Goal: Task Accomplishment & Management: Use online tool/utility

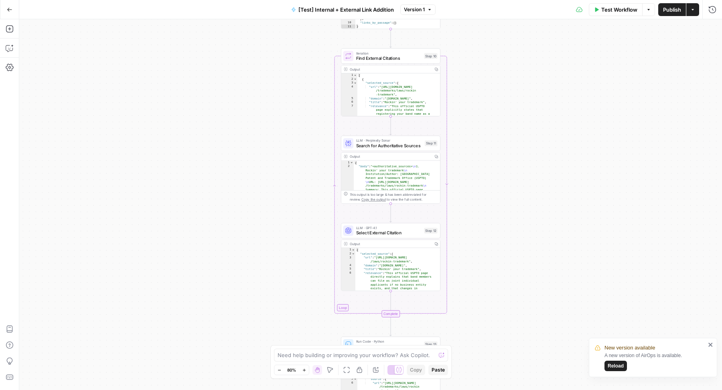
scroll to position [66, 0]
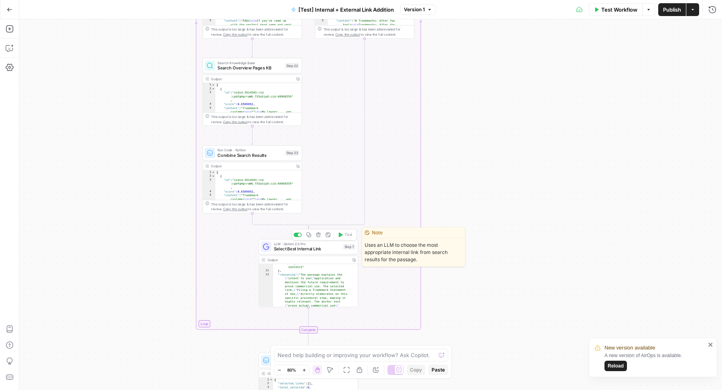
click at [305, 251] on span "Select Best Internal Link" at bounding box center [307, 248] width 67 height 6
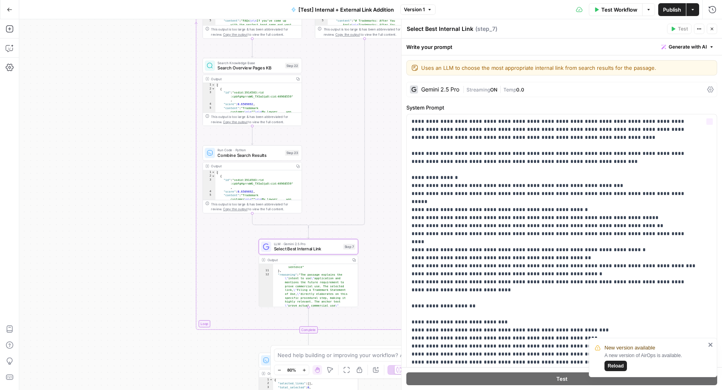
click at [525, 105] on label "System Prompt" at bounding box center [561, 107] width 311 height 8
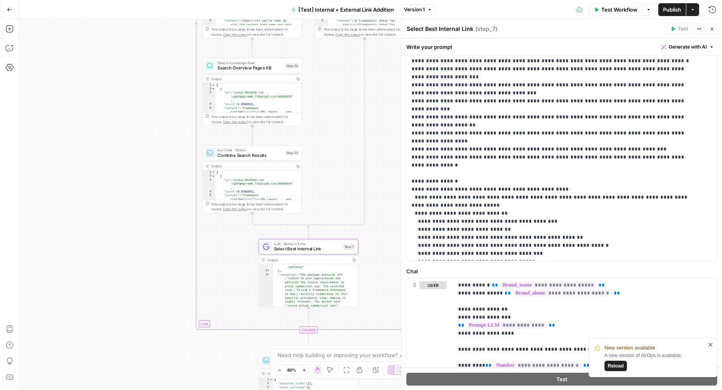
scroll to position [216, 0]
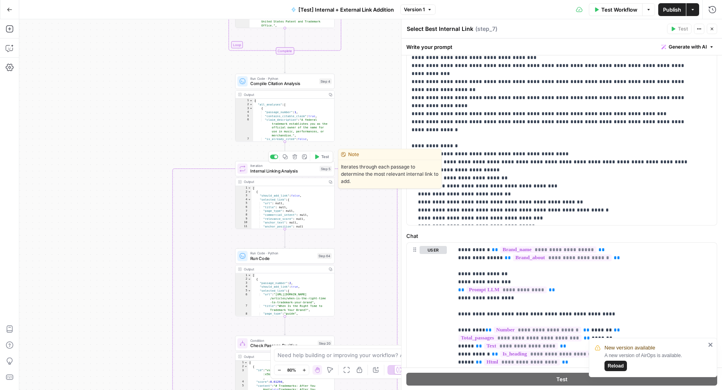
click at [297, 168] on span "Internal Linking Analysis" at bounding box center [283, 171] width 67 height 6
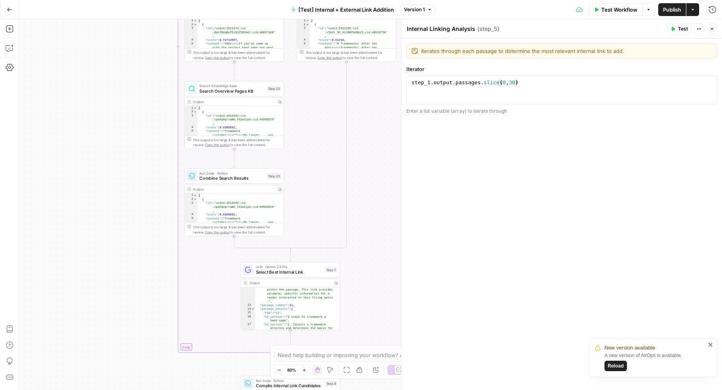
scroll to position [144, 0]
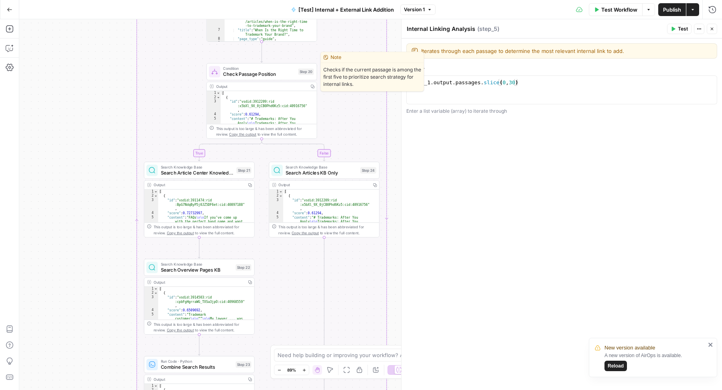
click at [227, 77] on span "Check Passage Position" at bounding box center [259, 74] width 72 height 7
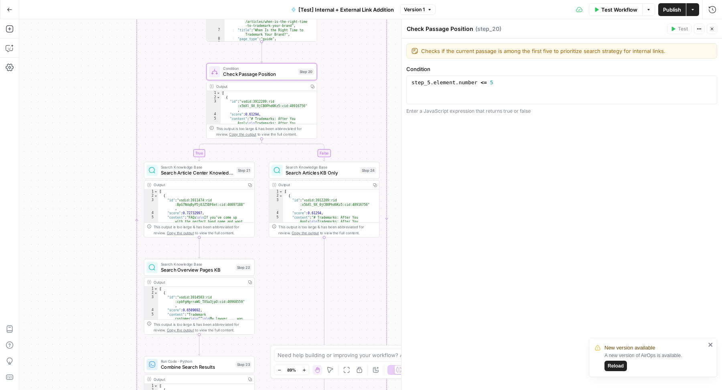
click at [709, 28] on icon "button" at bounding box center [711, 28] width 5 height 5
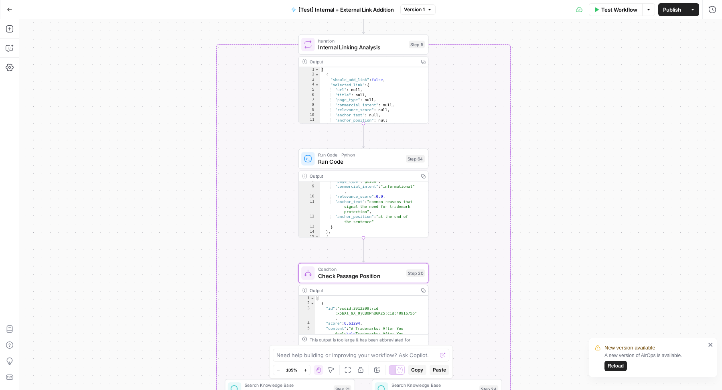
scroll to position [0, 0]
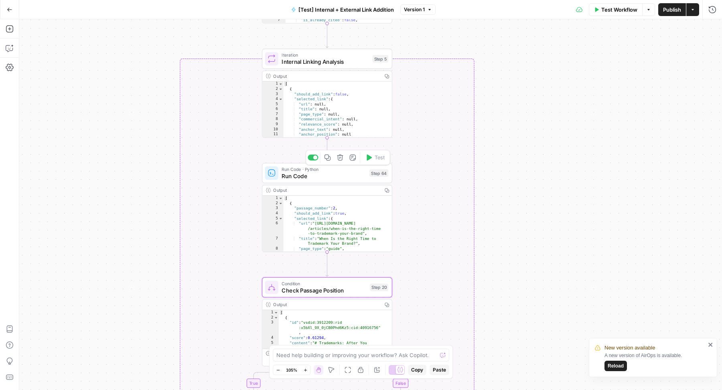
click at [327, 177] on span "Run Code" at bounding box center [323, 176] width 85 height 8
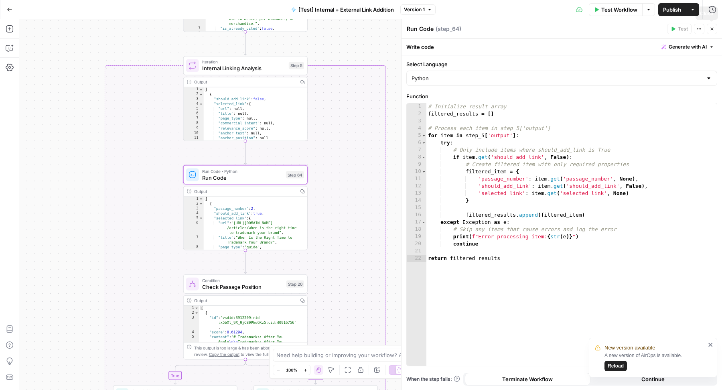
click at [714, 27] on icon "button" at bounding box center [711, 28] width 5 height 5
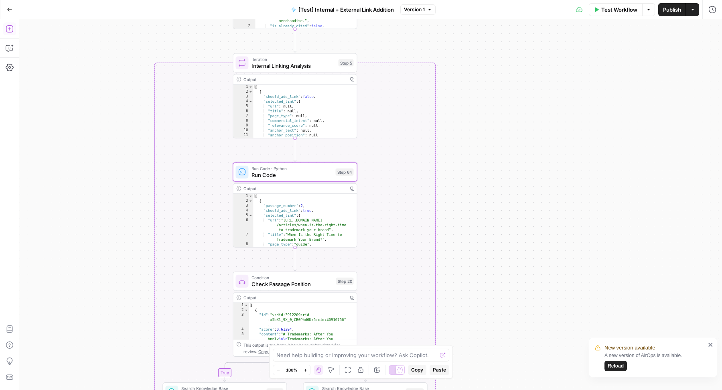
click at [11, 28] on icon "button" at bounding box center [10, 29] width 8 height 8
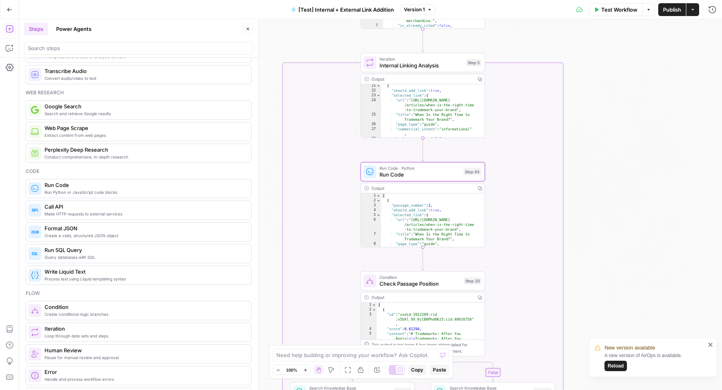
scroll to position [32, 0]
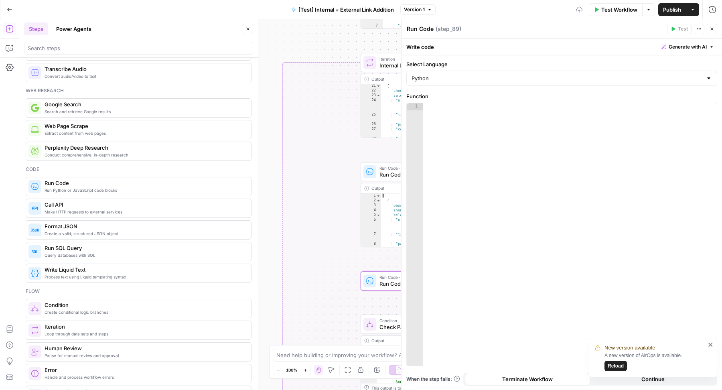
click at [249, 31] on button "Close" at bounding box center [248, 29] width 10 height 10
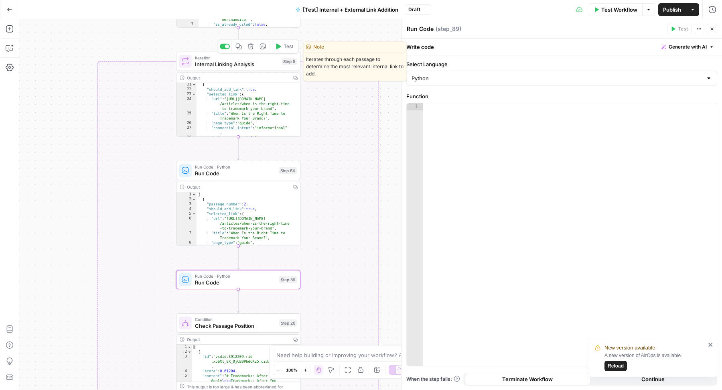
click at [214, 65] on span "Internal Linking Analysis" at bounding box center [236, 64] width 83 height 8
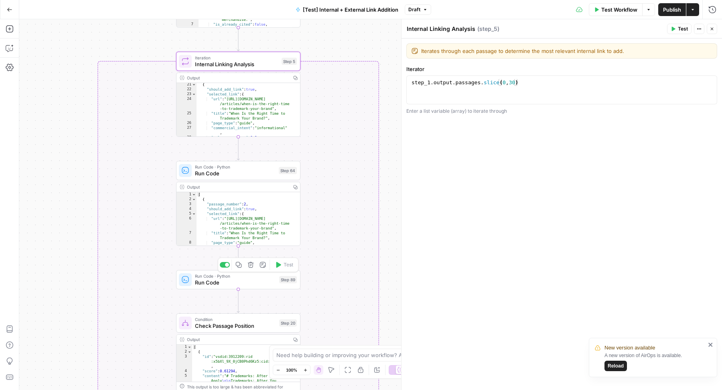
click at [215, 281] on span "Run Code" at bounding box center [235, 282] width 81 height 8
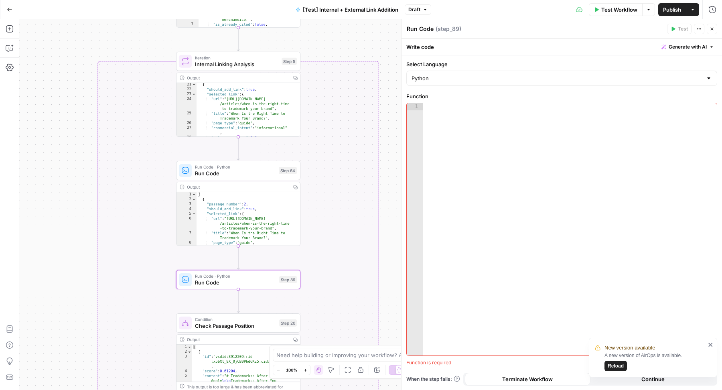
click at [698, 49] on span "Generate with AI" at bounding box center [687, 46] width 38 height 7
click at [629, 96] on div at bounding box center [636, 94] width 153 height 48
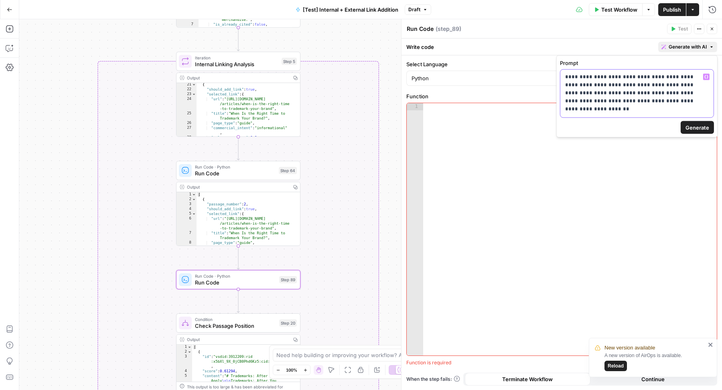
click at [615, 101] on p "**********" at bounding box center [637, 89] width 144 height 32
click at [667, 103] on p "**********" at bounding box center [637, 89] width 144 height 32
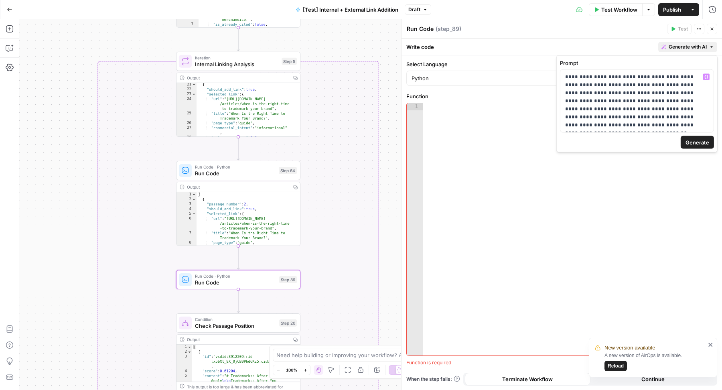
click at [697, 142] on span "Generate" at bounding box center [697, 142] width 24 height 8
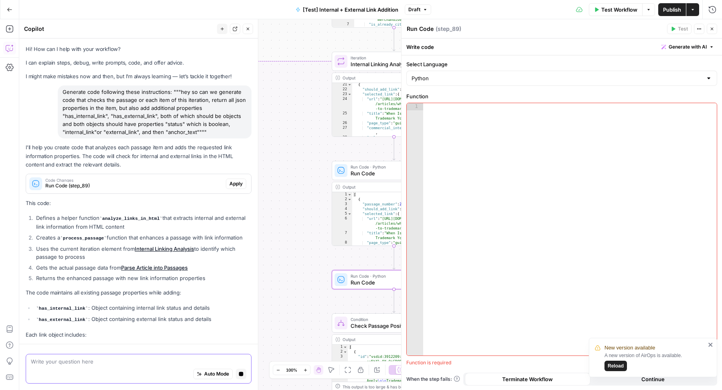
scroll to position [37, 0]
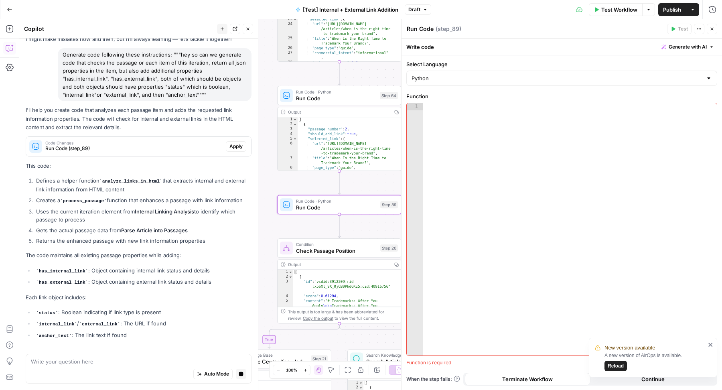
click at [231, 144] on span "Apply" at bounding box center [235, 146] width 13 height 7
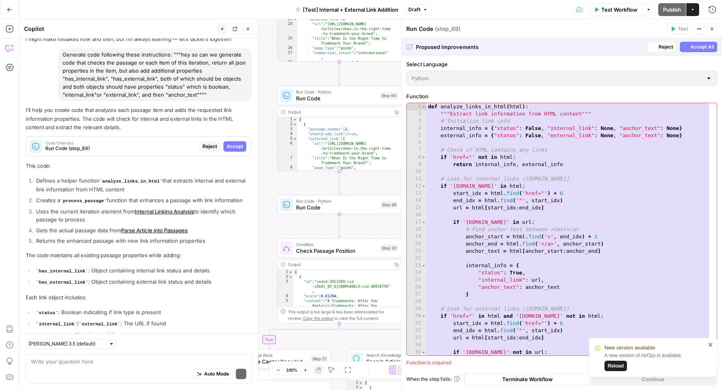
scroll to position [60, 0]
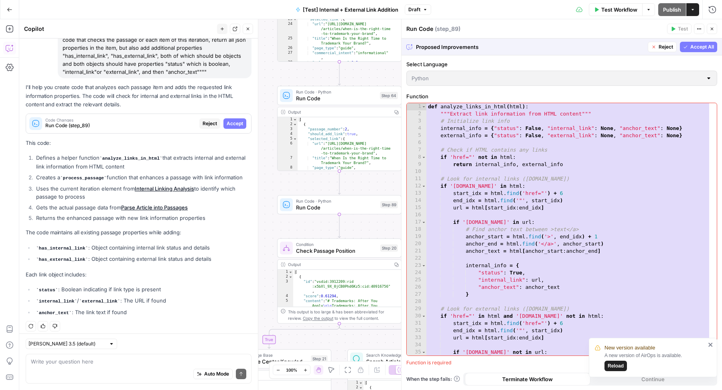
click at [701, 45] on span "Accept All" at bounding box center [702, 46] width 24 height 7
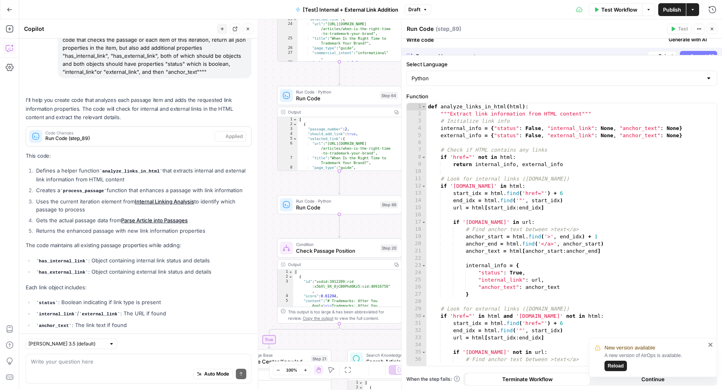
scroll to position [73, 0]
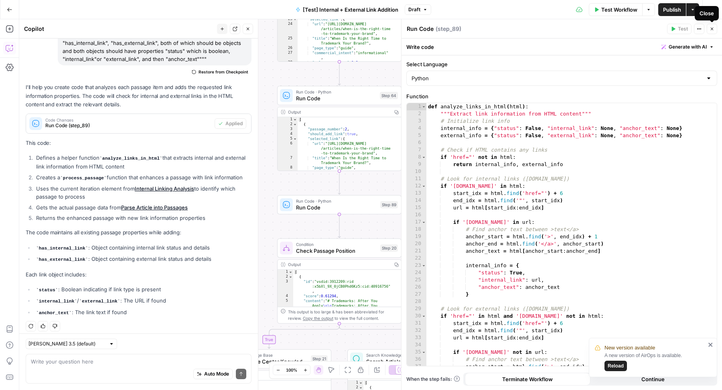
click at [714, 27] on button "Close" at bounding box center [711, 29] width 10 height 10
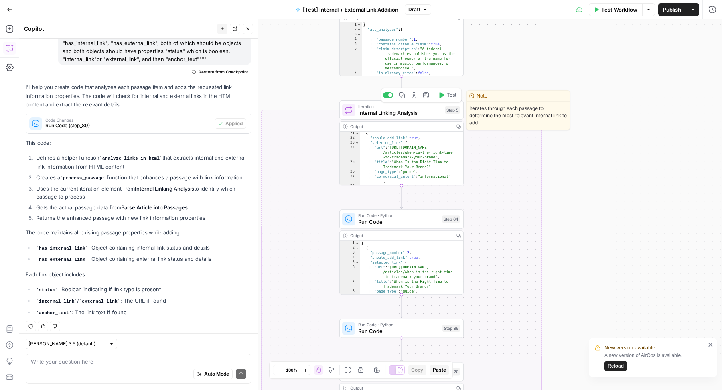
click at [447, 96] on span "Test" at bounding box center [452, 94] width 10 height 7
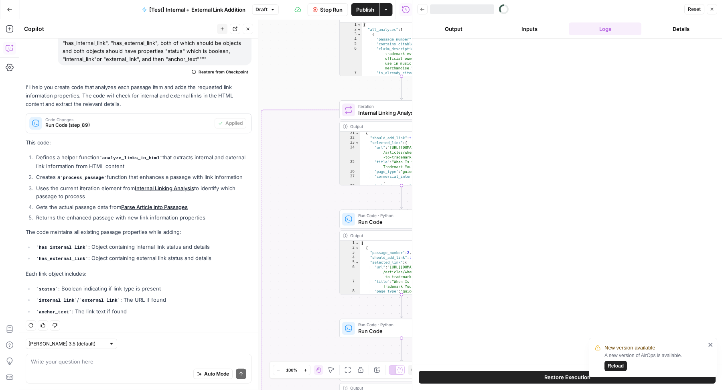
scroll to position [73, 0]
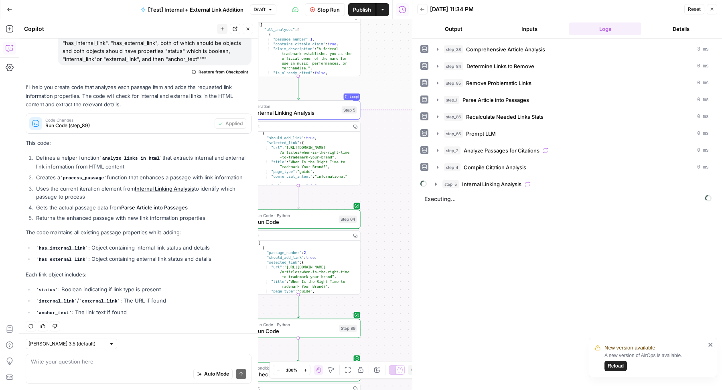
click at [127, 7] on div "Go Back [Test] Internal + External Link Addition Draft Stop Run Publish Actions…" at bounding box center [206, 9] width 412 height 19
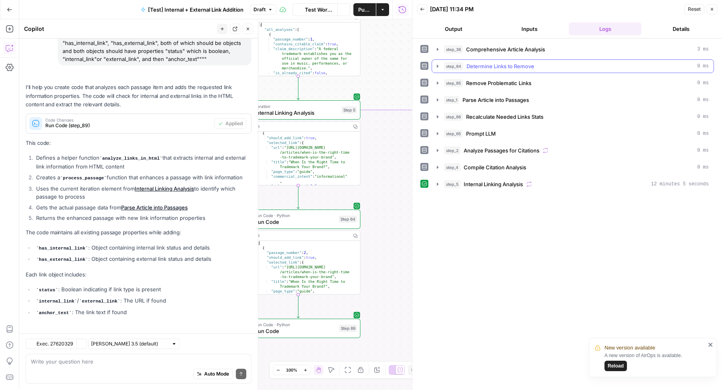
scroll to position [133, 0]
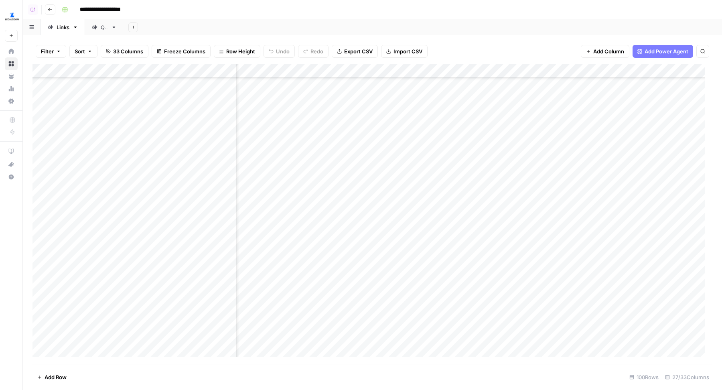
click at [559, 200] on div "Add Column" at bounding box center [372, 214] width 680 height 300
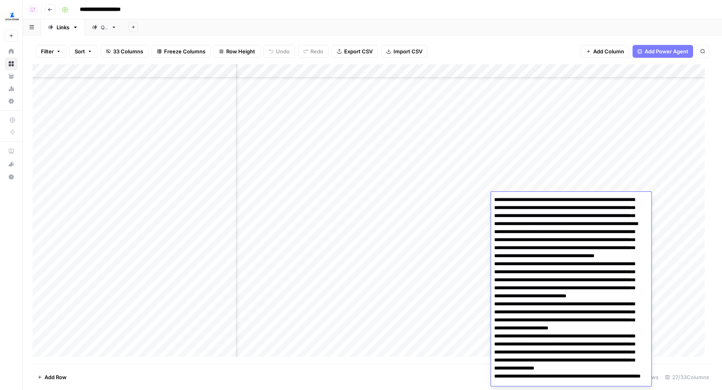
scroll to position [36, 0]
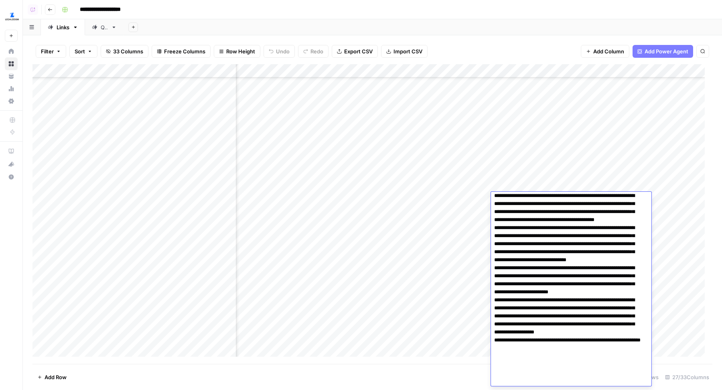
click at [559, 200] on textarea at bounding box center [567, 272] width 153 height 228
click at [541, 227] on textarea at bounding box center [567, 272] width 153 height 228
click at [426, 34] on div "Add Sheet" at bounding box center [422, 27] width 598 height 16
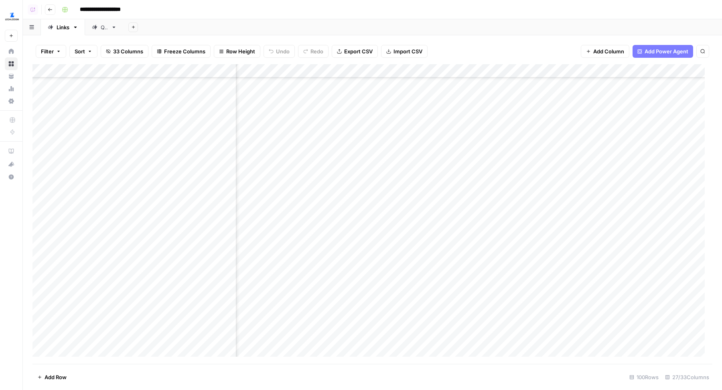
scroll to position [157, 303]
click at [435, 198] on div "Add Column" at bounding box center [372, 214] width 680 height 300
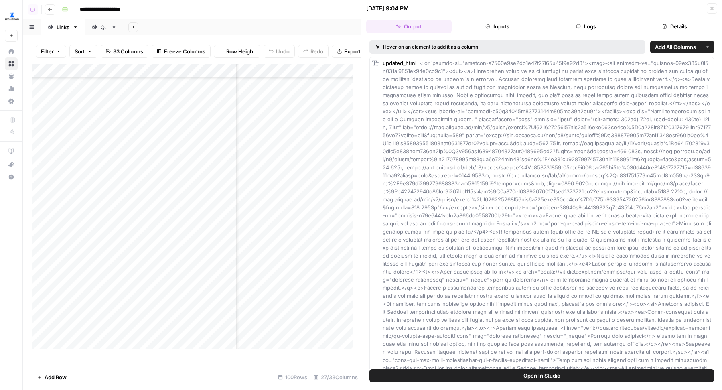
scroll to position [157, 440]
click at [283, 78] on div "Add Column" at bounding box center [196, 210] width 328 height 292
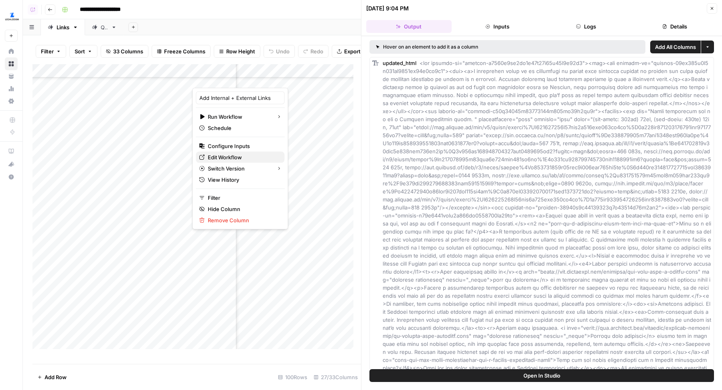
click at [237, 153] on span "Edit Workflow" at bounding box center [243, 157] width 70 height 8
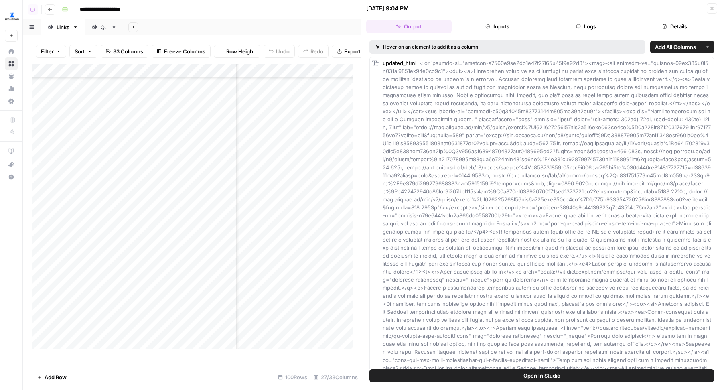
click at [663, 23] on button "Details" at bounding box center [673, 26] width 85 height 13
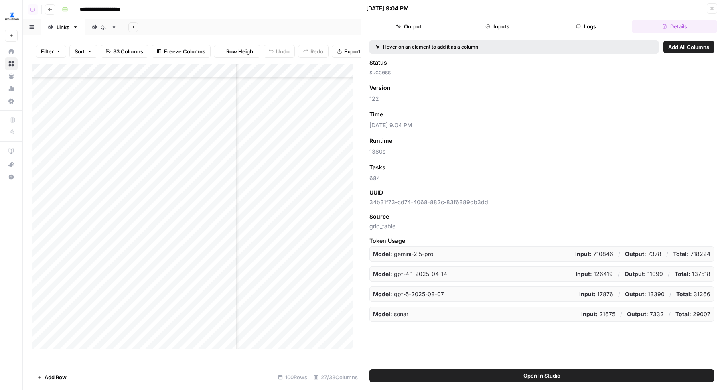
click at [709, 7] on button "Close" at bounding box center [711, 8] width 10 height 10
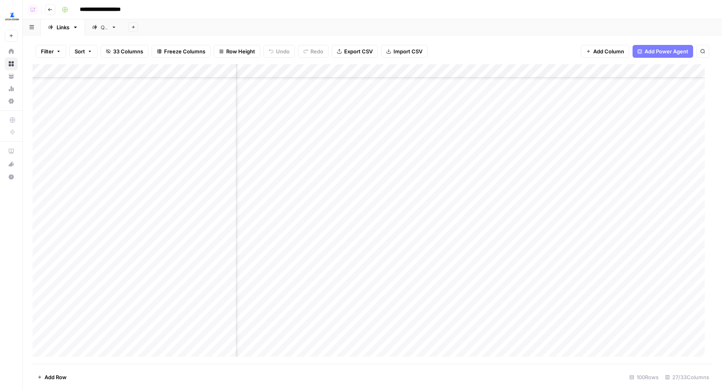
scroll to position [217, 377]
click at [362, 138] on div "Add Column" at bounding box center [372, 214] width 680 height 300
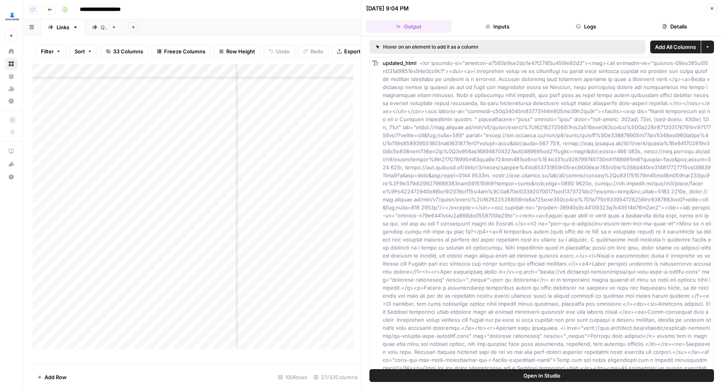
click at [513, 376] on button "Open In Studio" at bounding box center [541, 375] width 344 height 13
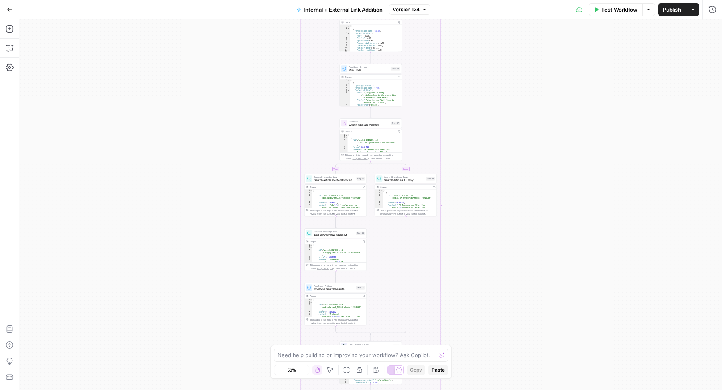
click at [417, 10] on span "Version 124" at bounding box center [405, 9] width 27 height 7
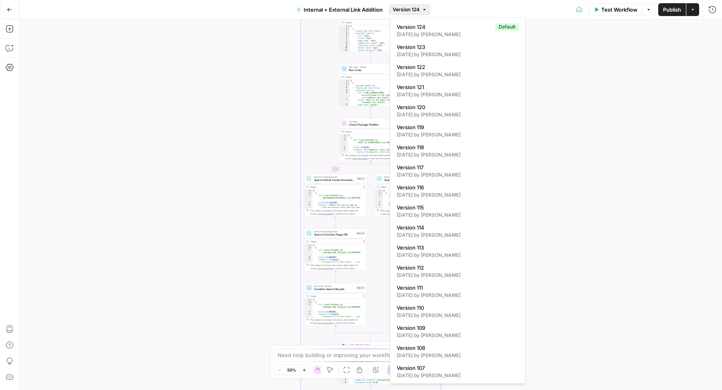
click at [417, 10] on span "Version 124" at bounding box center [405, 9] width 27 height 7
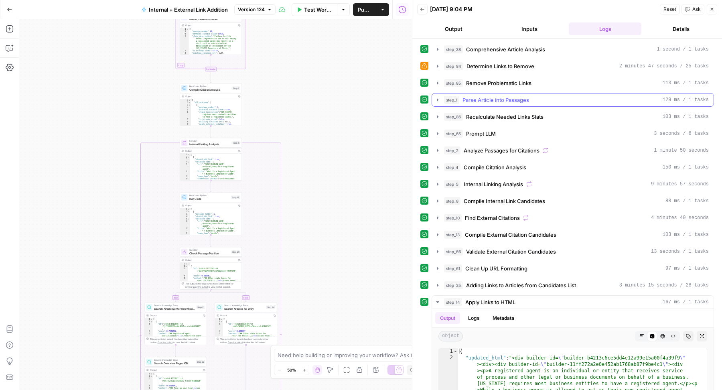
click at [525, 103] on button "step_1 Parse Article into Passages 129 ms / 1 tasks" at bounding box center [572, 99] width 281 height 13
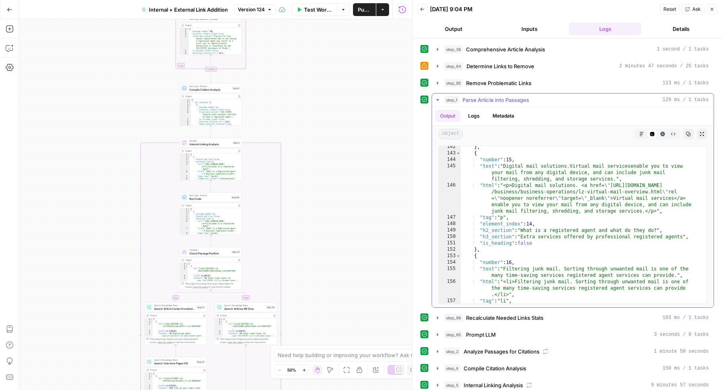
scroll to position [1331, 0]
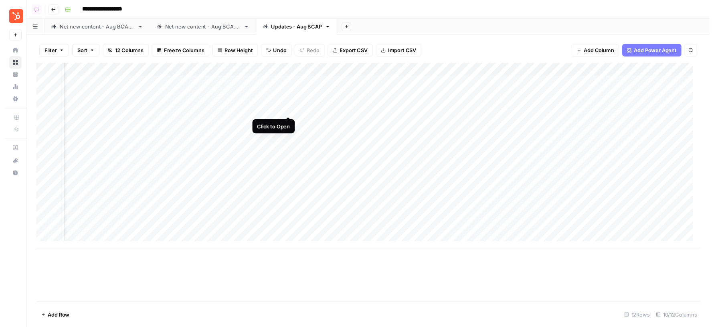
scroll to position [0, 157]
click at [290, 113] on div "Add Column" at bounding box center [372, 159] width 680 height 190
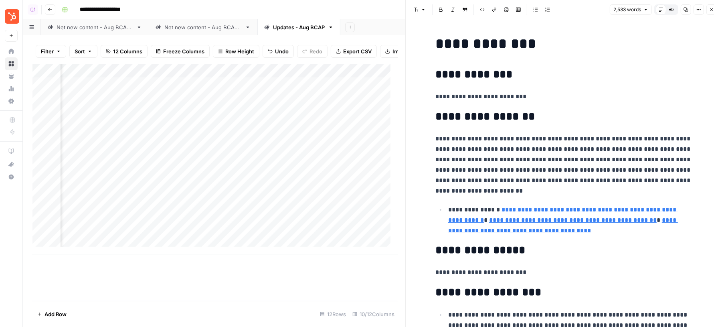
click at [536, 163] on p "**********" at bounding box center [563, 164] width 257 height 63
type input "update"
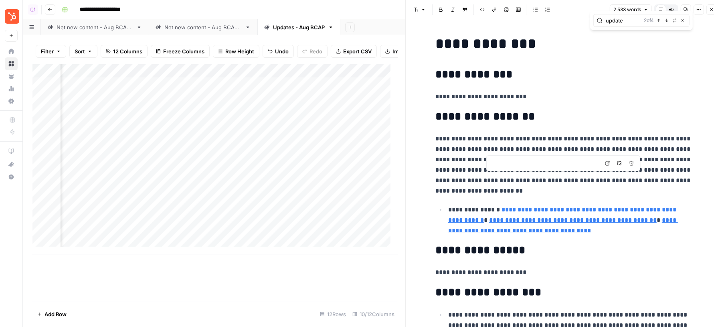
scroll to position [7, 0]
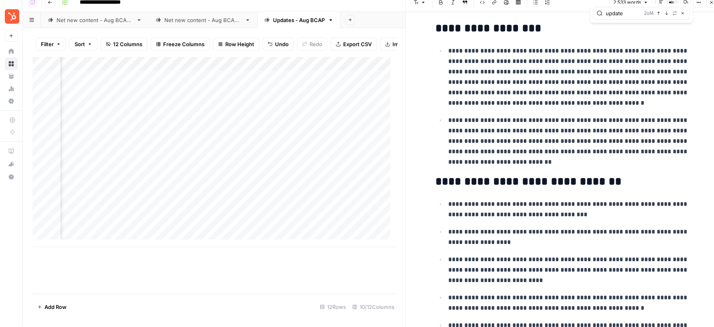
type input "[URL][DOMAIN_NAME]"
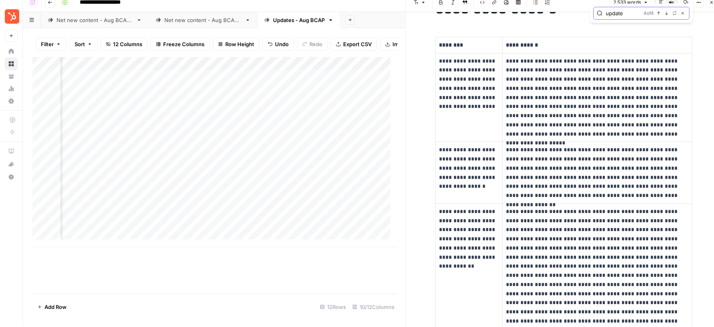
scroll to position [1646, 0]
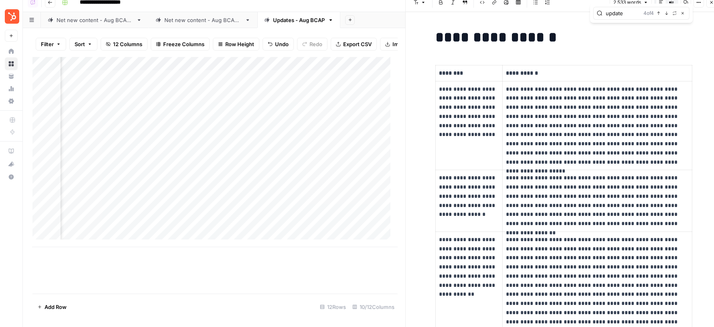
click at [453, 69] on p "********" at bounding box center [469, 73] width 60 height 9
drag, startPoint x: 502, startPoint y: 67, endPoint x: 534, endPoint y: 67, distance: 31.7
click at [534, 69] on p "**********" at bounding box center [597, 73] width 183 height 9
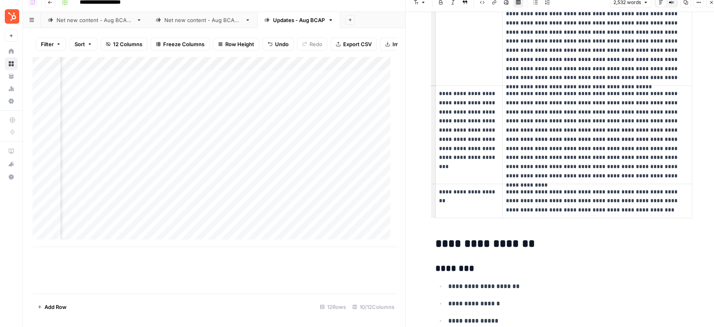
scroll to position [1924, 0]
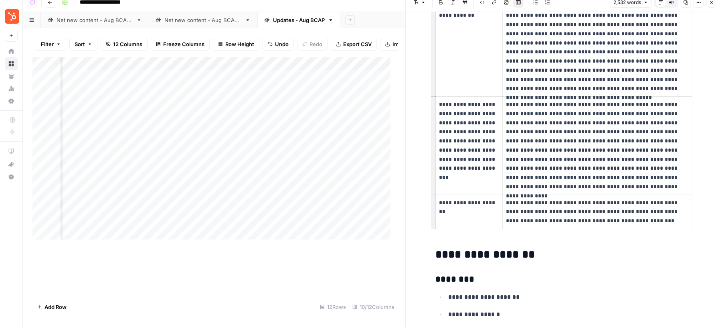
click at [570, 108] on p "**********" at bounding box center [597, 141] width 183 height 82
type input "update"
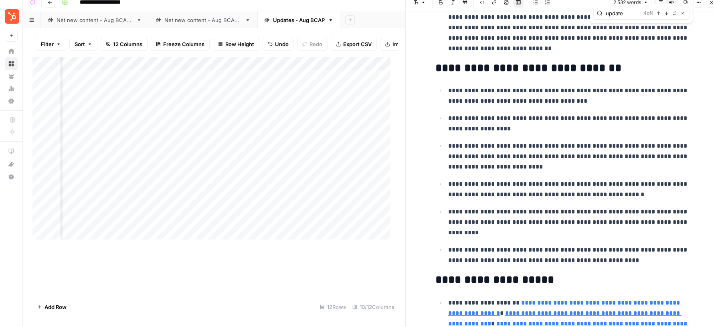
scroll to position [365, 0]
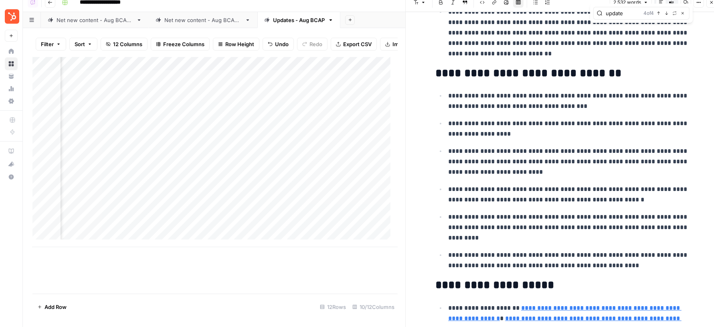
click at [550, 125] on p "**********" at bounding box center [570, 128] width 244 height 21
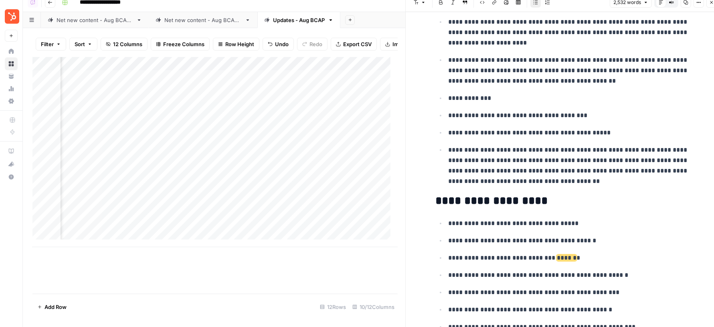
scroll to position [1183, 0]
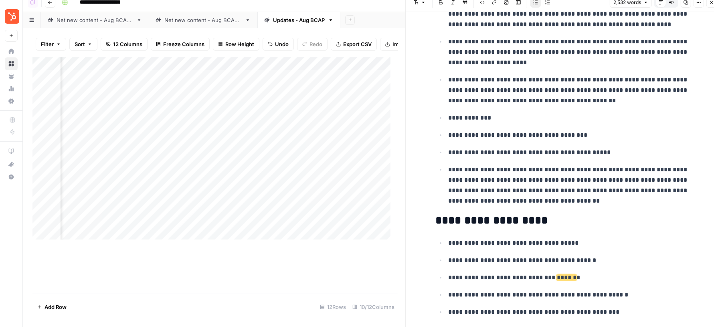
click at [519, 136] on ul "**********" at bounding box center [563, 76] width 257 height 260
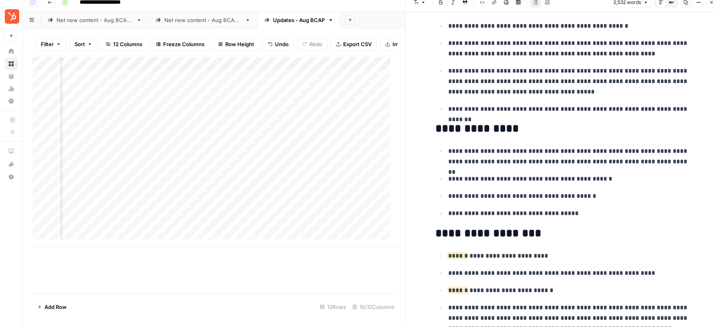
click at [562, 199] on ul "**********" at bounding box center [563, 182] width 257 height 73
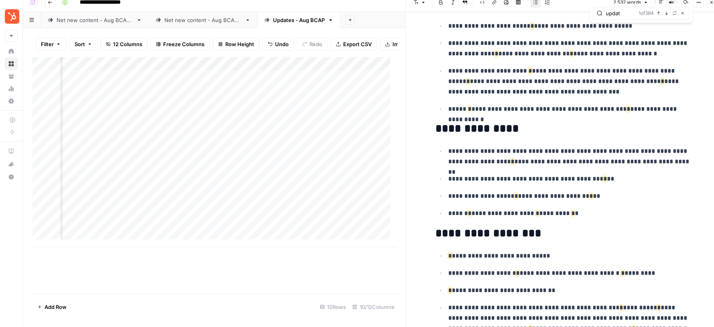
type input "update"
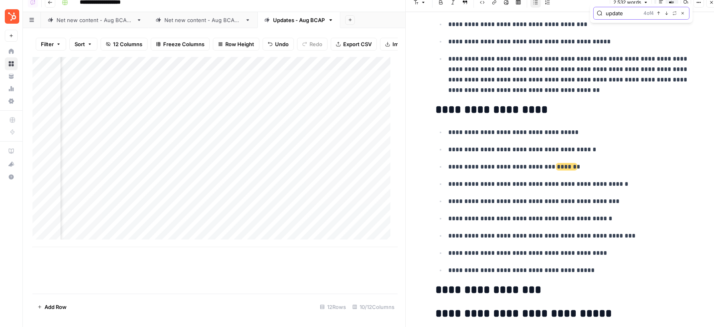
scroll to position [1314, 0]
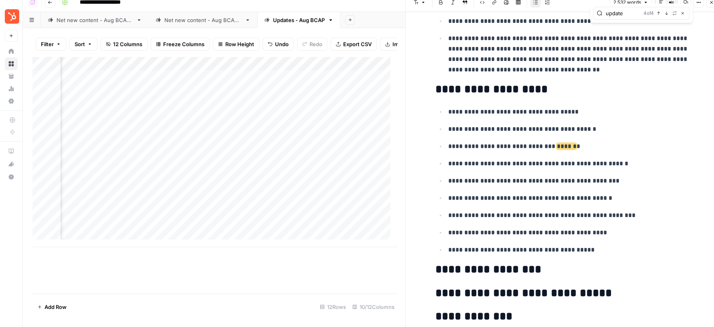
click at [539, 83] on h2 "**********" at bounding box center [563, 89] width 257 height 13
click at [531, 193] on p "**********" at bounding box center [570, 198] width 244 height 10
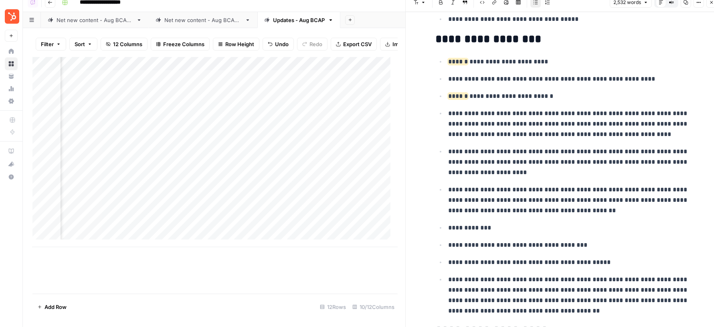
scroll to position [1050, 0]
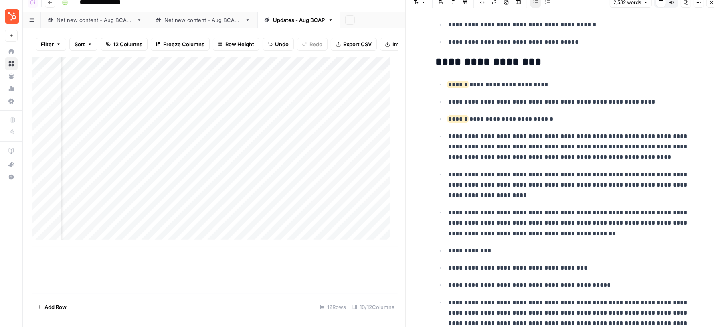
click at [506, 150] on p "**********" at bounding box center [570, 146] width 244 height 31
drag, startPoint x: 451, startPoint y: 79, endPoint x: 471, endPoint y: 79, distance: 19.6
click at [471, 79] on p "**********" at bounding box center [570, 84] width 244 height 10
click at [456, 116] on span "******" at bounding box center [458, 119] width 20 height 6
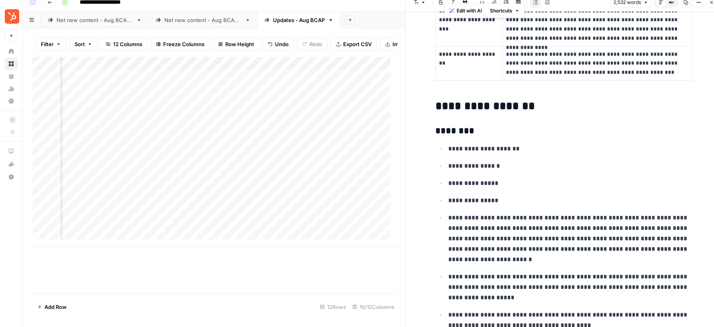
scroll to position [2059, 0]
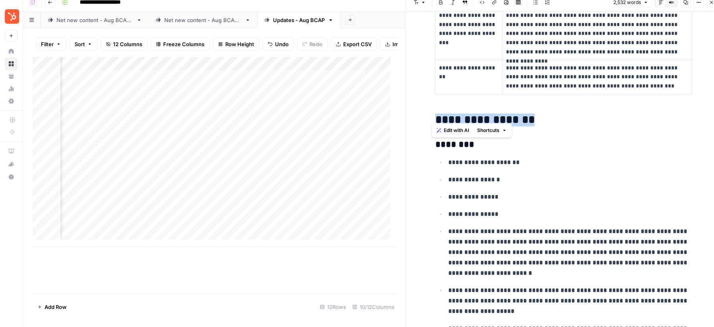
drag, startPoint x: 432, startPoint y: 111, endPoint x: 539, endPoint y: 112, distance: 107.0
click at [539, 113] on h2 "**********" at bounding box center [563, 119] width 257 height 13
click at [580, 139] on h3 "********" at bounding box center [563, 144] width 257 height 11
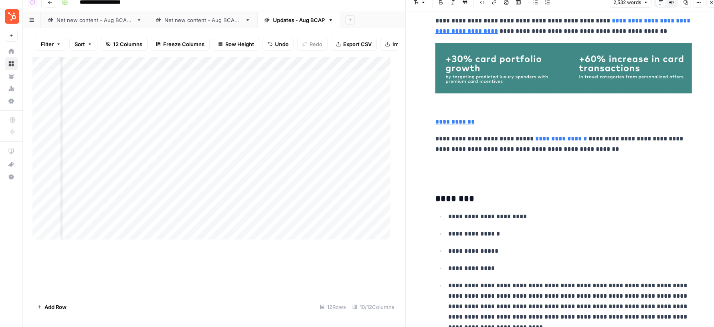
scroll to position [4068, 0]
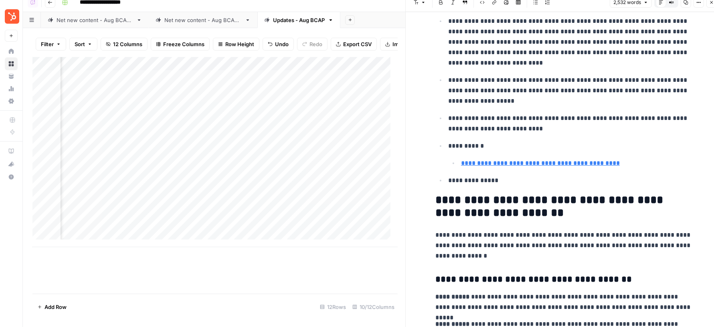
click at [612, 231] on p "**********" at bounding box center [563, 245] width 257 height 31
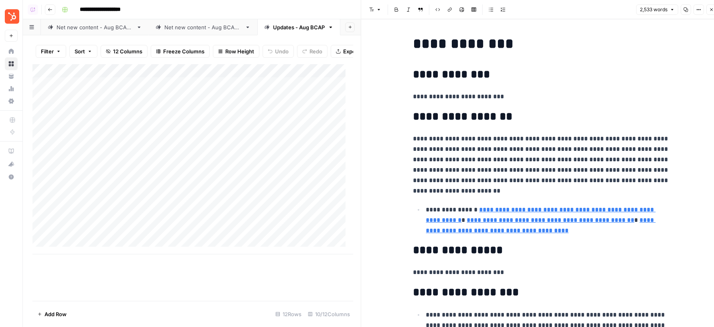
click at [198, 26] on div "Net new content - Aug BCAP 2" at bounding box center [202, 27] width 77 height 8
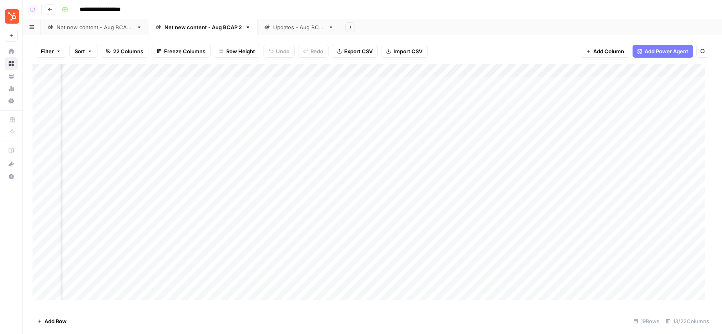
scroll to position [0, 91]
click at [376, 22] on div "Add Sheet" at bounding box center [530, 27] width 381 height 16
click at [291, 125] on div "Add Column" at bounding box center [372, 186] width 680 height 244
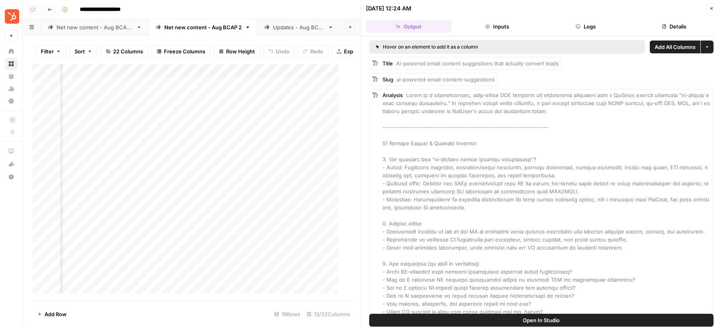
click at [649, 24] on button "Details" at bounding box center [673, 26] width 85 height 13
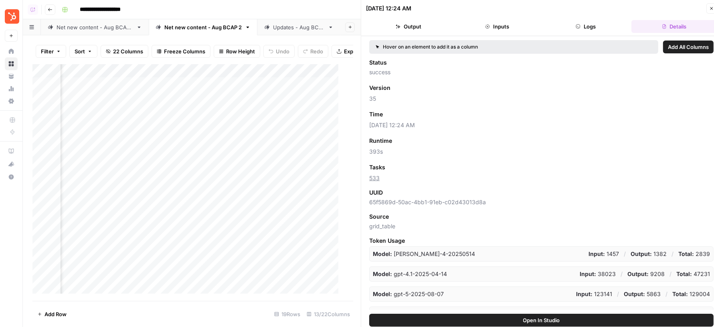
click at [711, 11] on button "Close" at bounding box center [711, 8] width 10 height 10
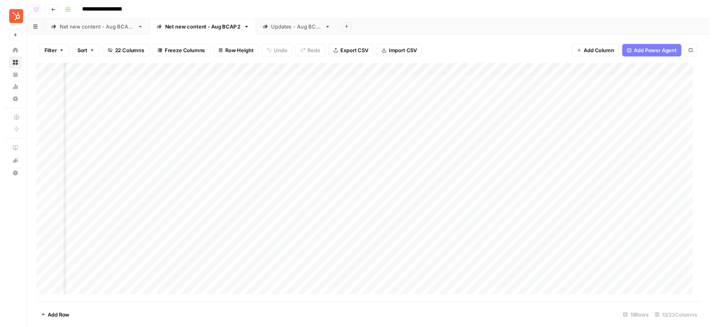
scroll to position [0, 401]
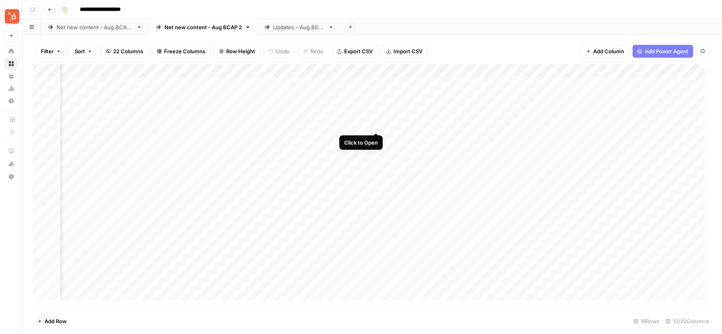
click at [374, 125] on div "Add Column" at bounding box center [372, 186] width 680 height 244
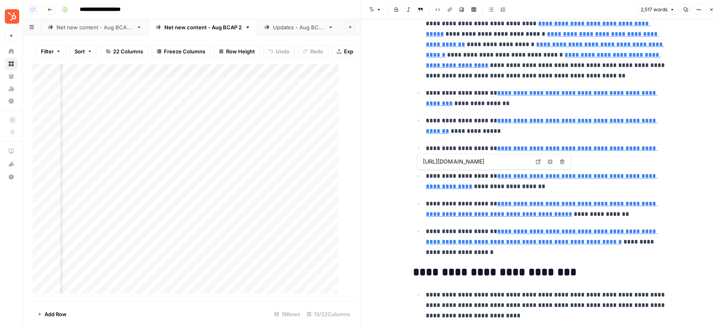
type input "https://blog.hubspot.com/blog/tabid/6307/bid/34146/7-excellent-examples-of-emai…"
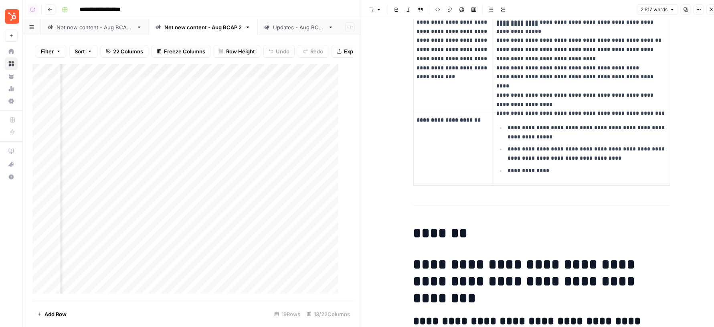
scroll to position [2085, 0]
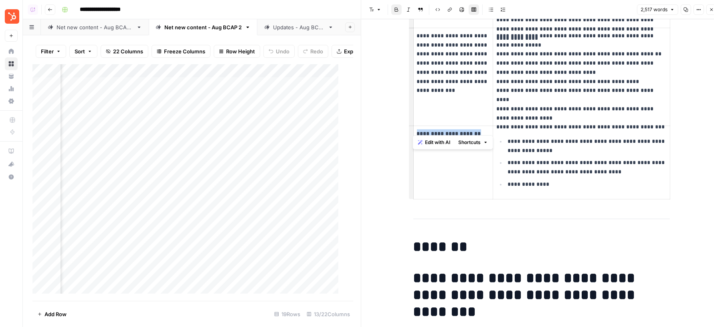
drag, startPoint x: 480, startPoint y: 125, endPoint x: 411, endPoint y: 129, distance: 68.7
click at [413, 129] on td "**********" at bounding box center [453, 162] width 80 height 73
click at [516, 140] on p "**********" at bounding box center [587, 146] width 159 height 18
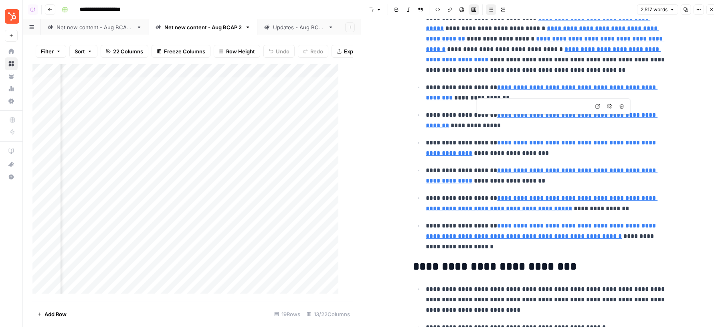
scroll to position [746, 0]
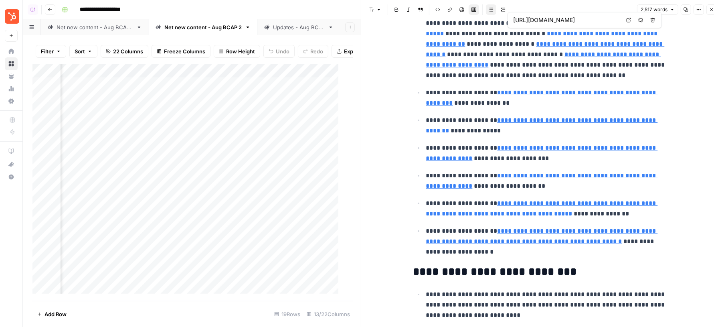
type input "https://blog.hubspot.com/marketing/email-list-segmentation"
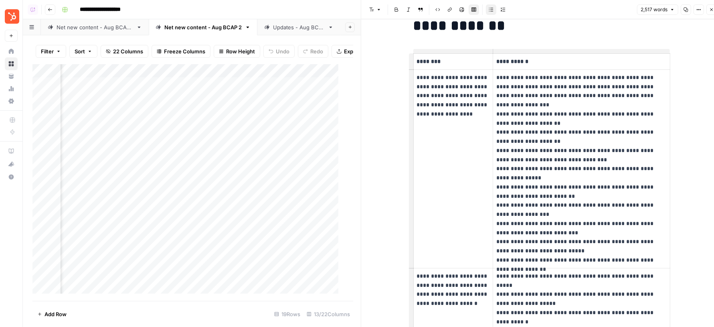
scroll to position [1604, 0]
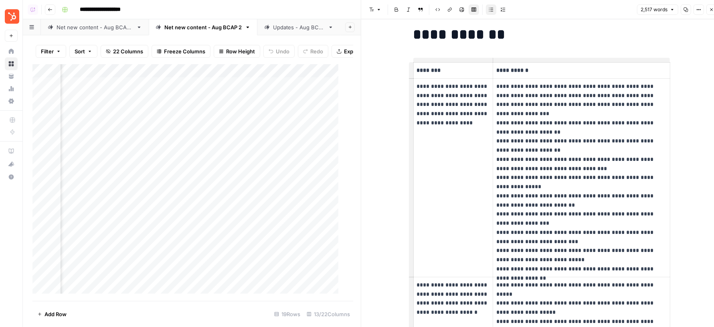
click at [435, 66] on p "********" at bounding box center [453, 70] width 73 height 9
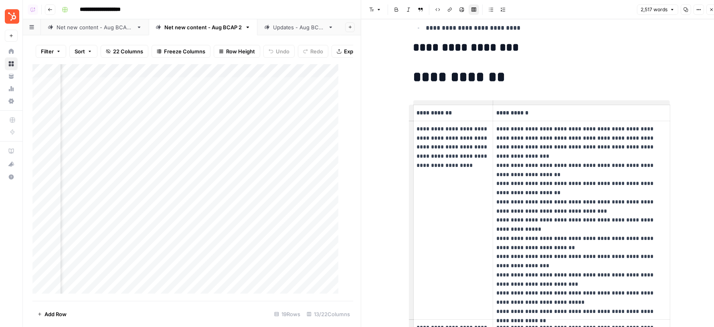
scroll to position [1529, 0]
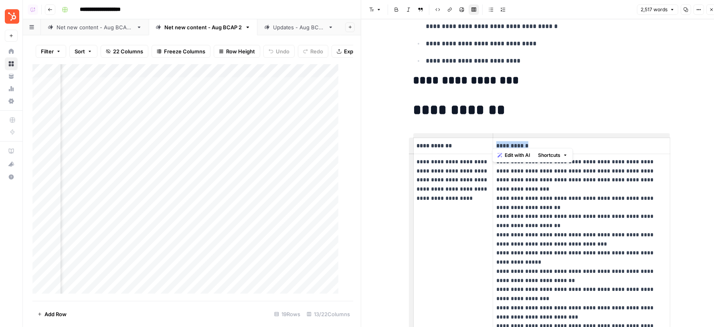
drag, startPoint x: 493, startPoint y: 141, endPoint x: 522, endPoint y: 139, distance: 28.9
click at [525, 142] on p "**********" at bounding box center [581, 145] width 170 height 9
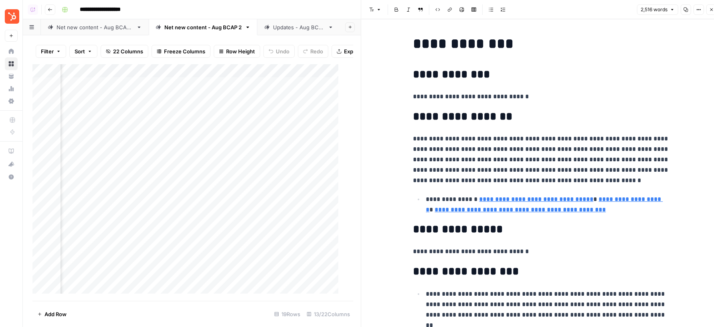
scroll to position [0, 609]
click at [459, 148] on p "**********" at bounding box center [541, 159] width 257 height 52
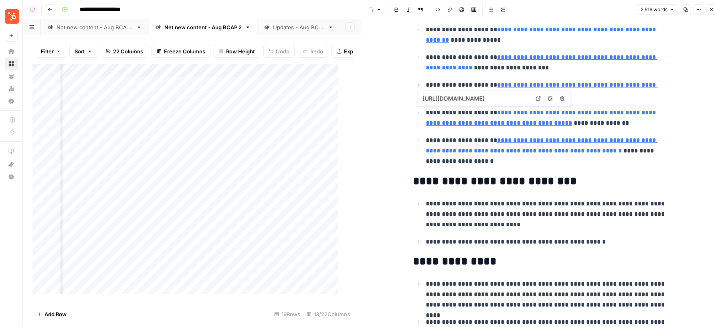
type input "https://blog.hubspot.com/blog/tabid/6307/bid/34146/7-excellent-examples-of-emai…"
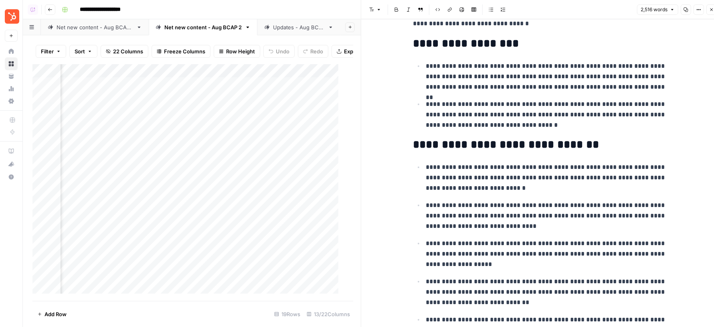
scroll to position [221, 0]
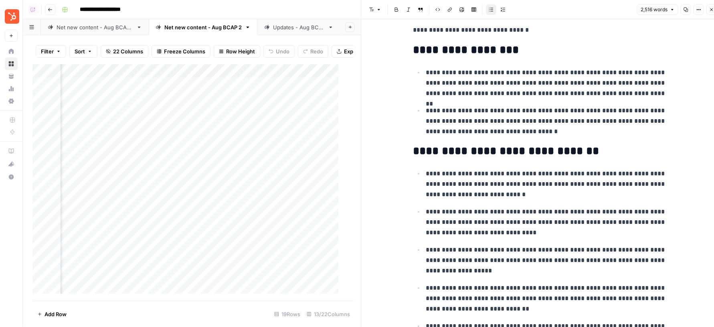
click at [458, 112] on p "**********" at bounding box center [548, 120] width 244 height 31
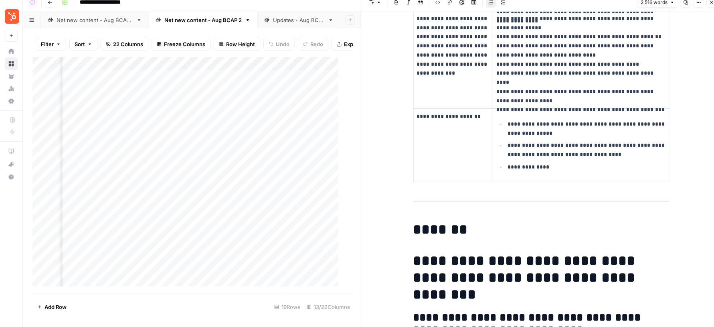
scroll to position [2217, 0]
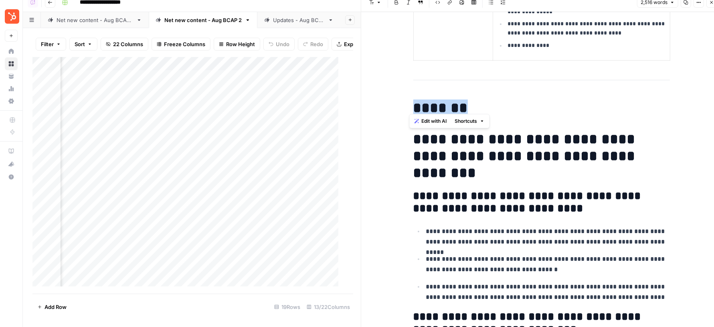
drag, startPoint x: 404, startPoint y: 105, endPoint x: 469, endPoint y: 105, distance: 65.4
click at [469, 105] on div "**********" at bounding box center [542, 142] width 266 height 4669
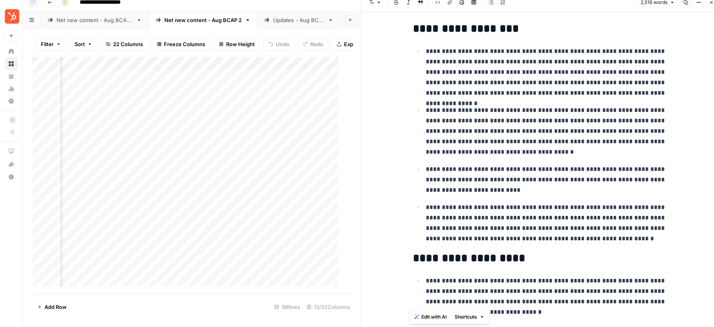
scroll to position [1090, 0]
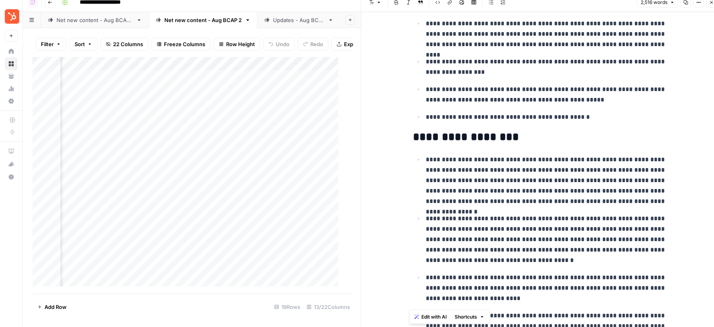
click at [509, 188] on p "**********" at bounding box center [548, 180] width 244 height 52
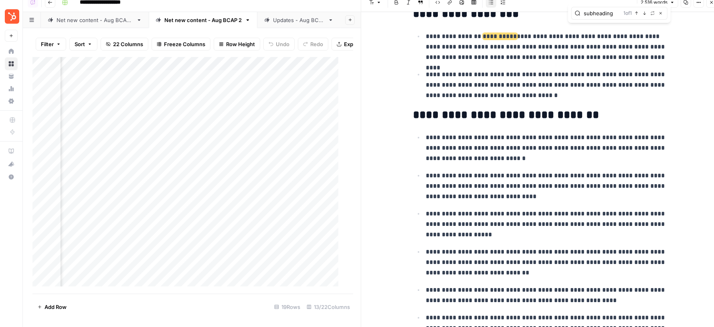
scroll to position [251, 0]
click at [593, 12] on input "subheading" at bounding box center [602, 13] width 36 height 8
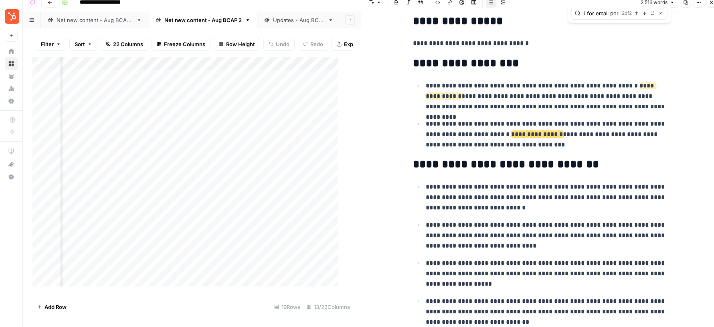
scroll to position [199, 0]
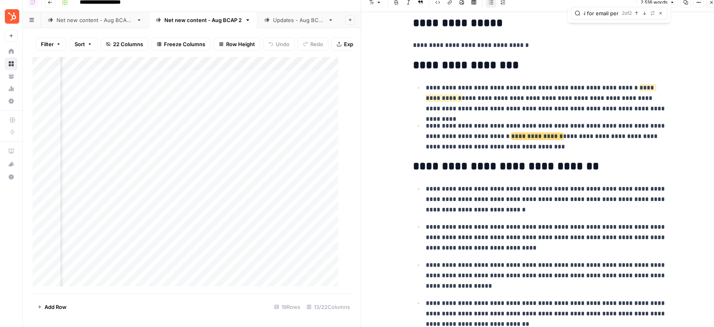
click at [601, 15] on input "ai for email per" at bounding box center [601, 13] width 35 height 8
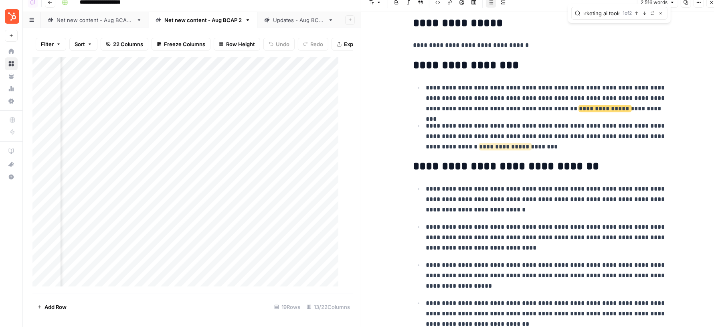
scroll to position [0, 25]
type input "email marketing ai tools"
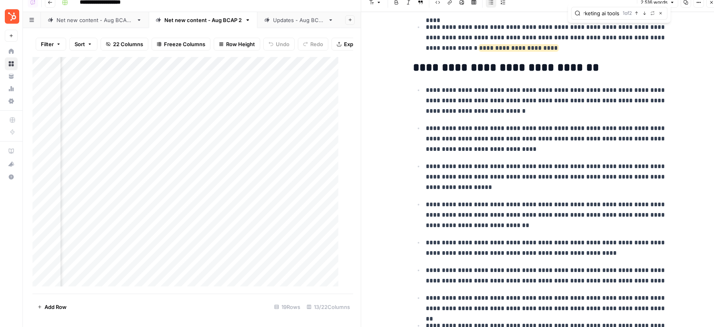
scroll to position [283, 0]
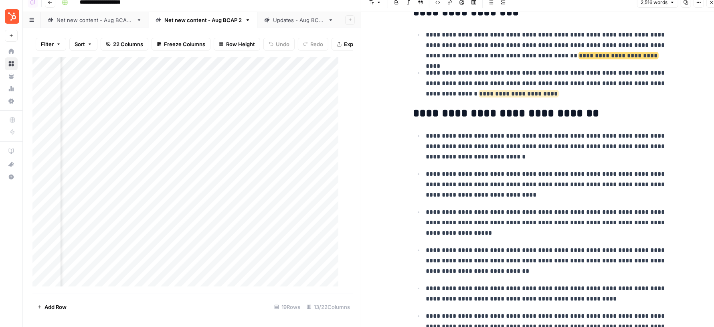
scroll to position [216, 0]
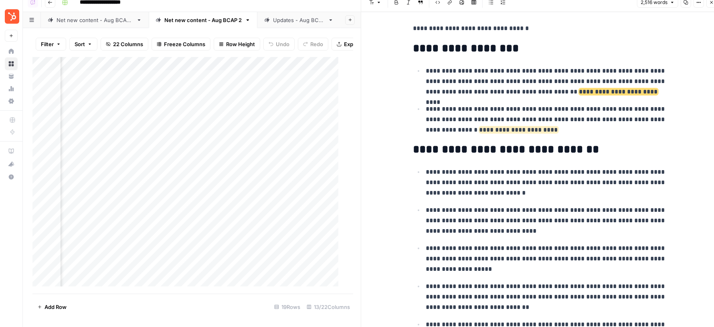
click at [586, 42] on h2 "**********" at bounding box center [541, 48] width 257 height 13
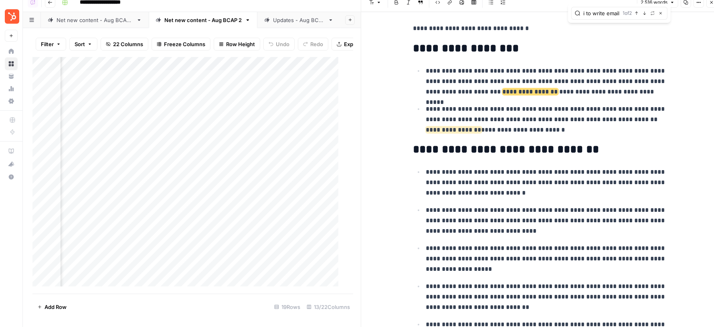
type input "ai to write email"
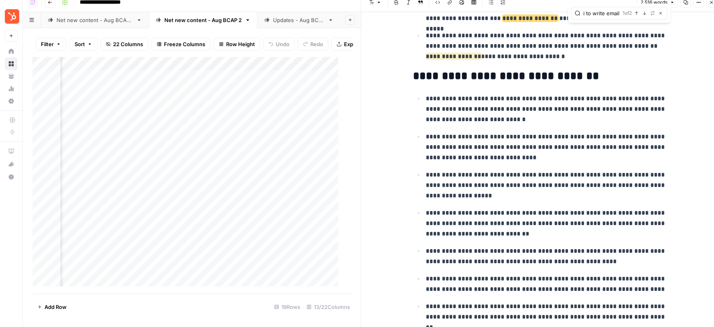
scroll to position [283, 0]
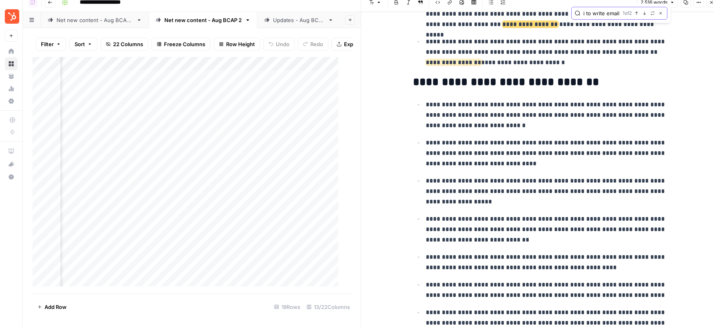
click at [661, 14] on icon "button" at bounding box center [661, 13] width 4 height 4
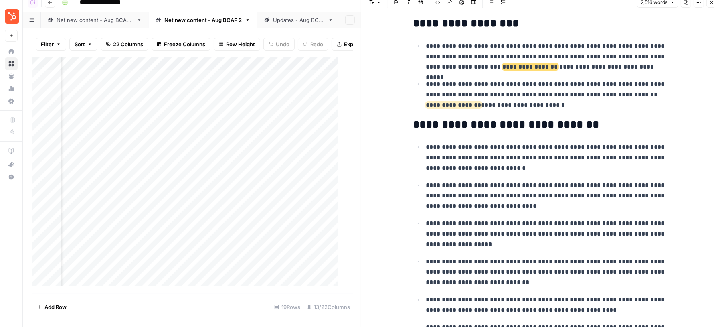
click at [561, 64] on p "**********" at bounding box center [548, 56] width 244 height 31
click at [518, 98] on p "**********" at bounding box center [548, 94] width 244 height 31
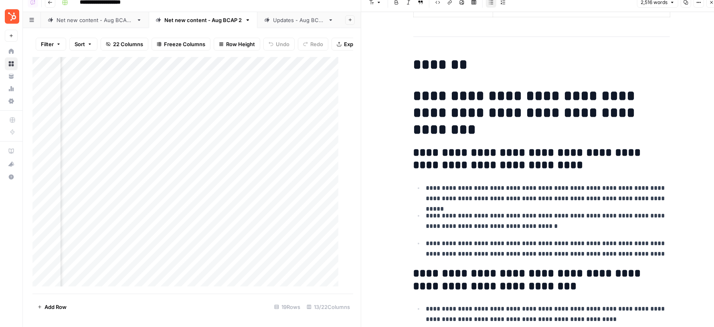
scroll to position [2247, 0]
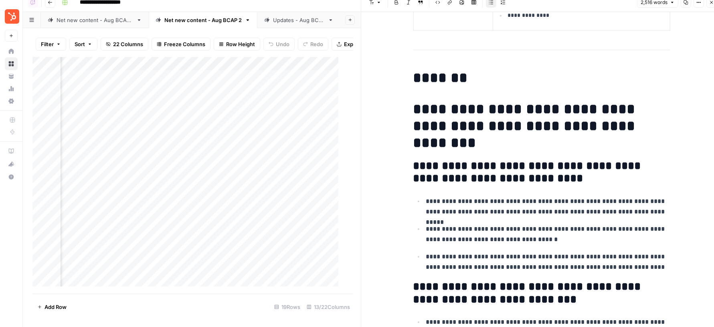
click at [445, 101] on h1 "**********" at bounding box center [541, 126] width 257 height 51
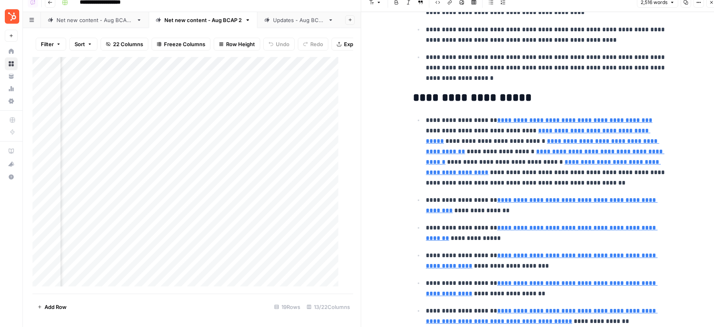
scroll to position [631, 0]
click at [503, 65] on p "**********" at bounding box center [548, 68] width 244 height 31
click at [538, 67] on p "**********" at bounding box center [548, 68] width 244 height 31
type input "subheading"
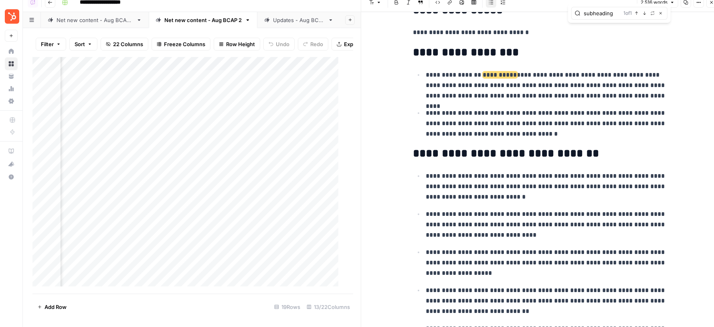
scroll to position [175, 0]
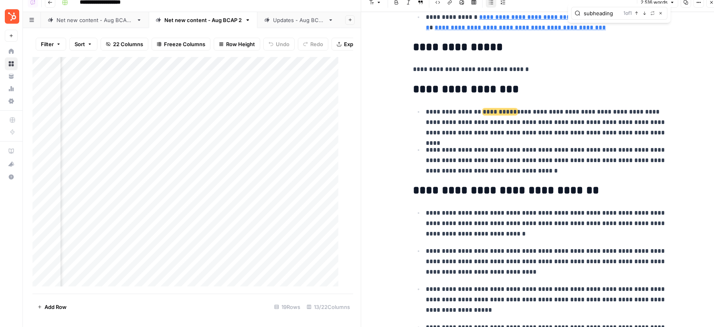
click at [559, 115] on p "**********" at bounding box center [548, 122] width 244 height 31
drag, startPoint x: 615, startPoint y: 111, endPoint x: 465, endPoint y: 124, distance: 150.9
click at [465, 124] on p "**********" at bounding box center [548, 122] width 244 height 31
drag, startPoint x: 465, startPoint y: 120, endPoint x: 616, endPoint y: 107, distance: 150.9
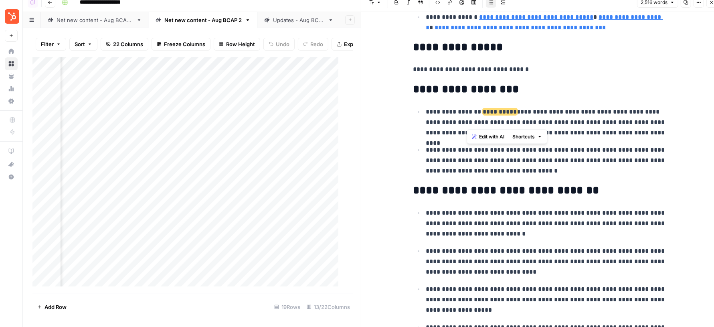
click at [616, 107] on p "**********" at bounding box center [548, 122] width 244 height 31
click at [611, 133] on p "**********" at bounding box center [548, 122] width 244 height 31
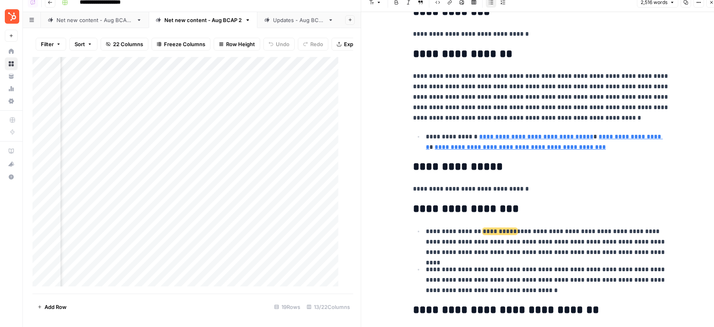
scroll to position [0, 0]
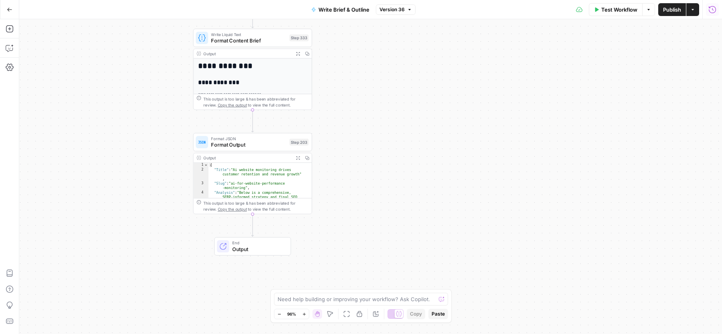
click at [384, 7] on span "Version 36" at bounding box center [391, 9] width 25 height 7
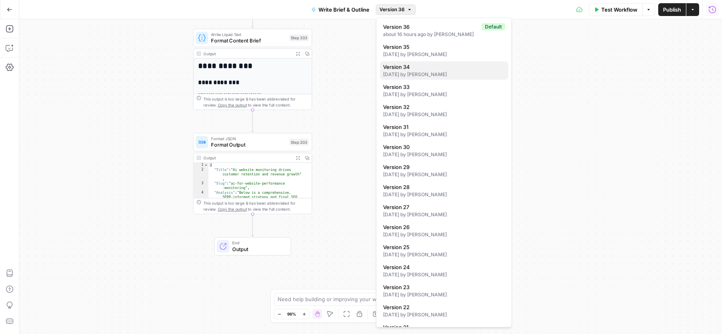
click at [437, 73] on div "2 days ago by Zoe Febrero" at bounding box center [444, 74] width 122 height 7
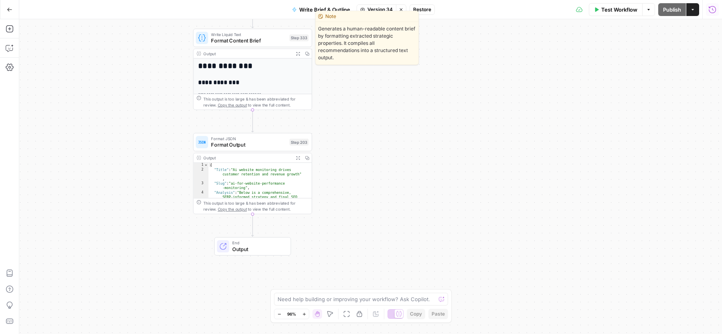
click at [236, 40] on span "Format Content Brief" at bounding box center [248, 41] width 75 height 8
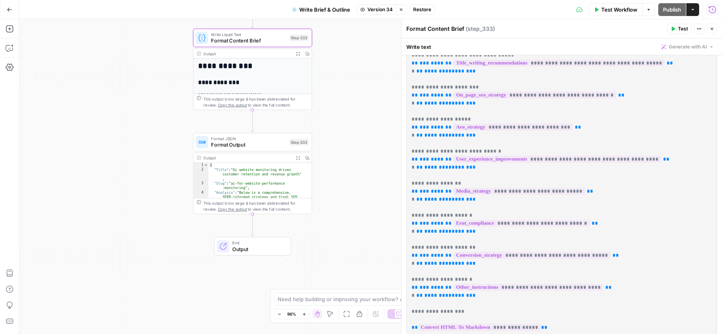
scroll to position [214, 0]
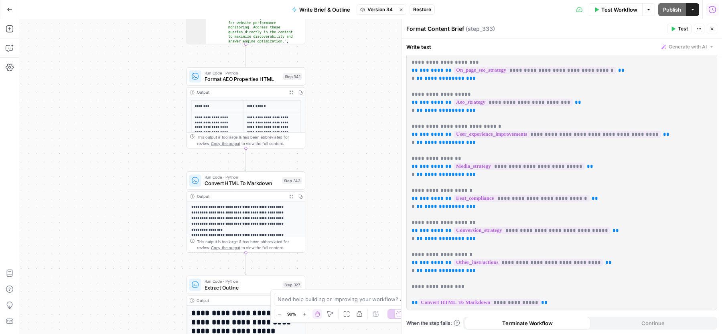
click at [243, 74] on span "Run Code · Python" at bounding box center [241, 73] width 75 height 6
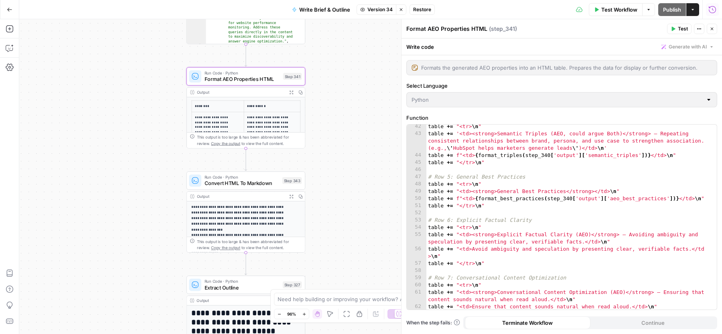
scroll to position [370, 0]
drag, startPoint x: 429, startPoint y: 217, endPoint x: 485, endPoint y: 301, distance: 100.7
click at [485, 301] on div "42 43 44 45 46 47 48 49 50 51 52 53 54 55 56 57 58 59 60 61 62 63 64 table += "…" at bounding box center [562, 217] width 310 height 185
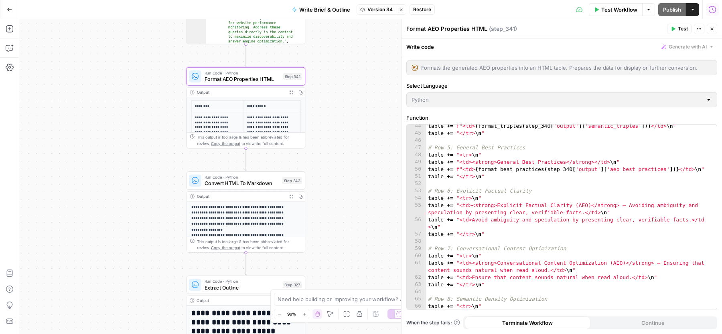
drag, startPoint x: 429, startPoint y: 189, endPoint x: 519, endPoint y: 248, distance: 107.6
click at [520, 248] on div "44 45 46 47 48 49 50 51 52 53 54 55 56 57 58 59 60 61 62 63 64 65 66 67 68 tabl…" at bounding box center [562, 217] width 310 height 185
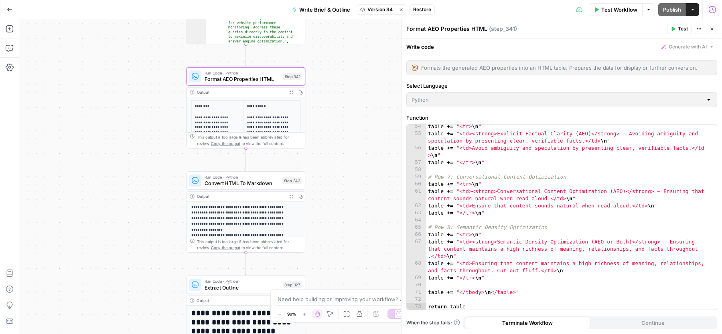
scroll to position [470, 0]
drag, startPoint x: 521, startPoint y: 292, endPoint x: 489, endPoint y: 209, distance: 88.4
click at [444, 115] on div "Function 54 55 56 57 58 59 60 61 62 63 64 65 66 67 68 69 70 71 72 73 table += "…" at bounding box center [561, 212] width 311 height 196
drag, startPoint x: 401, startPoint y: 53, endPoint x: 358, endPoint y: 53, distance: 43.7
click at [358, 53] on body "Blog Content Action Plan New Home Browse Your Data Usage Settings Recent Grids …" at bounding box center [361, 167] width 722 height 334
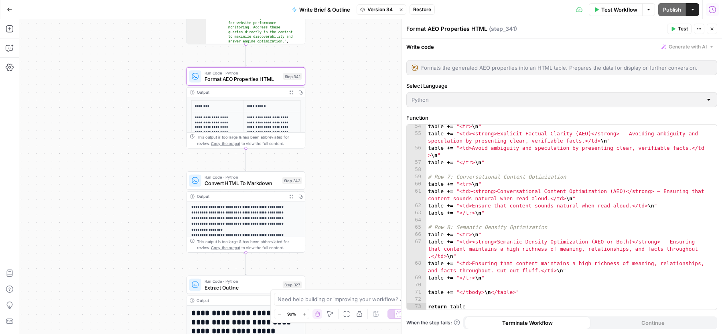
click at [426, 10] on span "Restore" at bounding box center [422, 9] width 18 height 7
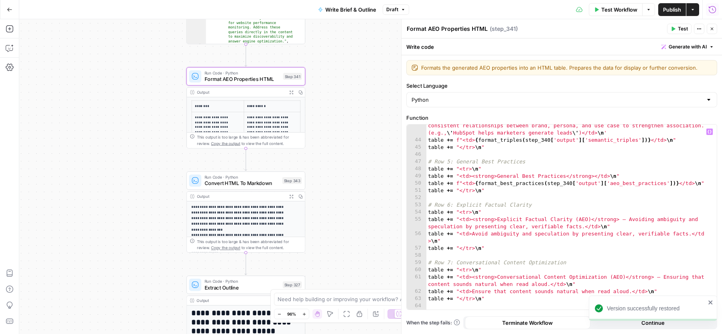
scroll to position [380, 0]
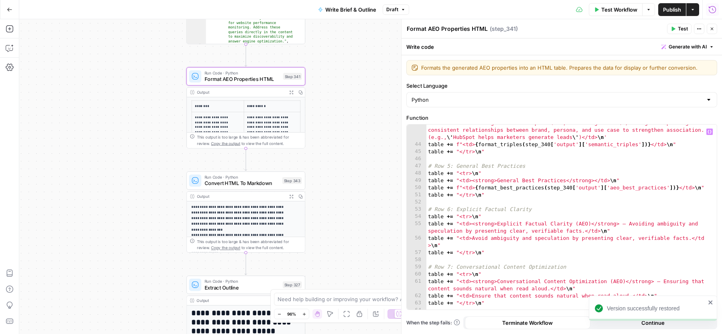
click at [428, 210] on div "table += '<td><strong>Semantic Triples (AEO, could argue Both)</strong> – Repea…" at bounding box center [567, 226] width 283 height 215
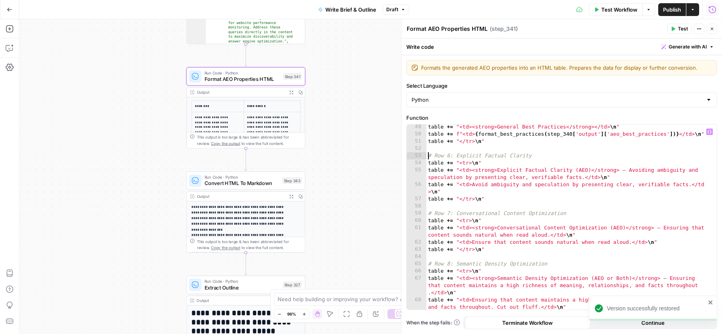
scroll to position [470, 0]
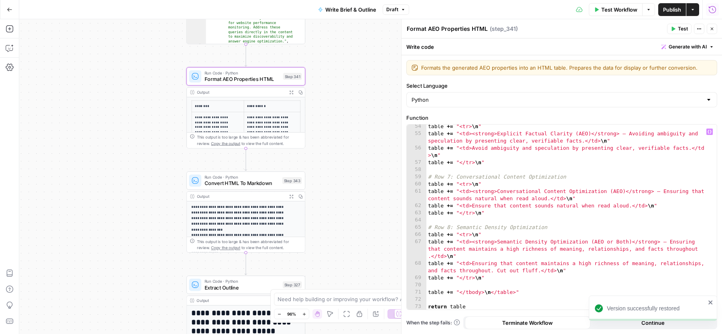
click at [499, 278] on div "table += "<tr> \n " table += "<td><strong>Explicit Factual Clarity (AEO)</stron…" at bounding box center [567, 223] width 283 height 200
type textarea "**********"
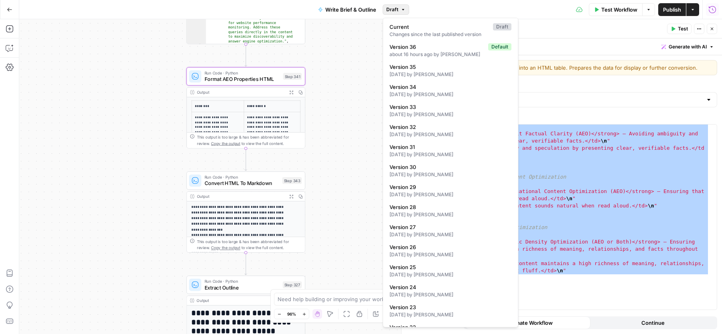
click at [399, 10] on button "Draft" at bounding box center [395, 9] width 26 height 10
click at [438, 56] on div "about 16 hours ago by Zoe Febrero" at bounding box center [450, 54] width 122 height 7
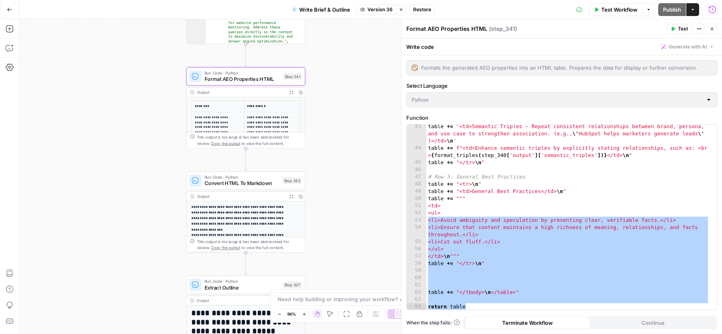
scroll to position [377, 0]
click at [712, 26] on button "Close" at bounding box center [711, 29] width 10 height 10
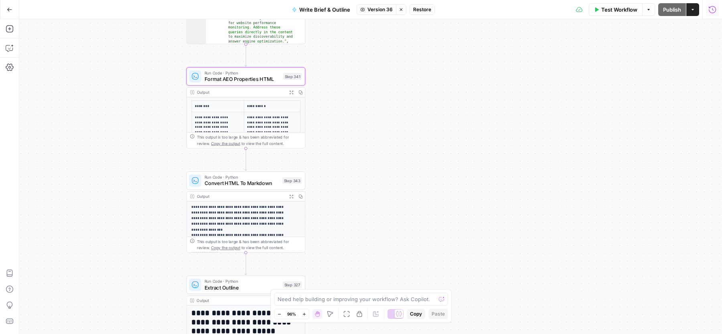
click at [425, 11] on span "Restore" at bounding box center [422, 9] width 18 height 7
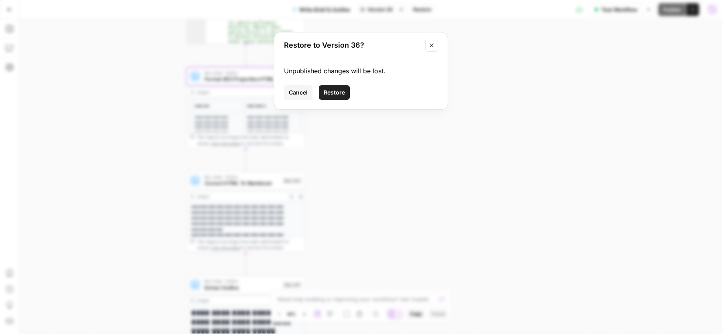
click at [330, 95] on span "Restore" at bounding box center [334, 93] width 21 height 8
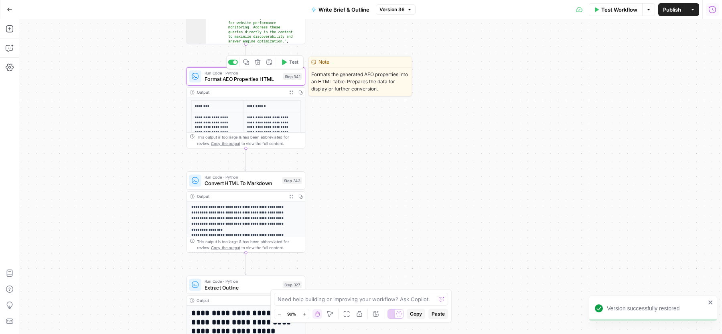
click at [275, 79] on span "Format AEO Properties HTML" at bounding box center [241, 79] width 75 height 8
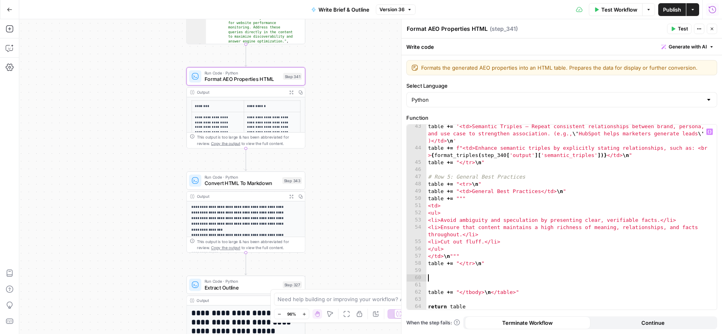
click at [463, 280] on div "table += '<td>Semantic Triples – Repeat consistent relationships between brand,…" at bounding box center [567, 230] width 283 height 215
paste textarea "**********"
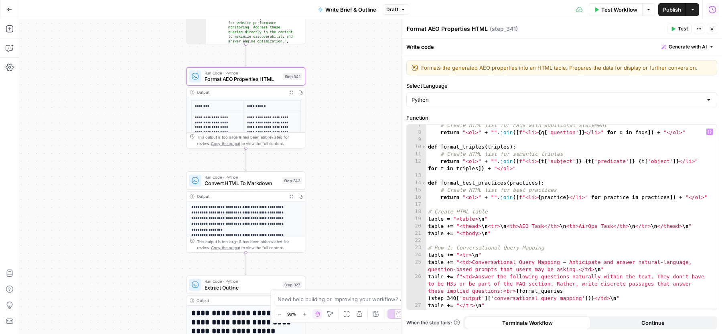
scroll to position [54, 0]
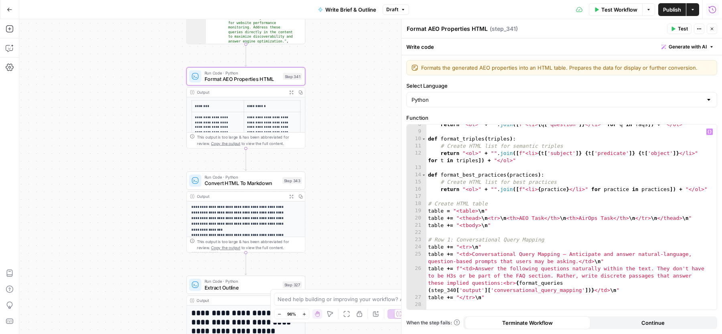
click at [535, 218] on div "return "<ol>" + "" . join ([ f"<li> { q [ 'question' ]} </li>" for q in faqs ])…" at bounding box center [567, 221] width 283 height 200
drag, startPoint x: 590, startPoint y: 218, endPoint x: 624, endPoint y: 220, distance: 34.5
click at [624, 220] on div "return "<ol>" + "" . join ([ f"<li> { q [ 'question' ]} </li>" for q in faqs ])…" at bounding box center [567, 221] width 283 height 200
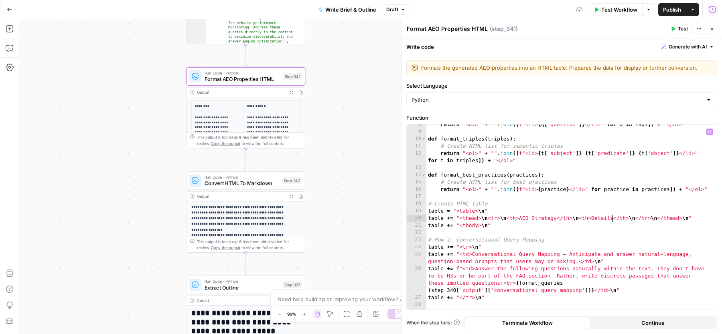
scroll to position [0, 14]
type textarea "**********"
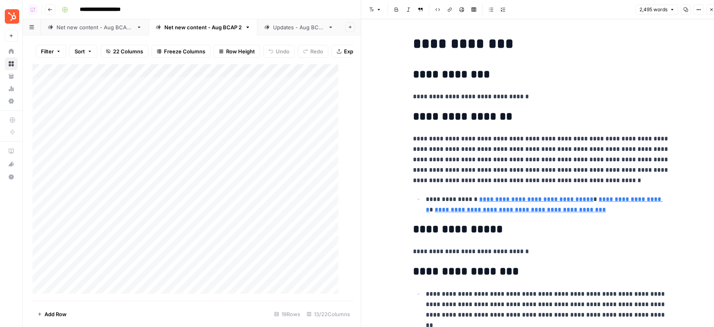
click at [712, 7] on icon "button" at bounding box center [711, 9] width 5 height 5
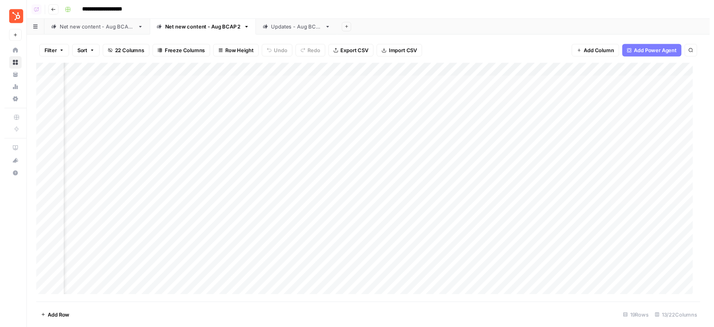
scroll to position [0, 550]
click at [113, 26] on div "Net new content - Aug BCAP 1" at bounding box center [95, 27] width 77 height 8
click at [205, 26] on div "Net new content - Aug BCAP 2" at bounding box center [202, 27] width 77 height 8
click at [304, 25] on div "Updates - Aug BCAP" at bounding box center [299, 27] width 52 height 8
click at [374, 138] on div "Add Column" at bounding box center [372, 159] width 680 height 190
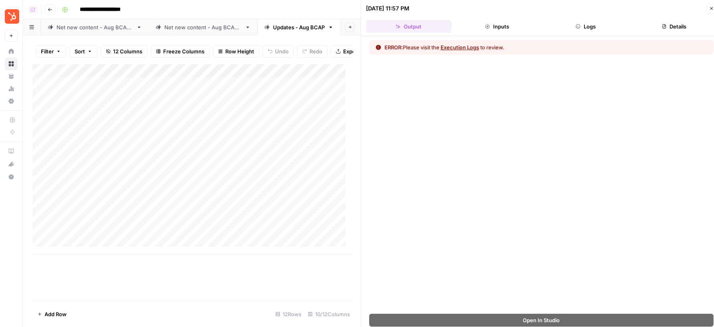
click at [603, 27] on button "Logs" at bounding box center [585, 26] width 85 height 13
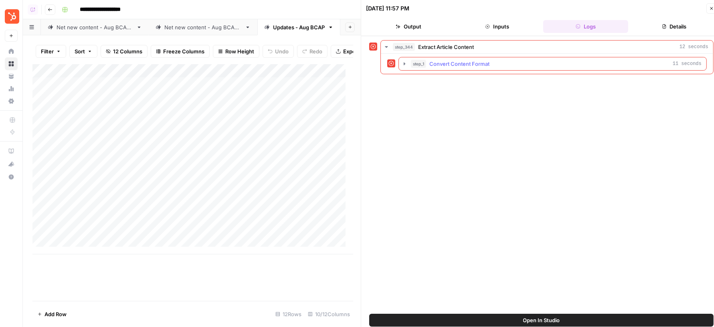
click at [528, 61] on div "step_1 Convert Content Format 11 seconds" at bounding box center [556, 64] width 291 height 8
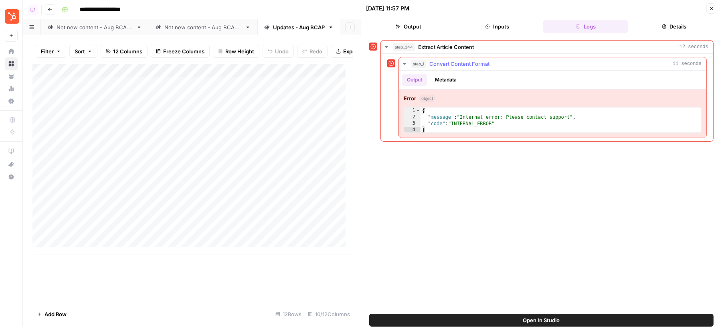
click at [472, 60] on span "Convert Content Format" at bounding box center [459, 64] width 60 height 8
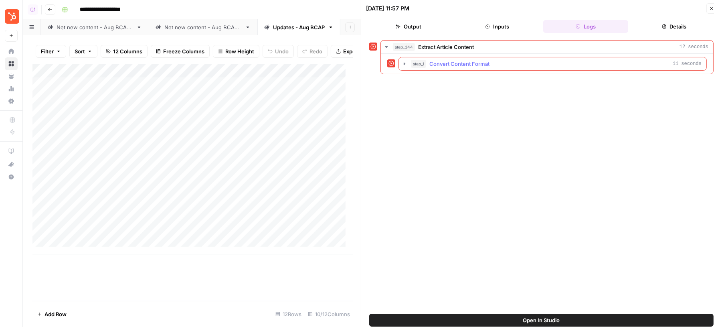
click at [505, 62] on div "step_1 Convert Content Format 11 seconds" at bounding box center [556, 64] width 291 height 8
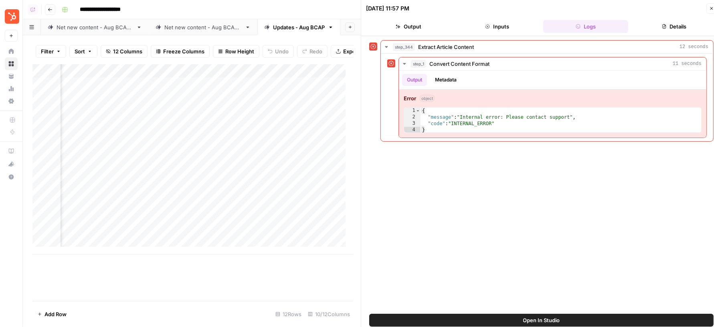
scroll to position [0, 74]
click at [541, 63] on div "step_1 Convert Content Format 11 seconds" at bounding box center [556, 64] width 291 height 8
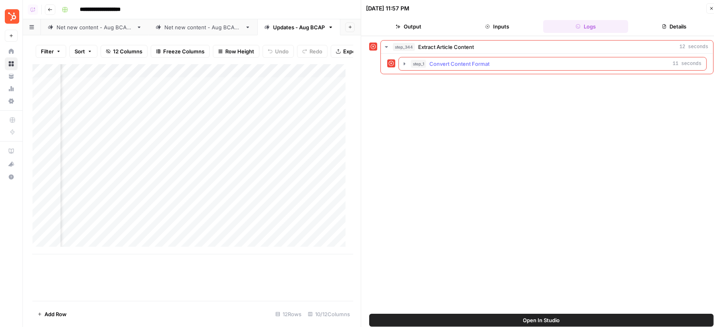
click at [411, 60] on span "step_1" at bounding box center [418, 64] width 15 height 8
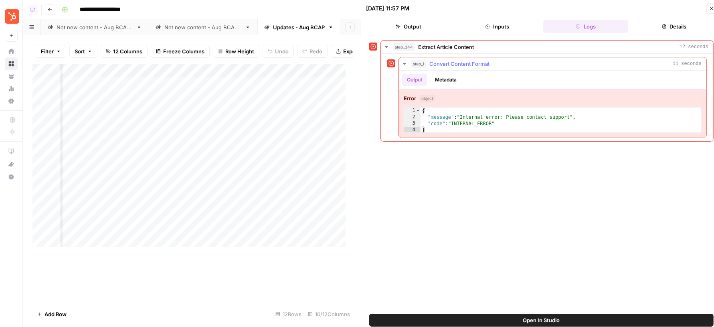
click at [490, 63] on div "step_1 Convert Content Format 11 seconds" at bounding box center [556, 64] width 291 height 8
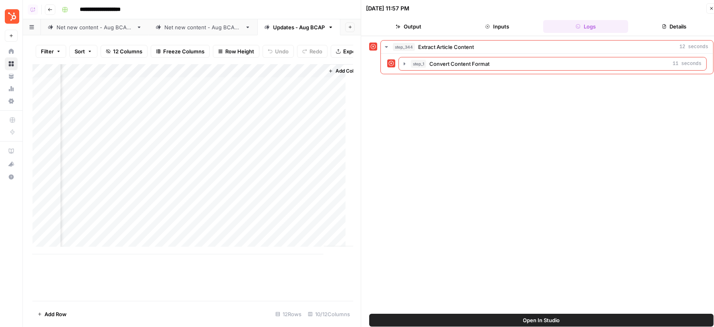
scroll to position [0, 488]
click at [176, 118] on div "Add Column" at bounding box center [192, 159] width 321 height 190
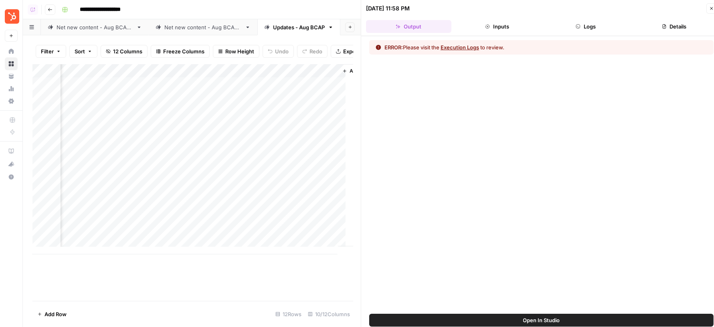
click at [588, 22] on button "Logs" at bounding box center [585, 26] width 85 height 13
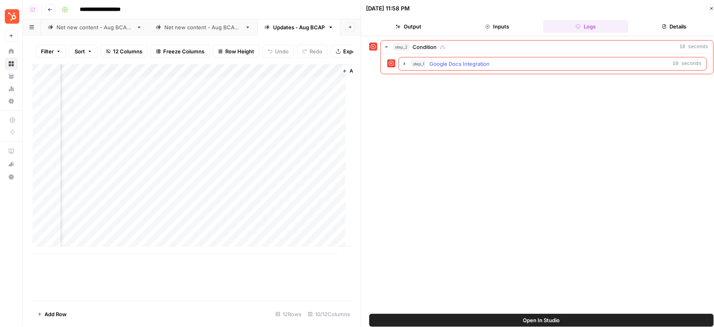
click at [523, 64] on div "step_1 Google Docs Integration 10 seconds" at bounding box center [556, 64] width 291 height 8
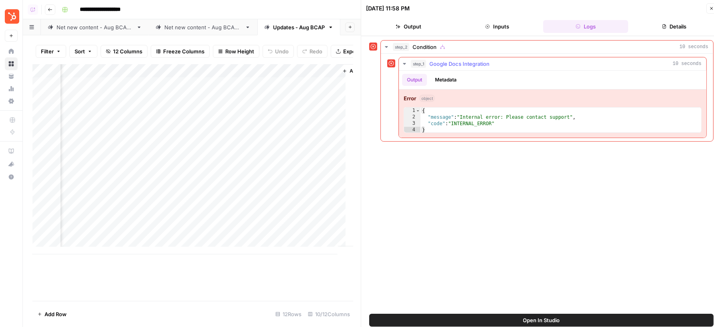
click at [523, 64] on div "step_1 Google Docs Integration 10 seconds" at bounding box center [556, 64] width 291 height 8
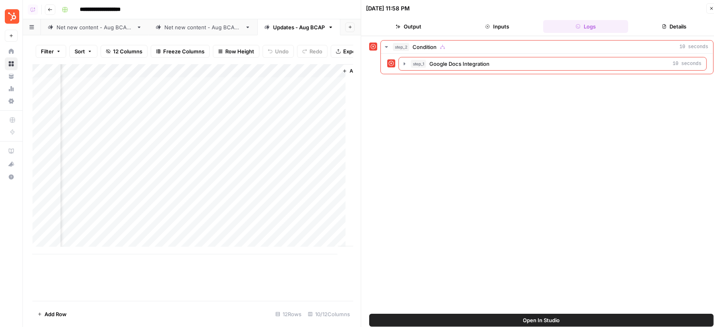
click at [709, 6] on icon "button" at bounding box center [711, 8] width 5 height 5
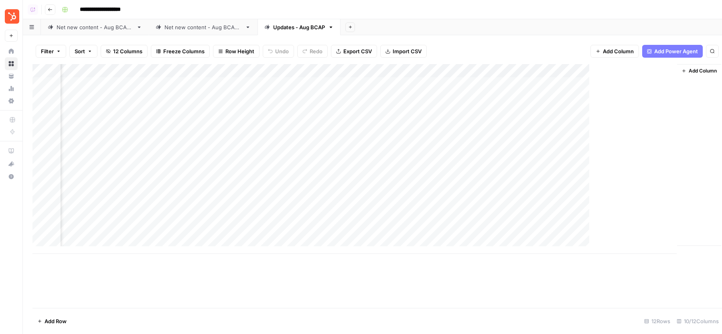
scroll to position [0, 157]
click at [517, 110] on div "Add Column" at bounding box center [372, 159] width 680 height 190
click at [507, 109] on div "Add Column" at bounding box center [372, 159] width 680 height 190
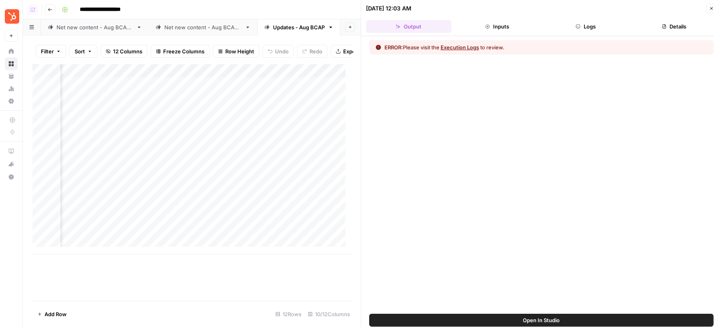
click at [486, 321] on button "Open In Studio" at bounding box center [541, 320] width 344 height 13
click at [710, 11] on button "Close" at bounding box center [711, 8] width 10 height 10
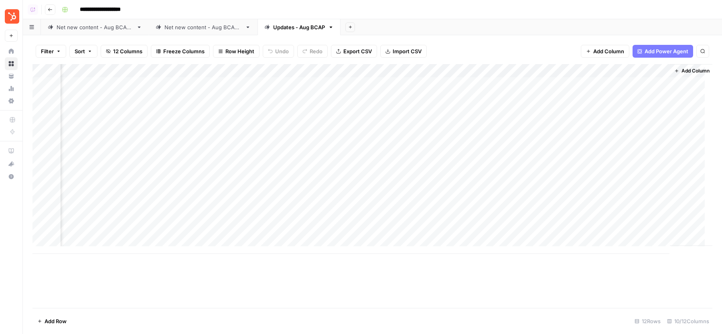
click at [212, 25] on div "Net new content - Aug BCAP 2" at bounding box center [202, 27] width 77 height 8
click at [502, 36] on div "Filter Sort 22 Columns Freeze Columns Row Height Undo Redo Export CSV Import CS…" at bounding box center [372, 184] width 699 height 299
click at [494, 44] on div "Filter Sort 22 Columns Freeze Columns Row Height Undo Redo Export CSV Import CS…" at bounding box center [372, 51] width 680 height 26
click at [529, 35] on div "Add Sheet" at bounding box center [530, 27] width 381 height 16
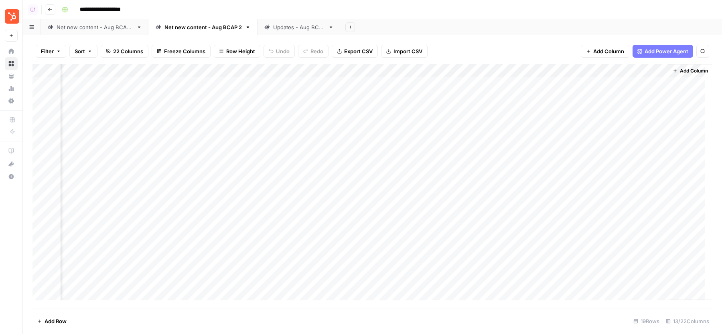
click at [479, 19] on div "Add Sheet" at bounding box center [530, 27] width 381 height 16
click at [456, 36] on div "Filter Sort 22 Columns Freeze Columns Row Height Undo Redo Export CSV Import CS…" at bounding box center [372, 184] width 699 height 299
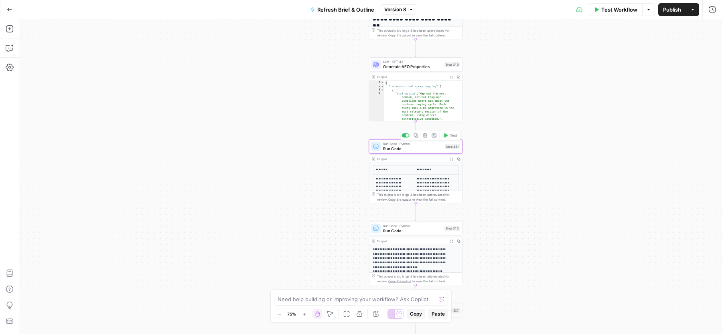
click at [430, 148] on span "Run Code" at bounding box center [412, 149] width 59 height 6
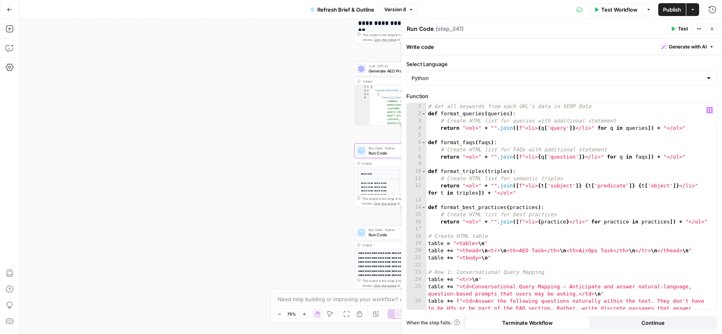
click at [526, 144] on div "# Get all keywords from each URL's data in SERP Data def format_queries ( queri…" at bounding box center [567, 224] width 283 height 243
click at [537, 251] on div "# Get all keywords from each URL's data in SERP Data def format_queries ( queri…" at bounding box center [567, 224] width 283 height 243
drag, startPoint x: 591, startPoint y: 251, endPoint x: 624, endPoint y: 253, distance: 33.0
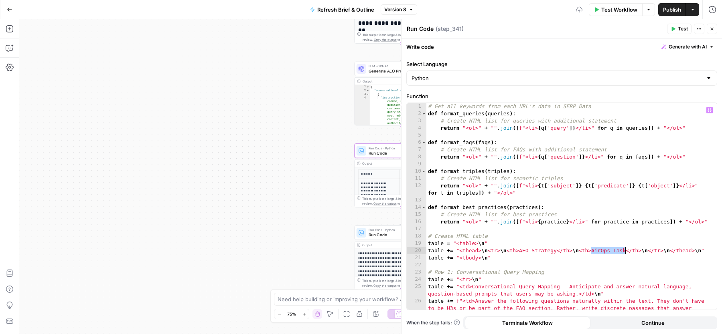
click at [624, 253] on div "# Get all keywords from each URL's data in SERP Data def format_queries ( queri…" at bounding box center [567, 224] width 283 height 243
click at [607, 220] on div "# Get all keywords from each URL's data in SERP Data def format_queries ( queri…" at bounding box center [567, 224] width 283 height 243
type textarea "**********"
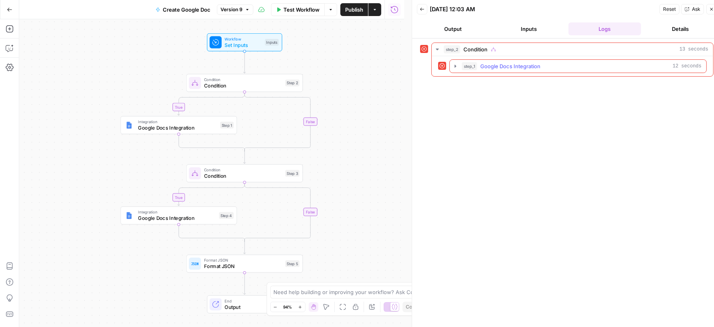
click at [520, 62] on span "Google Docs Integration" at bounding box center [510, 66] width 60 height 8
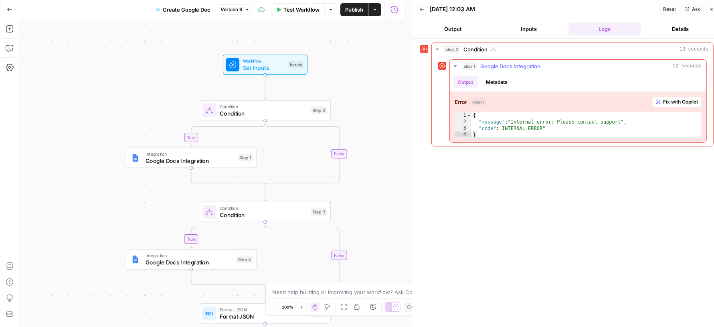
click at [519, 125] on div "{ "message" : "Internal error: Please contact support" , "code" : "INTERNAL_ERR…" at bounding box center [586, 131] width 231 height 38
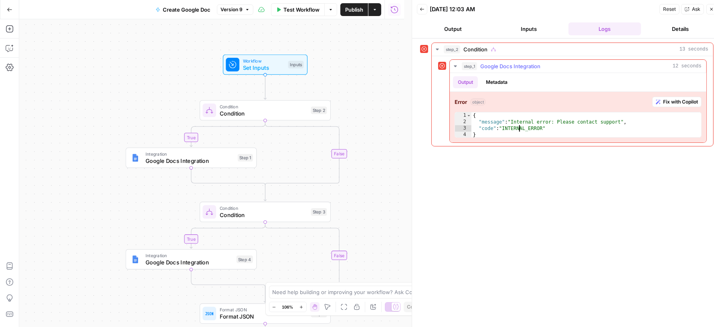
type textarea "**********"
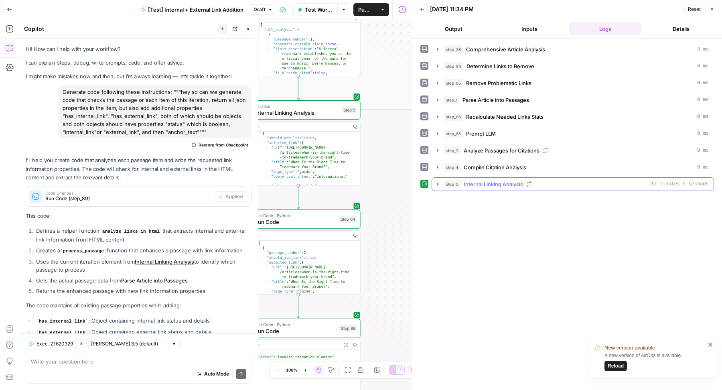
click at [546, 183] on div "step_5 Internal Linking Analysis 12 minutes 5 seconds" at bounding box center [576, 184] width 265 height 8
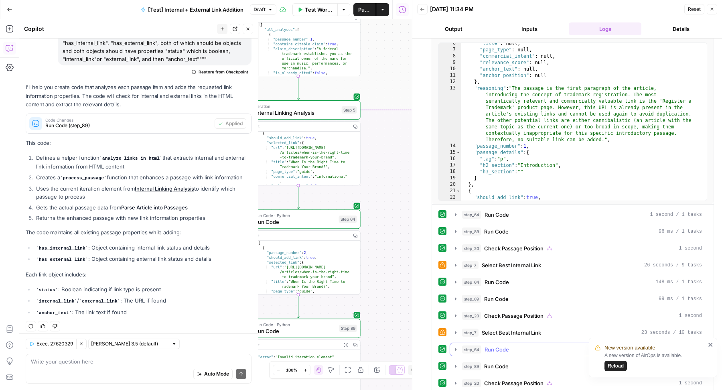
scroll to position [201, 0]
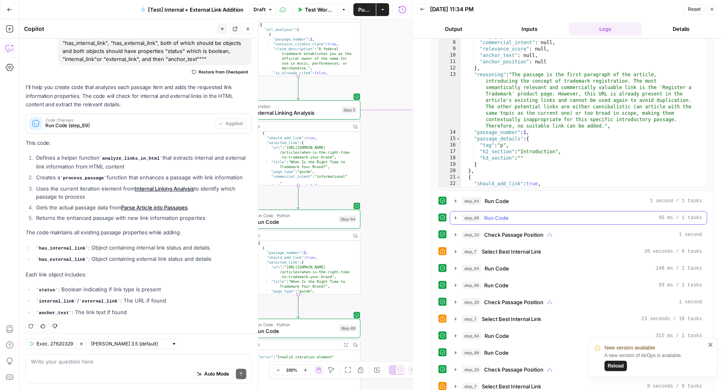
click at [540, 214] on div "step_89 Run Code 96 ms / 1 tasks" at bounding box center [582, 218] width 240 height 8
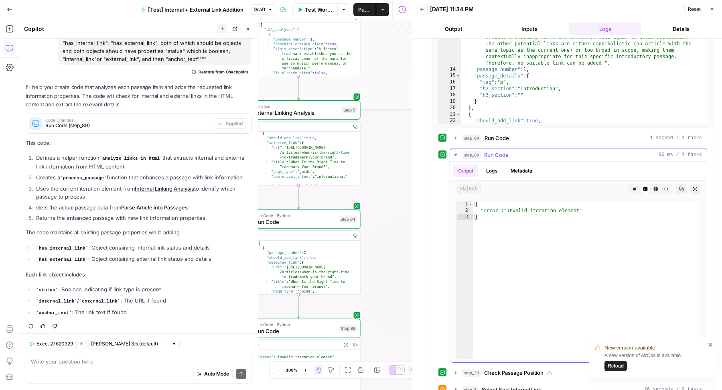
scroll to position [266, 0]
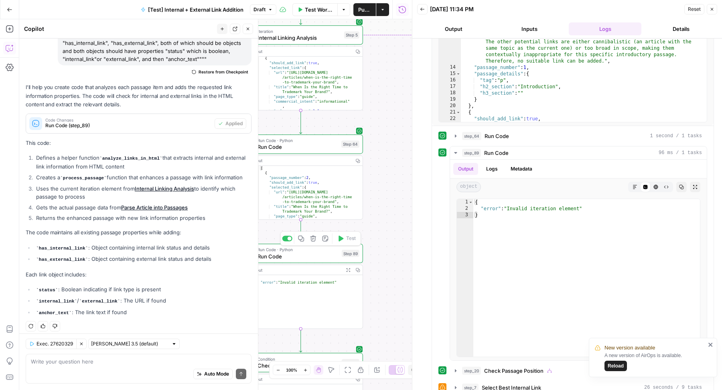
click at [325, 253] on span "Run Code" at bounding box center [297, 256] width 81 height 8
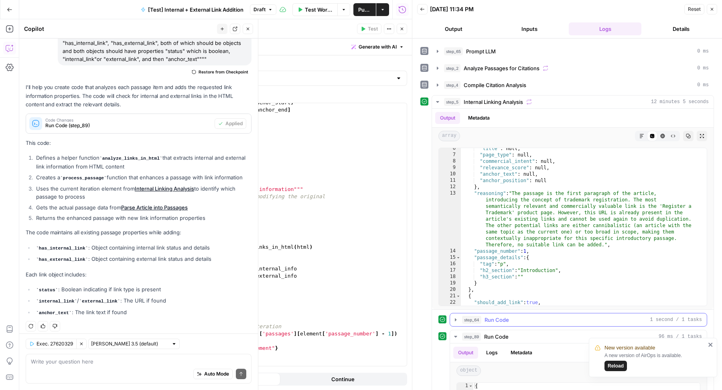
scroll to position [3, 0]
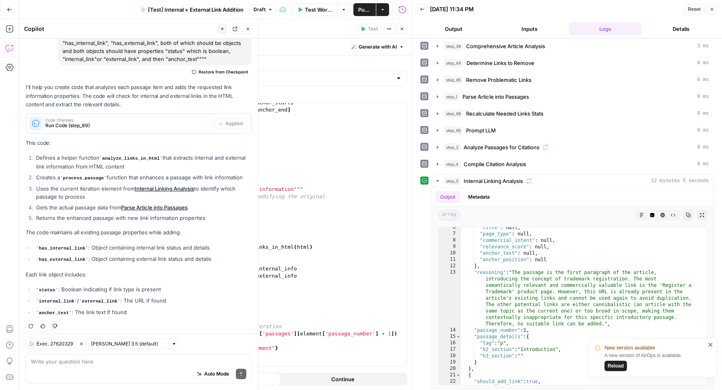
click at [347, 246] on div "anchor_end = html . find ( '</a>' , anchor_start ) anchor_text = html [ anchor_…" at bounding box center [257, 237] width 283 height 277
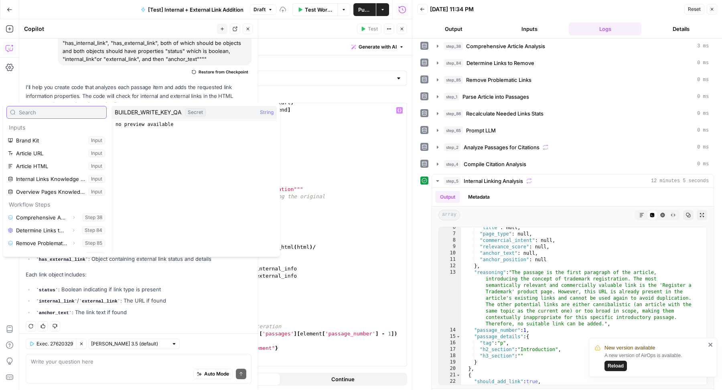
scroll to position [150, 0]
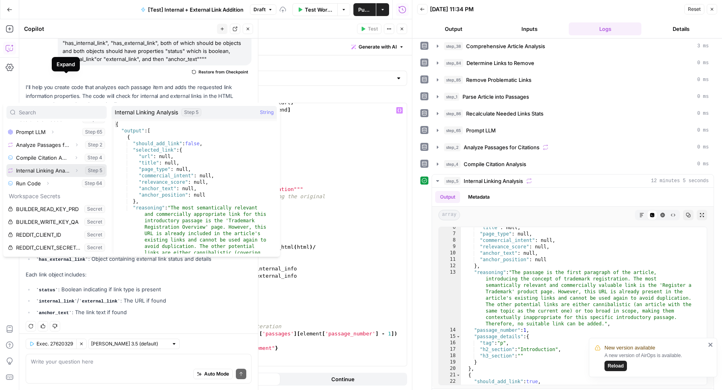
click at [74, 169] on icon "button" at bounding box center [76, 170] width 5 height 5
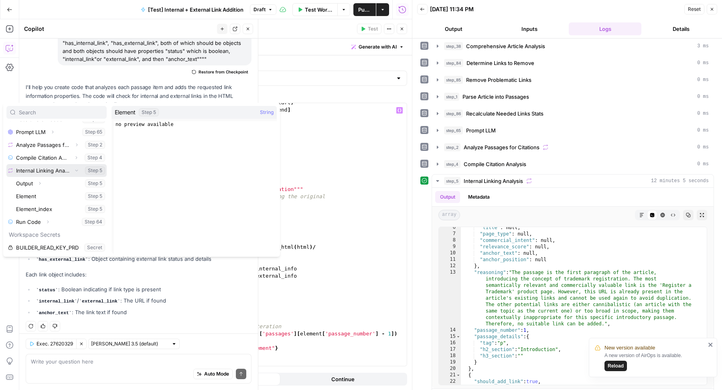
scroll to position [184, 0]
click at [357, 201] on div "anchor_end = html . find ( '</a>' , anchor_start ) anchor_text = html [ anchor_…" at bounding box center [257, 237] width 283 height 277
type textarea "**********"
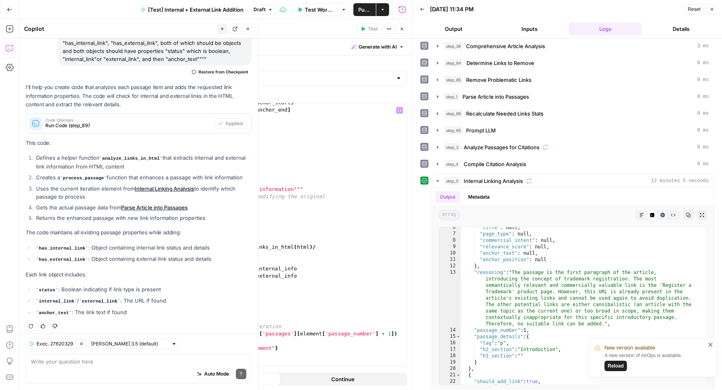
click at [324, 250] on div "anchor_end = html . find ( '</a>' , anchor_start ) anchor_text = html [ anchor_…" at bounding box center [257, 237] width 283 height 277
click at [318, 247] on div "anchor_end = html . find ( '</a>' , anchor_start ) anchor_text = html [ anchor_…" at bounding box center [257, 237] width 283 height 277
type textarea "**********"
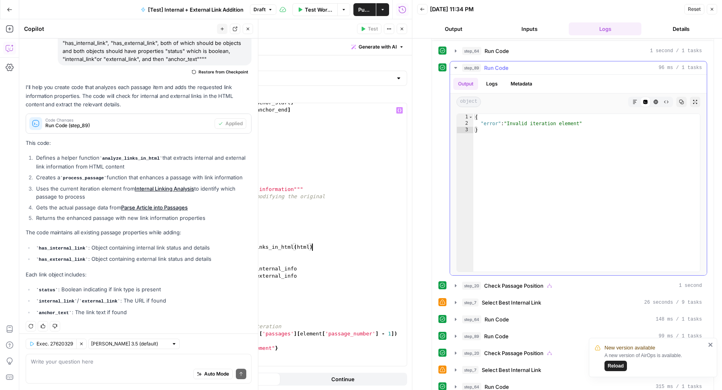
scroll to position [347, 0]
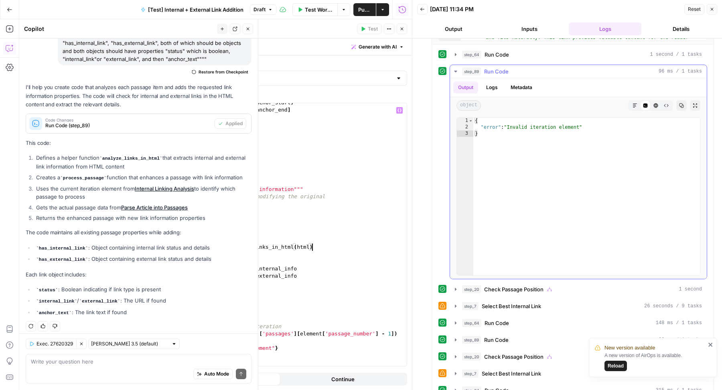
click at [644, 123] on div "{ "error" : "Invalid iteration element" }" at bounding box center [586, 202] width 227 height 171
type textarea "**********"
click at [644, 123] on div "{ "error" : "Invalid iteration element" }" at bounding box center [586, 202] width 227 height 171
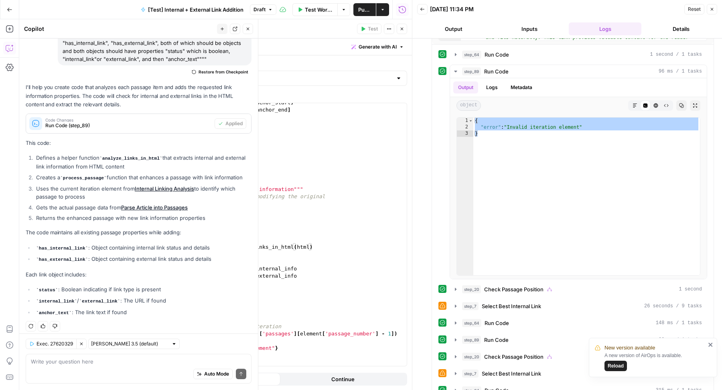
click at [134, 368] on div "Auto Mode Send" at bounding box center [138, 375] width 215 height 18
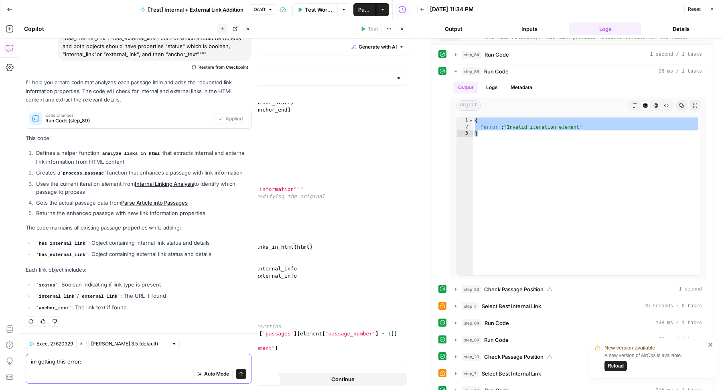
paste textarea "{ "error": "Invalid iteration element" }"
type textarea "im getting this error: { "error": "Invalid iteration element" }"
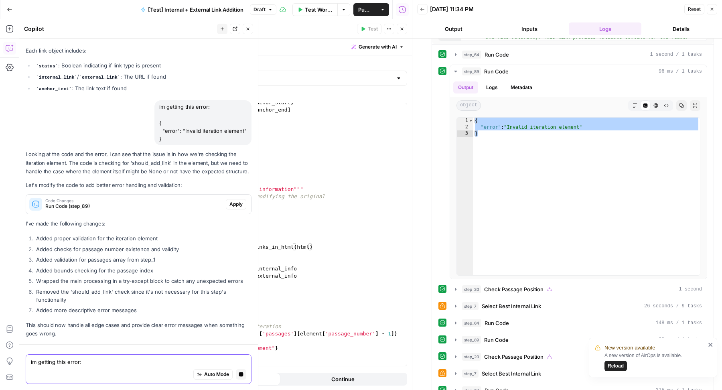
scroll to position [279, 0]
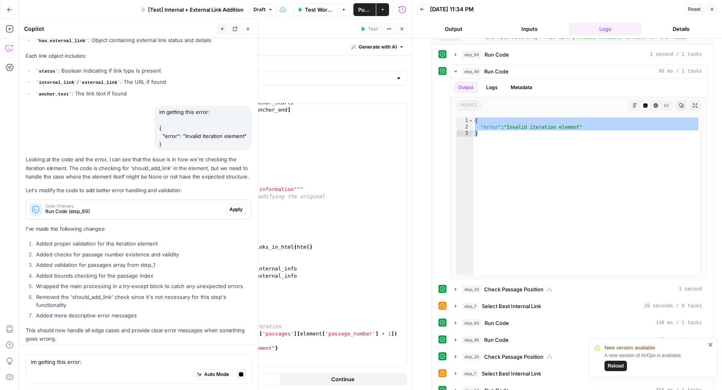
click at [229, 206] on span "Apply" at bounding box center [235, 209] width 13 height 7
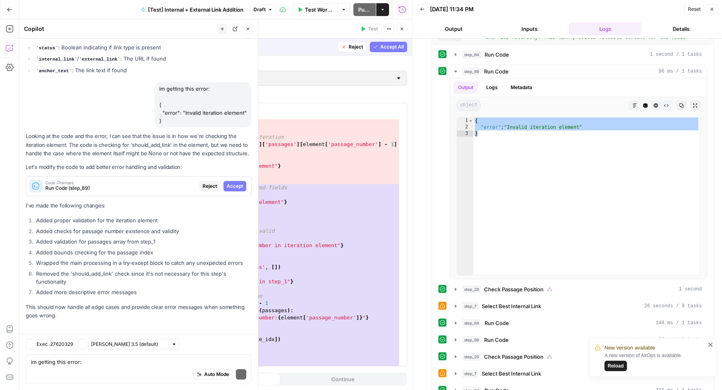
scroll to position [465, 0]
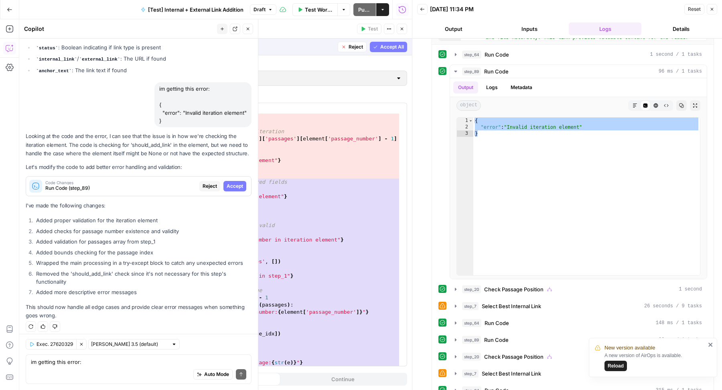
click at [384, 44] on span "Accept All" at bounding box center [392, 46] width 24 height 7
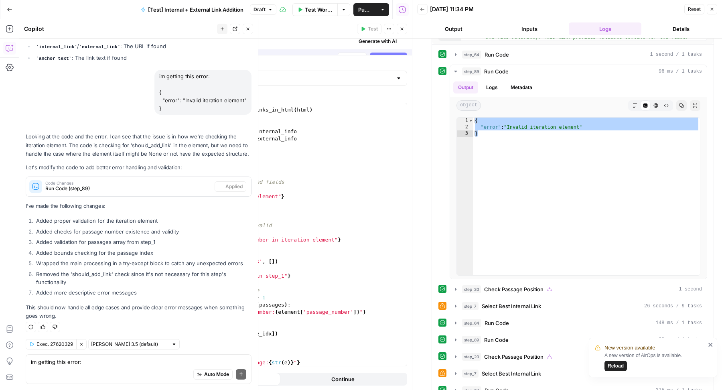
scroll to position [408, 0]
click at [403, 29] on icon "button" at bounding box center [401, 28] width 5 height 5
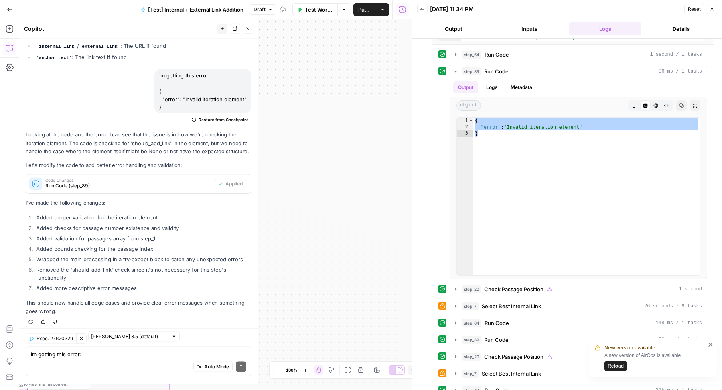
scroll to position [327, 0]
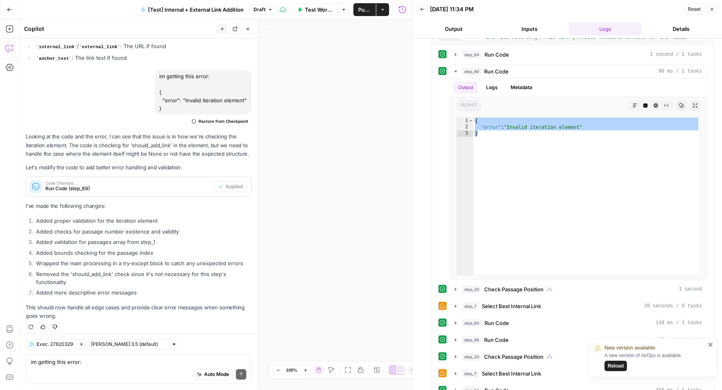
click at [248, 29] on icon "button" at bounding box center [248, 29] width 3 height 3
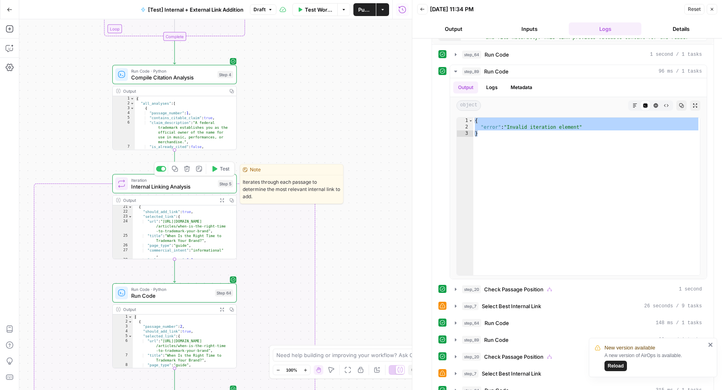
click at [220, 169] on span "Test" at bounding box center [225, 168] width 10 height 7
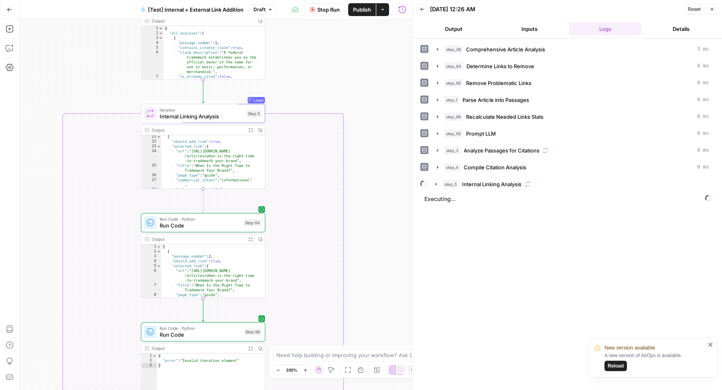
click at [548, 188] on div "step_38 Comprehensive Article Analysis 3 ms step_84 Determine Links to Remove 0…" at bounding box center [566, 213] width 293 height 343
click at [573, 180] on div "step_5 Internal Linking Analysis" at bounding box center [575, 184] width 266 height 8
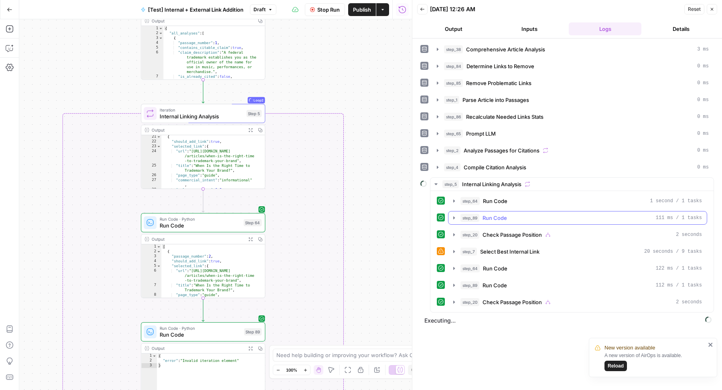
click at [550, 214] on div "step_89 Run Code 111 ms / 1 tasks" at bounding box center [580, 218] width 241 height 8
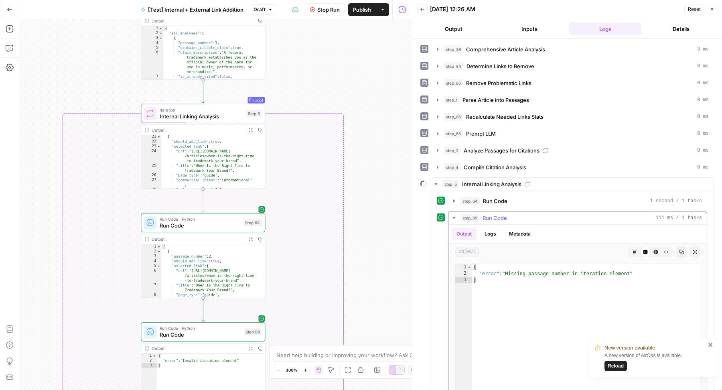
click at [550, 214] on div "step_89 Run Code 111 ms / 1 tasks" at bounding box center [580, 218] width 241 height 8
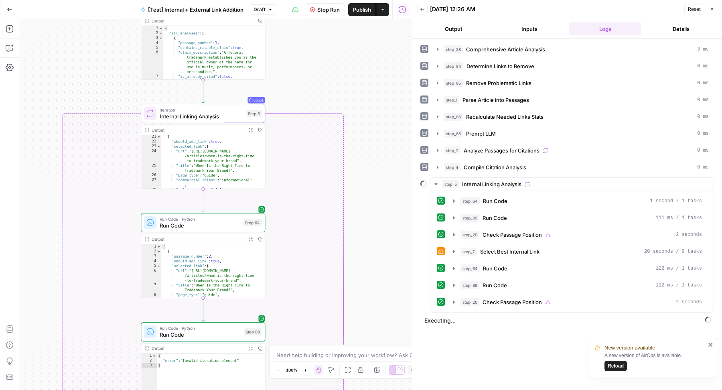
click at [332, 7] on span "Stop Run" at bounding box center [328, 10] width 22 height 8
click at [552, 170] on button "step_4 Compile Citation Analysis 0 ms" at bounding box center [572, 167] width 281 height 13
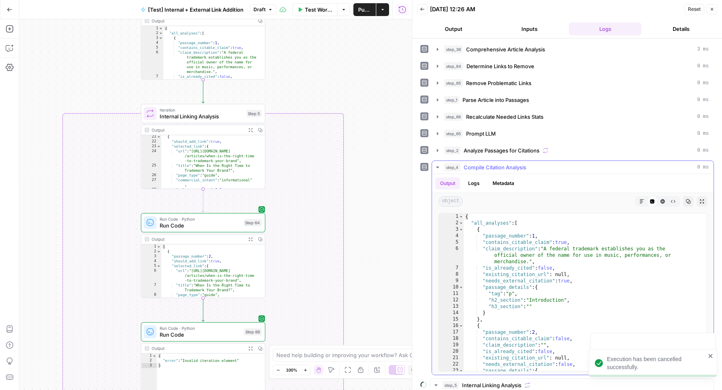
click at [552, 170] on button "step_4 Compile Citation Analysis 0 ms" at bounding box center [572, 167] width 281 height 13
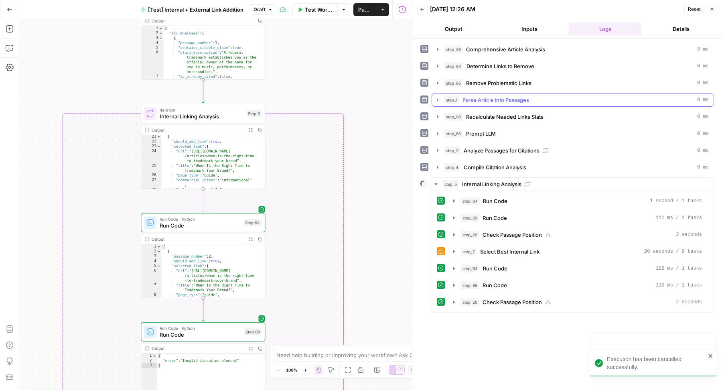
click at [520, 96] on span "Parse Article into Passages" at bounding box center [495, 100] width 67 height 8
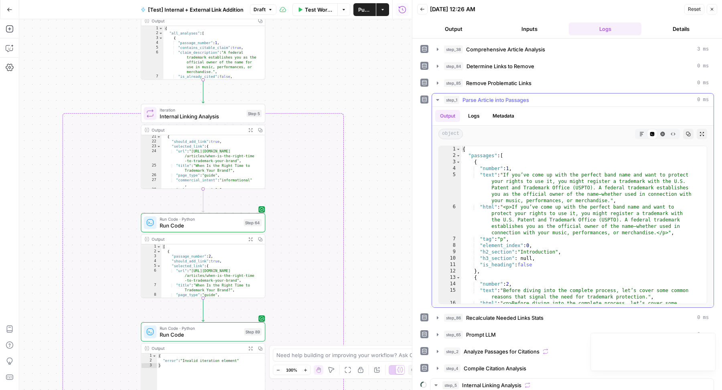
click at [520, 96] on span "Parse Article into Passages" at bounding box center [495, 100] width 67 height 8
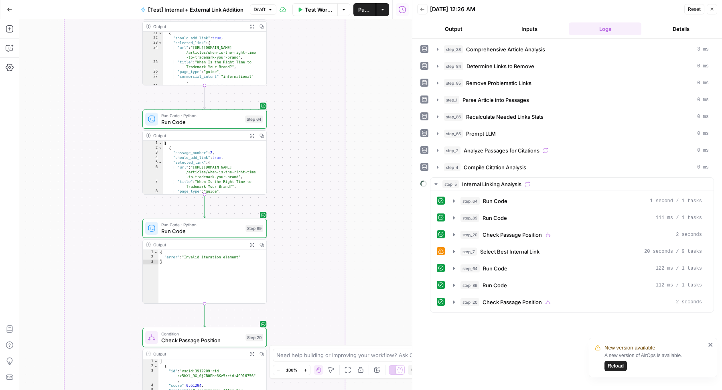
click at [208, 235] on span "Run Code" at bounding box center [201, 231] width 81 height 8
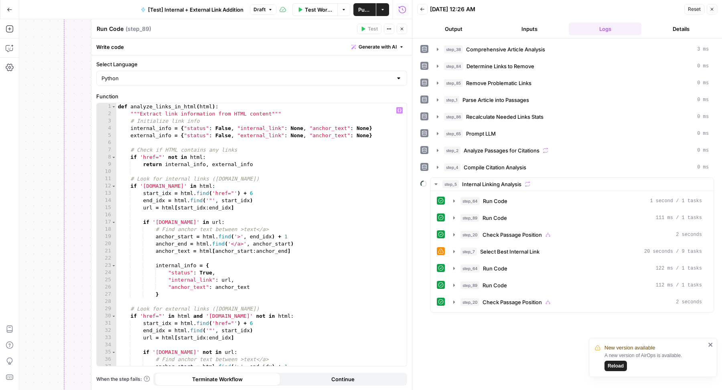
type textarea "**********"
click at [284, 229] on div "def analyze_links_in_html ( html ) : """Extract link information from HTML cont…" at bounding box center [257, 241] width 283 height 277
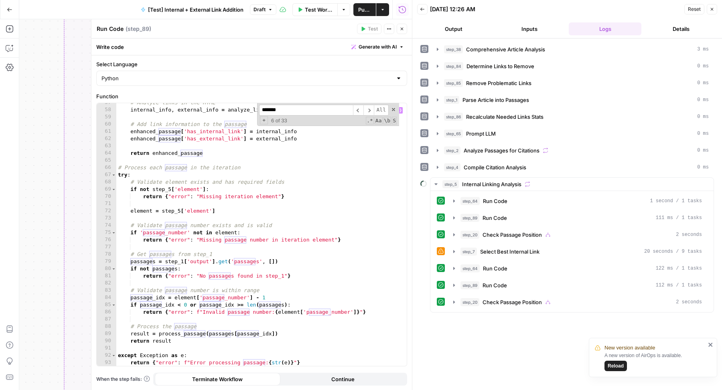
scroll to position [408, 0]
type input "*******"
click at [166, 231] on div "# Analyze links in the HTML internal_info , external_info = analyze_links_in_ht…" at bounding box center [257, 237] width 283 height 277
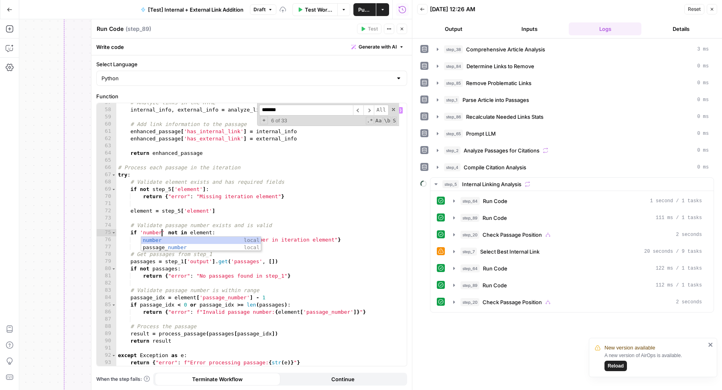
click at [337, 210] on div "# Analyze links in the HTML internal_info , external_info = analyze_links_in_ht…" at bounding box center [257, 237] width 283 height 277
type textarea "**********"
click at [403, 31] on icon "button" at bounding box center [401, 28] width 5 height 5
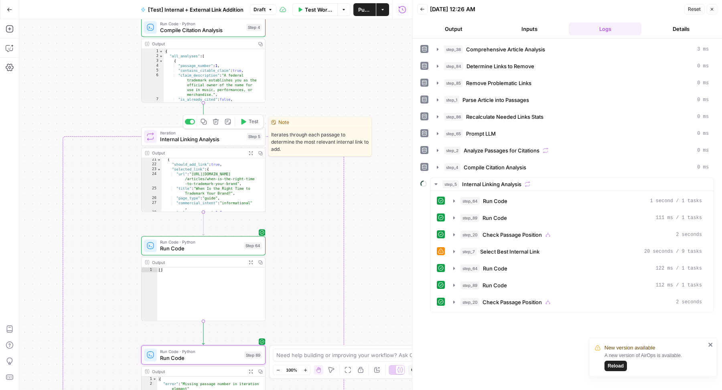
click at [246, 121] on button "Test" at bounding box center [249, 121] width 25 height 10
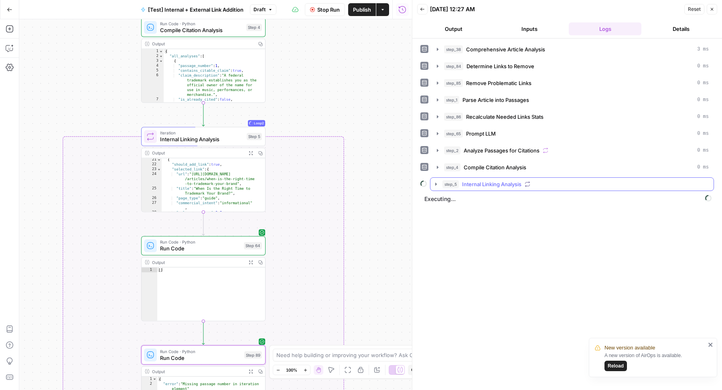
click at [562, 182] on div "step_5 Internal Linking Analysis" at bounding box center [575, 184] width 266 height 8
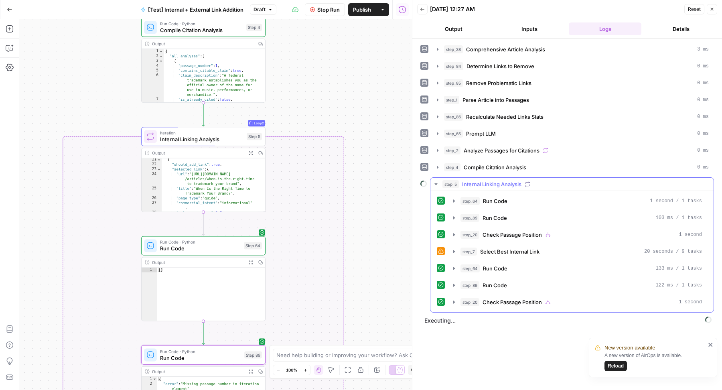
click at [572, 180] on div "step_5 Internal Linking Analysis" at bounding box center [575, 184] width 266 height 8
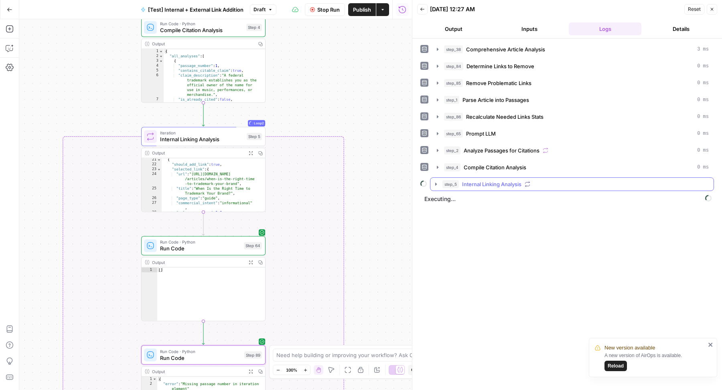
click at [572, 180] on div "step_5 Internal Linking Analysis" at bounding box center [575, 184] width 266 height 8
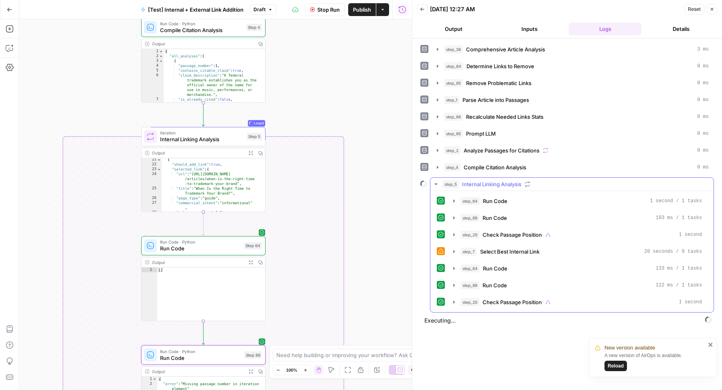
click at [567, 180] on div "step_5 Internal Linking Analysis" at bounding box center [575, 184] width 266 height 8
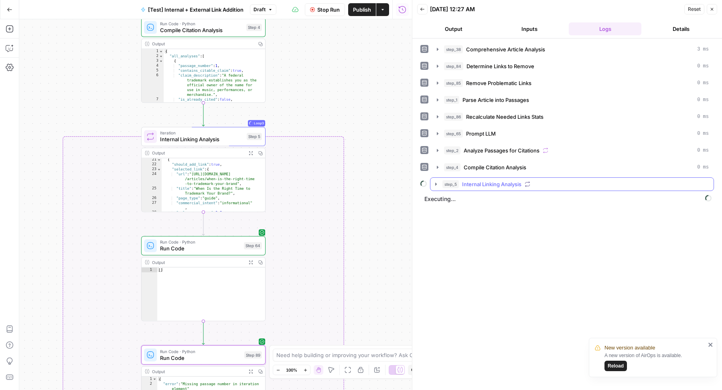
click at [567, 180] on div "step_5 Internal Linking Analysis" at bounding box center [575, 184] width 266 height 8
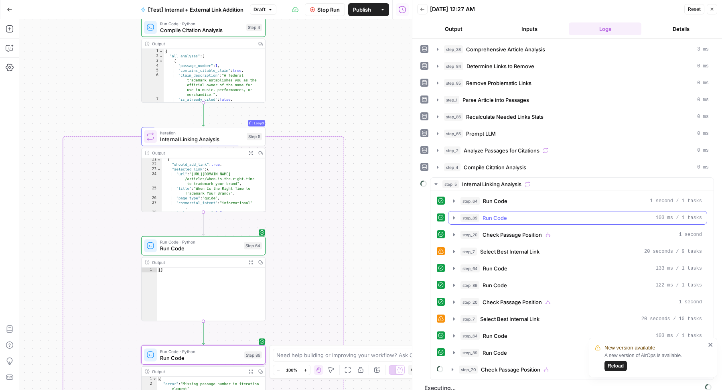
click at [521, 214] on div "step_89 Run Code 103 ms / 1 tasks" at bounding box center [580, 218] width 241 height 8
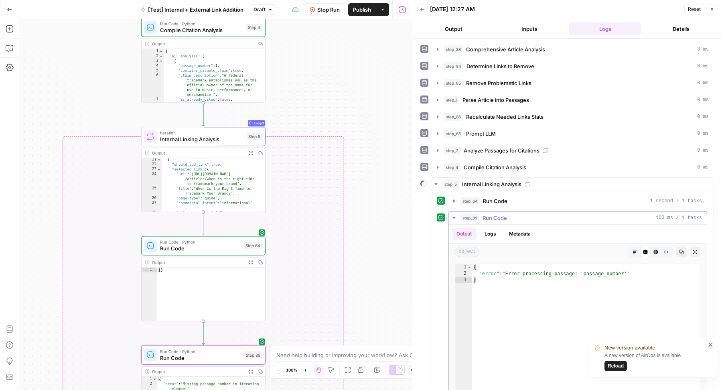
click at [521, 214] on div "step_89 Run Code 103 ms / 1 tasks" at bounding box center [580, 218] width 241 height 8
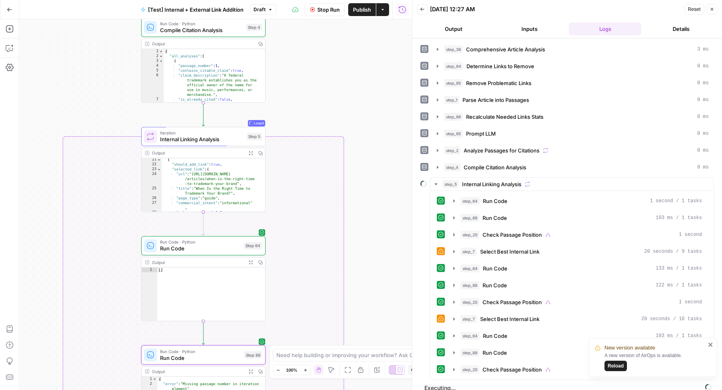
click at [329, 10] on span "Stop Run" at bounding box center [328, 10] width 22 height 8
click at [544, 214] on div "step_89 Run Code 103 ms / 1 tasks" at bounding box center [580, 218] width 241 height 8
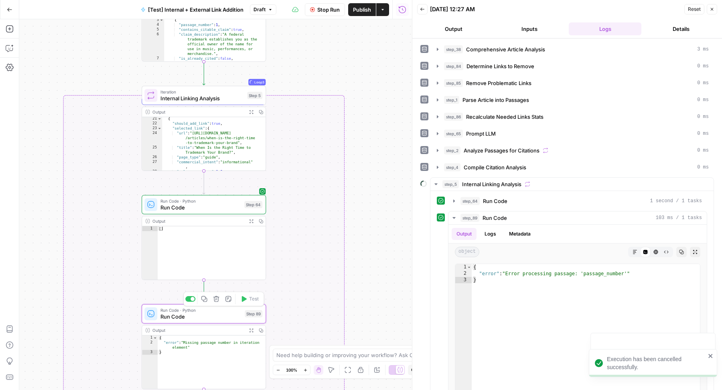
click at [228, 312] on span "Run Code" at bounding box center [200, 316] width 81 height 8
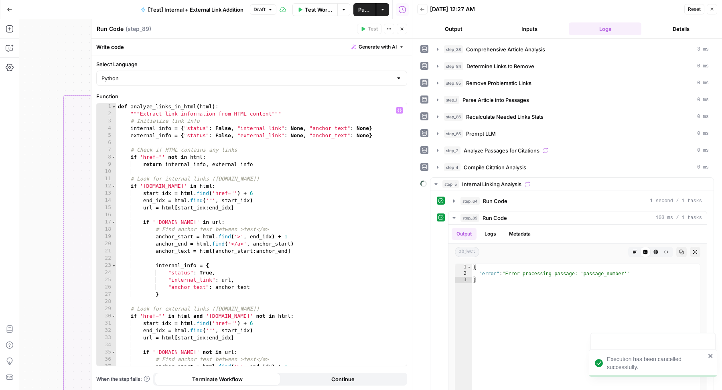
type textarea "**********"
click at [270, 284] on div "def analyze_links_in_html ( html ) : """Extract link information from HTML cont…" at bounding box center [257, 241] width 283 height 277
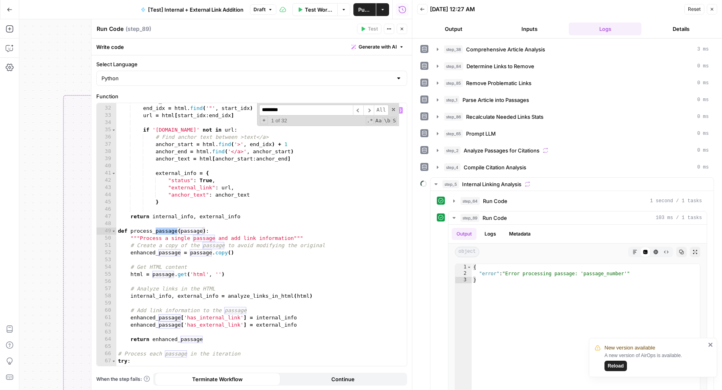
scroll to position [408, 0]
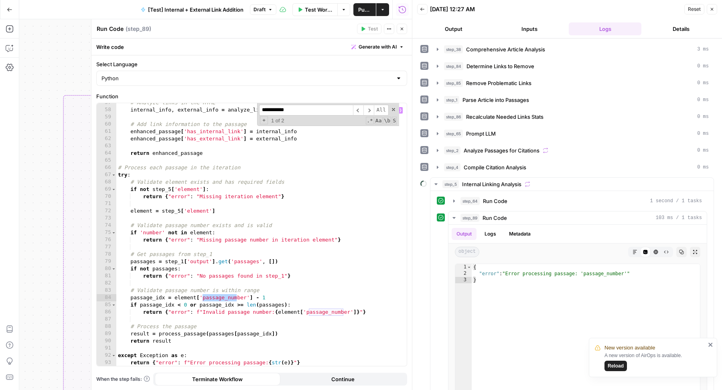
type input "**********"
click at [221, 300] on div "# Analyze links in the HTML internal_info , external_info = analyze_links_in_ht…" at bounding box center [257, 237] width 283 height 277
click at [307, 112] on input "**********" at bounding box center [306, 110] width 94 height 11
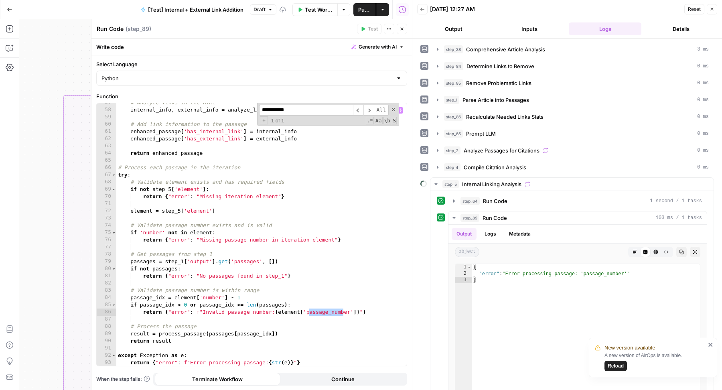
click at [336, 313] on div "# Analyze links in the HTML internal_info , external_info = analyze_links_in_ht…" at bounding box center [257, 237] width 283 height 277
type textarea "**********"
click at [401, 29] on icon "button" at bounding box center [401, 28] width 5 height 5
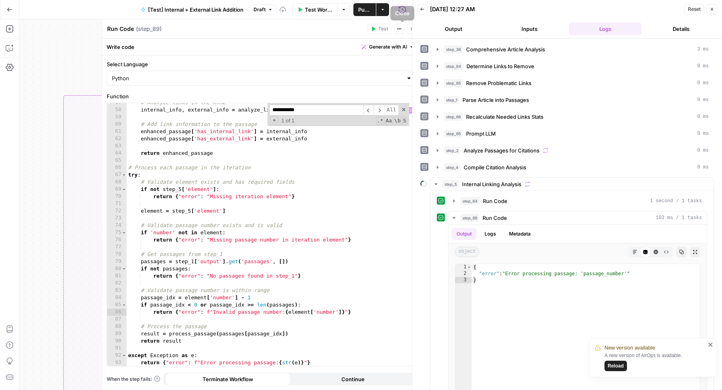
scroll to position [61, 0]
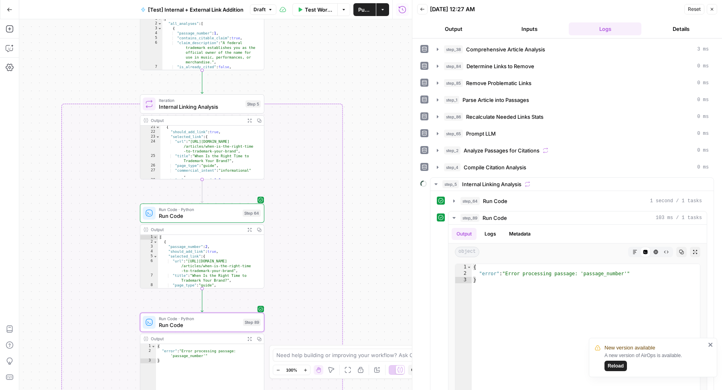
click at [711, 9] on icon "button" at bounding box center [711, 9] width 5 height 5
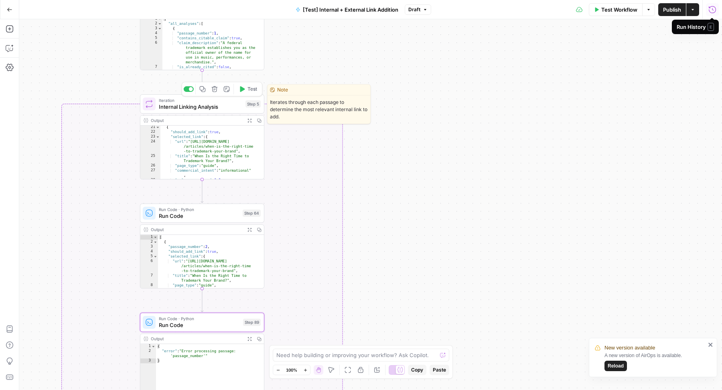
click at [252, 88] on span "Test" at bounding box center [252, 88] width 10 height 7
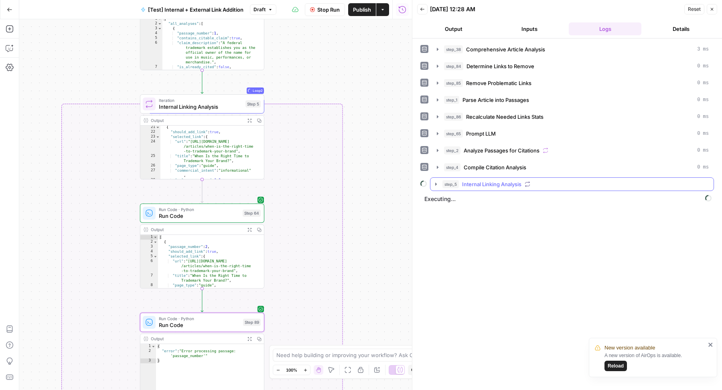
click at [566, 181] on div "step_5 Internal Linking Analysis" at bounding box center [575, 184] width 266 height 8
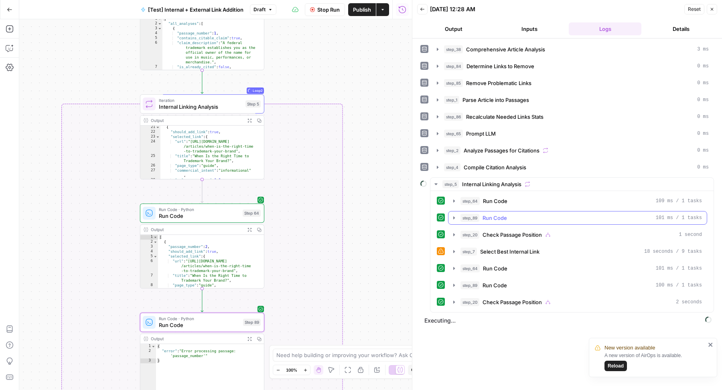
click at [542, 214] on div "step_89 Run Code 101 ms / 1 tasks" at bounding box center [580, 218] width 241 height 8
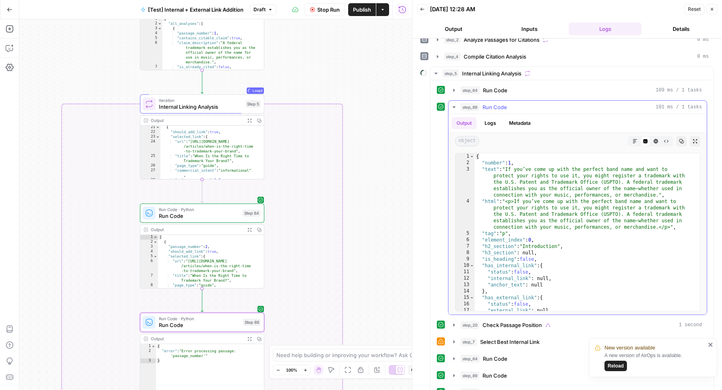
click at [559, 107] on div "step_89 Run Code 101 ms / 1 tasks" at bounding box center [580, 107] width 241 height 8
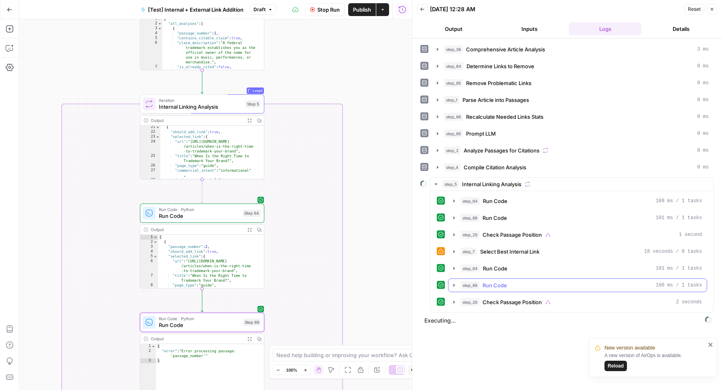
click at [532, 281] on div "step_89 Run Code 100 ms / 1 tasks" at bounding box center [580, 285] width 241 height 8
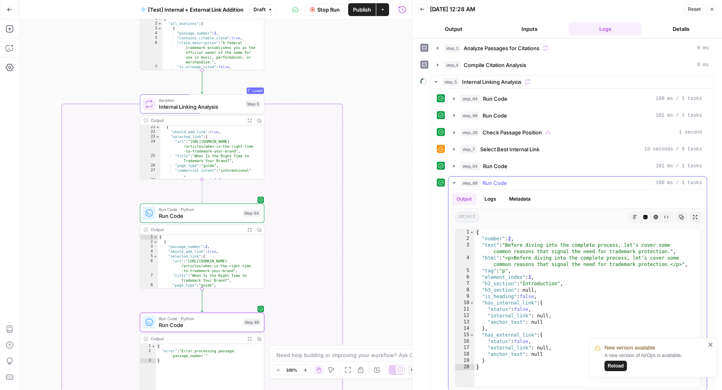
scroll to position [136, 0]
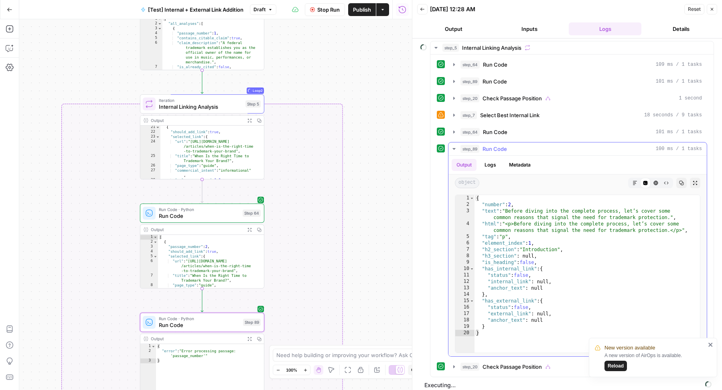
click at [558, 145] on div "step_89 Run Code 100 ms / 1 tasks" at bounding box center [580, 149] width 241 height 8
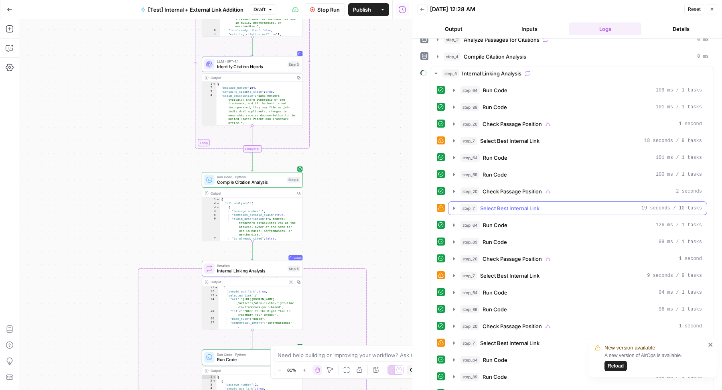
scroll to position [134, 0]
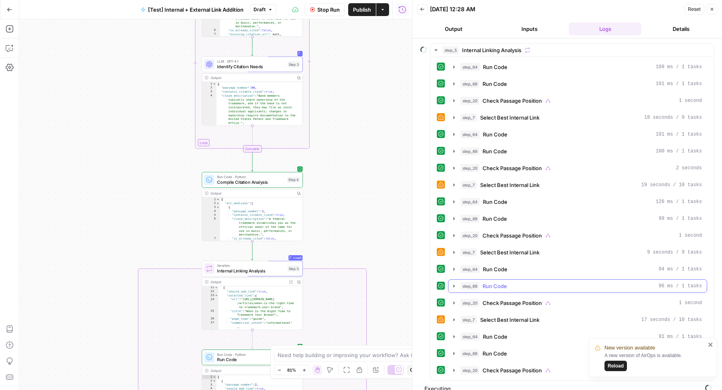
click at [494, 282] on span "Run Code" at bounding box center [494, 286] width 24 height 8
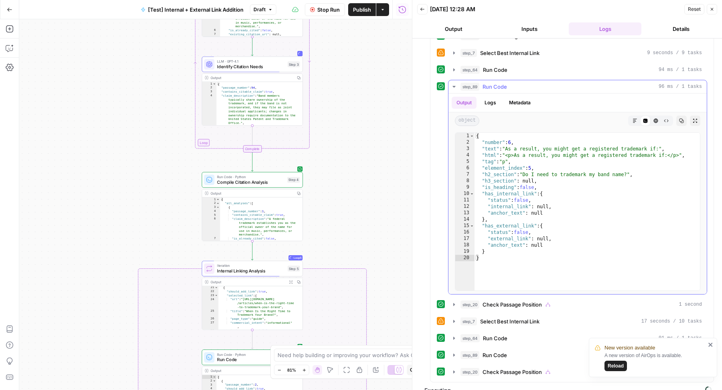
scroll to position [335, 0]
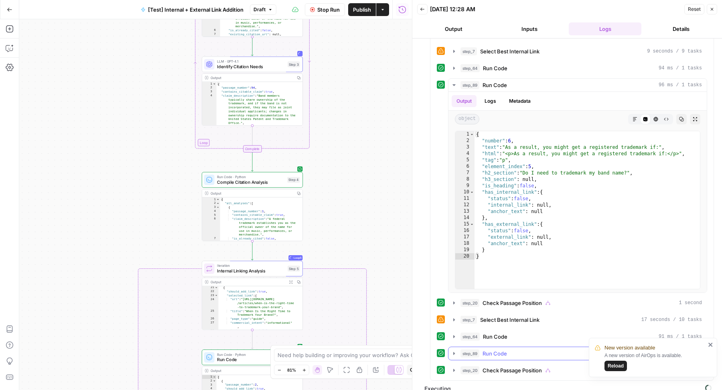
click at [485, 349] on span "Run Code" at bounding box center [494, 353] width 24 height 8
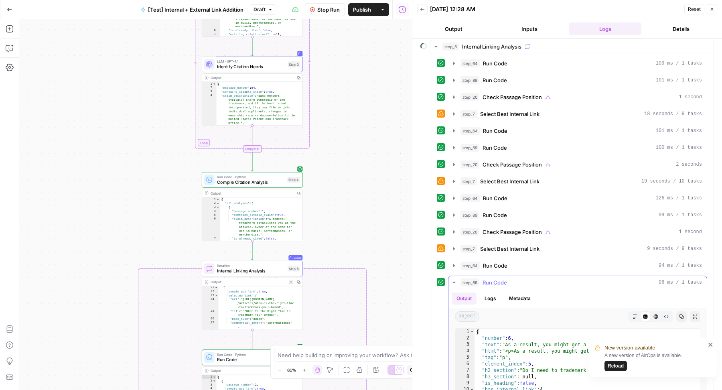
scroll to position [129, 0]
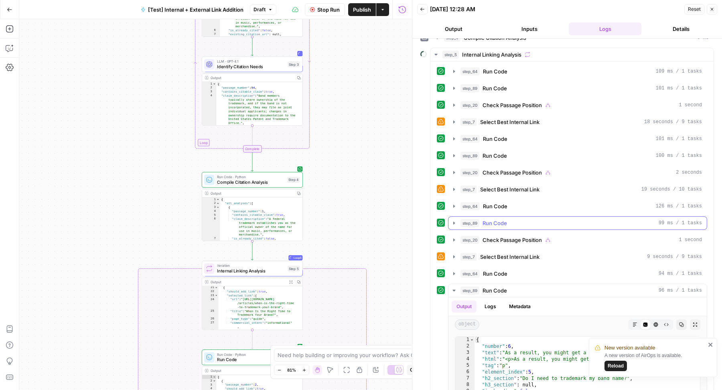
click at [495, 220] on span "Run Code" at bounding box center [494, 223] width 24 height 8
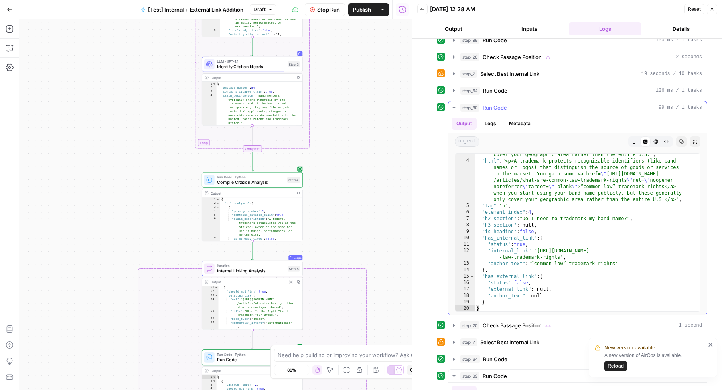
scroll to position [40, 0]
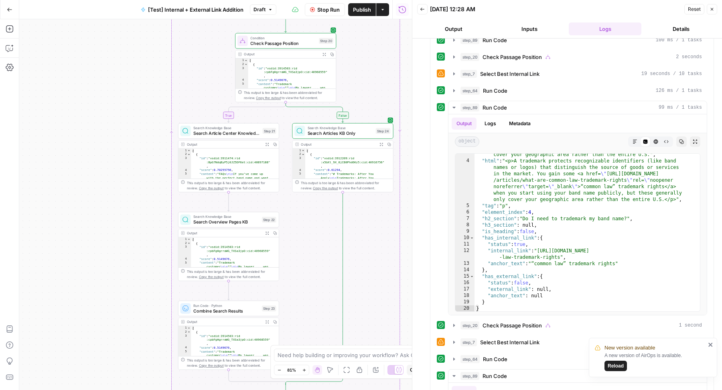
click at [107, 146] on div "true false Workflow Set Inputs Inputs Run Code · Python Comprehensive Article A…" at bounding box center [215, 204] width 392 height 370
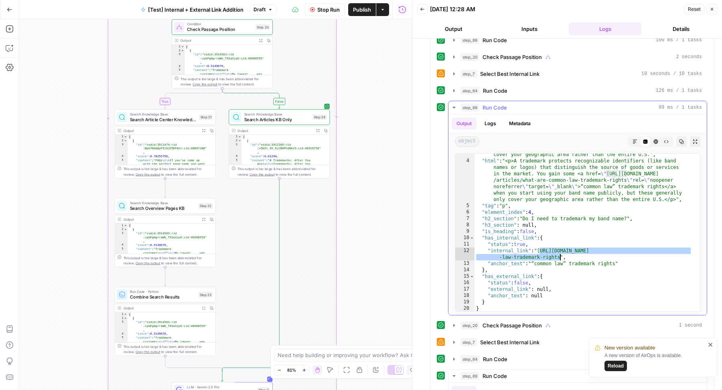
drag, startPoint x: 538, startPoint y: 244, endPoint x: 558, endPoint y: 249, distance: 20.1
click at [558, 249] on div ""text" : "A trademark protects recognizable identifiers (like band names or log…" at bounding box center [583, 223] width 218 height 196
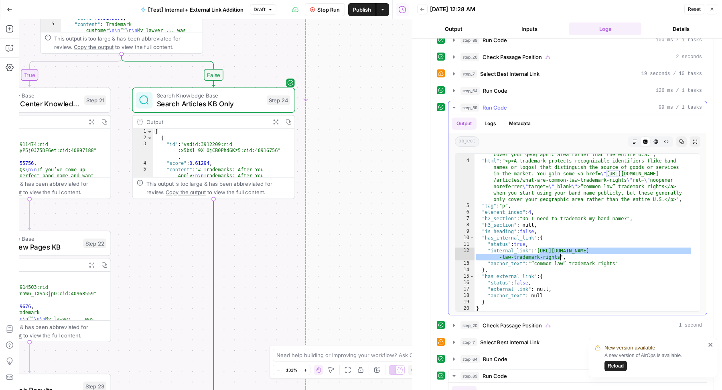
click at [527, 241] on div ""text" : "A trademark protects recognizable identifiers (like band names or log…" at bounding box center [583, 223] width 218 height 196
drag, startPoint x: 540, startPoint y: 243, endPoint x: 558, endPoint y: 247, distance: 18.6
click at [558, 247] on div ""text" : "A trademark protects recognizable identifiers (like band names or log…" at bounding box center [583, 223] width 218 height 196
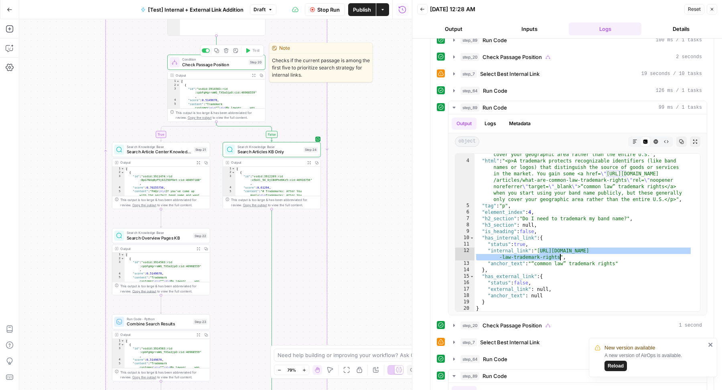
click at [214, 63] on span "Check Passage Position" at bounding box center [214, 64] width 64 height 6
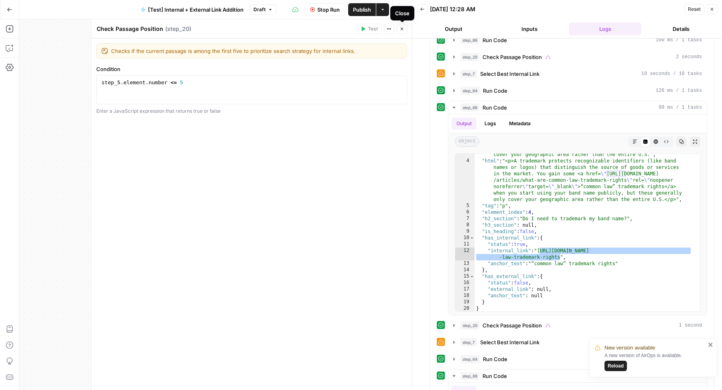
click at [404, 30] on icon "button" at bounding box center [401, 28] width 5 height 5
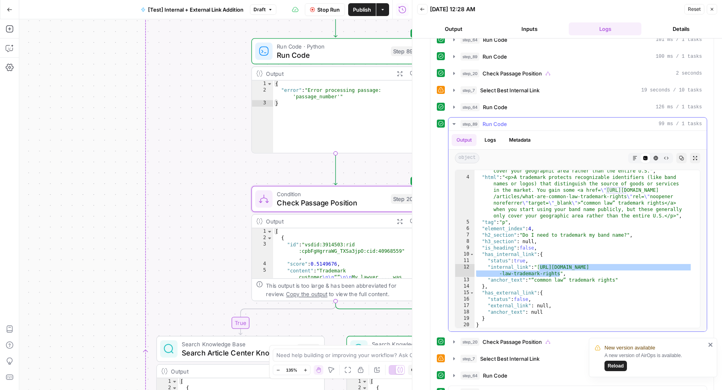
click at [536, 257] on div ""text" : "A trademark protects recognizable identifiers (like band names or log…" at bounding box center [583, 240] width 218 height 196
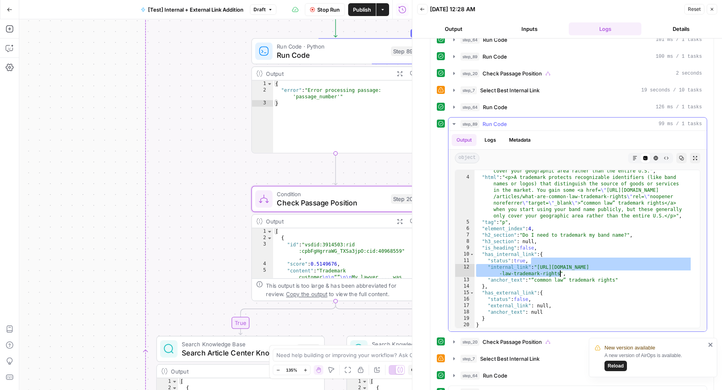
drag, startPoint x: 538, startPoint y: 257, endPoint x: 558, endPoint y: 263, distance: 21.7
click at [560, 267] on div ""text" : "A trademark protects recognizable identifiers (like band names or log…" at bounding box center [583, 240] width 218 height 196
type textarea "**********"
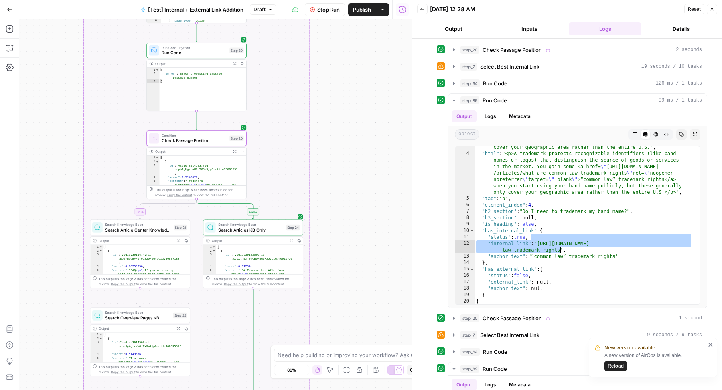
scroll to position [250, 0]
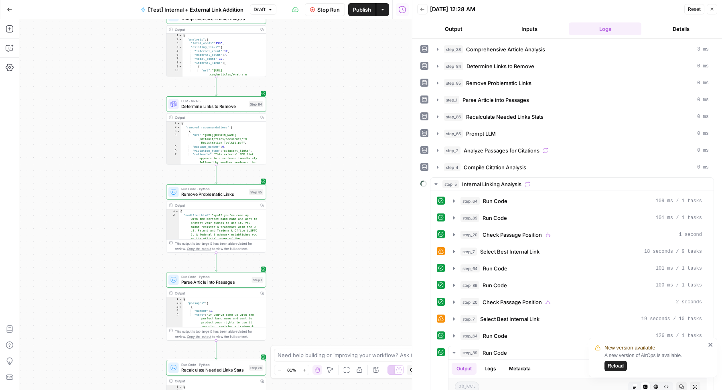
scroll to position [40, 0]
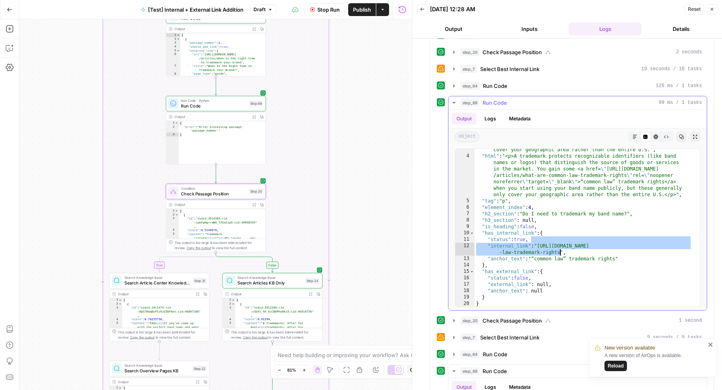
click at [654, 233] on div ""text" : "A trademark protects recognizable identifiers (like band names or log…" at bounding box center [583, 219] width 218 height 196
type textarea "**********"
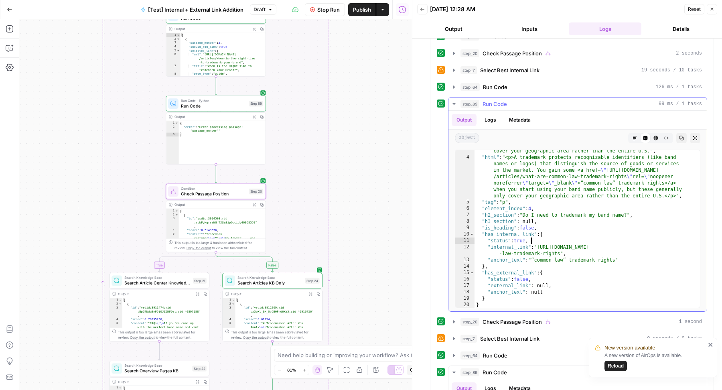
click at [557, 100] on div "step_89 Run Code 99 ms / 1 tasks" at bounding box center [580, 104] width 241 height 8
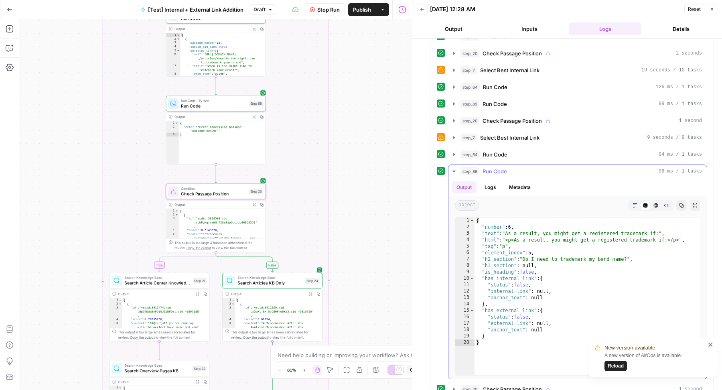
click at [540, 167] on div "step_89 Run Code 96 ms / 1 tasks" at bounding box center [580, 171] width 241 height 8
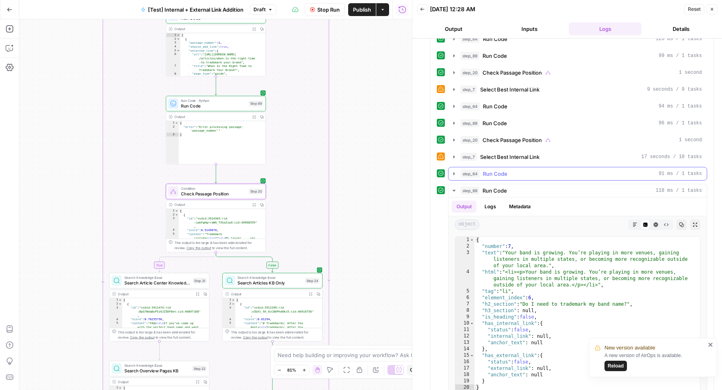
scroll to position [304, 0]
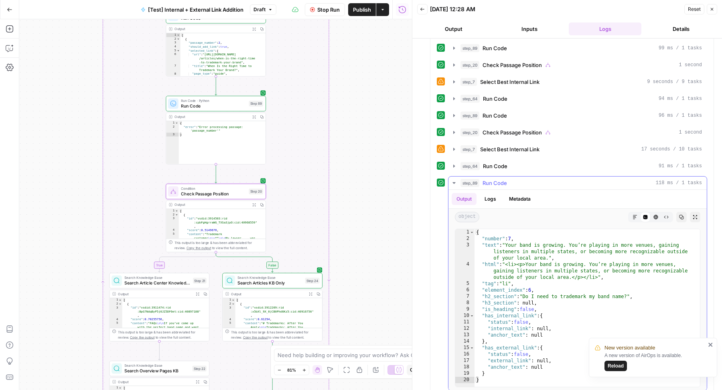
click at [533, 179] on div "step_89 Run Code 118 ms / 1 tasks" at bounding box center [580, 183] width 241 height 8
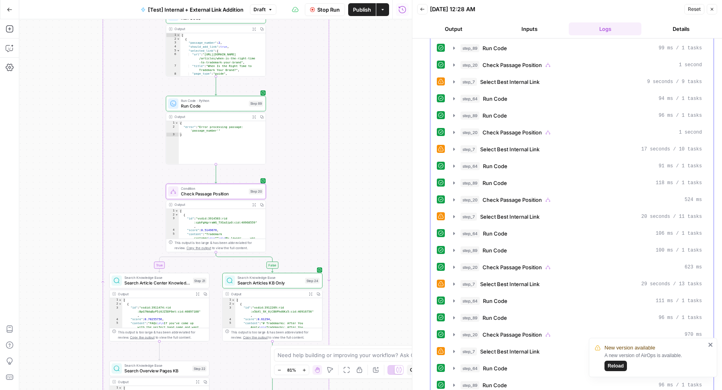
scroll to position [370, 0]
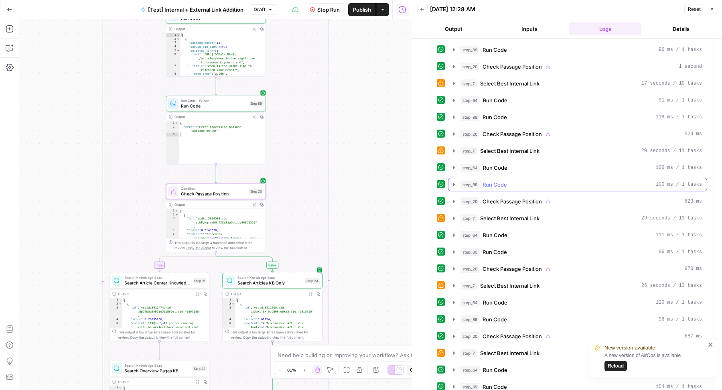
click at [526, 180] on div "step_89 Run Code 100 ms / 1 tasks" at bounding box center [580, 184] width 241 height 8
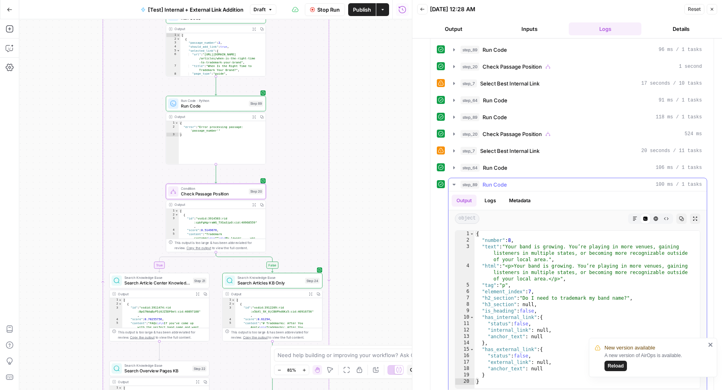
click at [526, 180] on div "step_89 Run Code 100 ms / 1 tasks" at bounding box center [580, 184] width 241 height 8
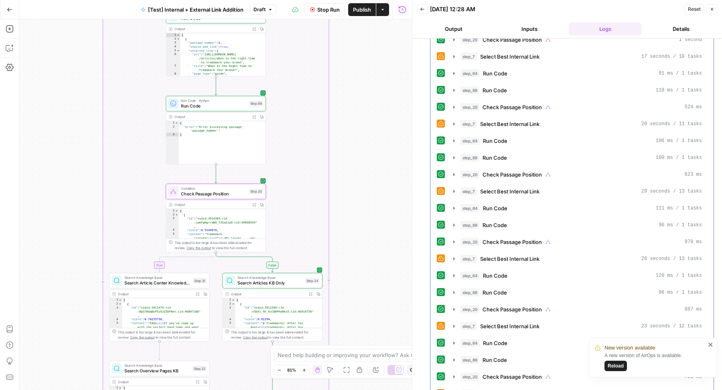
scroll to position [465, 0]
click at [515, 153] on div "step_89 Run Code 96 ms / 1 tasks" at bounding box center [580, 157] width 241 height 8
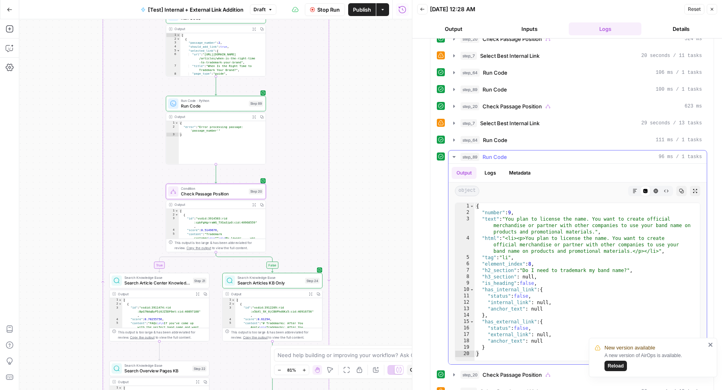
click at [515, 153] on div "step_89 Run Code 96 ms / 1 tasks" at bounding box center [580, 157] width 241 height 8
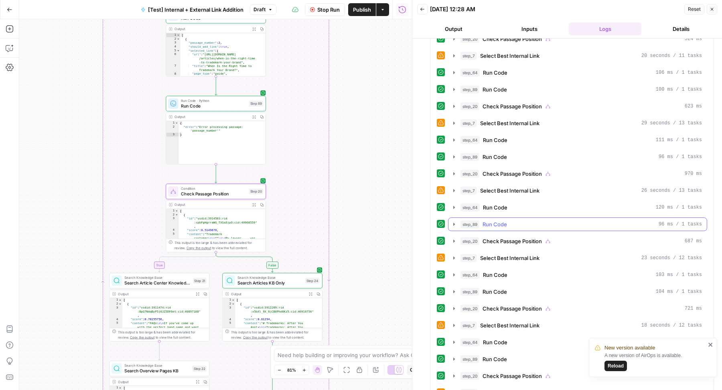
click at [523, 220] on div "step_89 Run Code 96 ms / 1 tasks" at bounding box center [580, 224] width 241 height 8
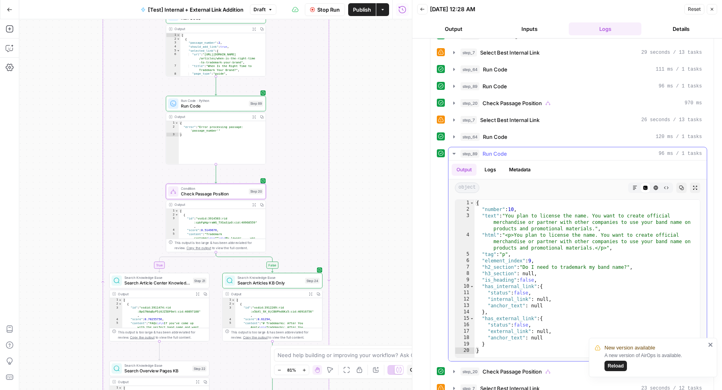
scroll to position [595, 0]
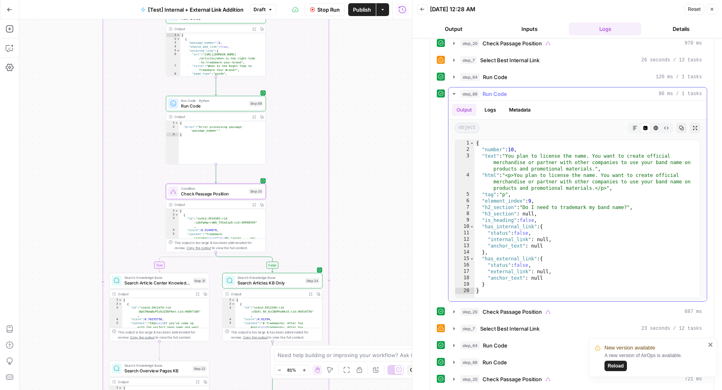
click at [546, 90] on div "step_89 Run Code 96 ms / 1 tasks" at bounding box center [580, 94] width 241 height 8
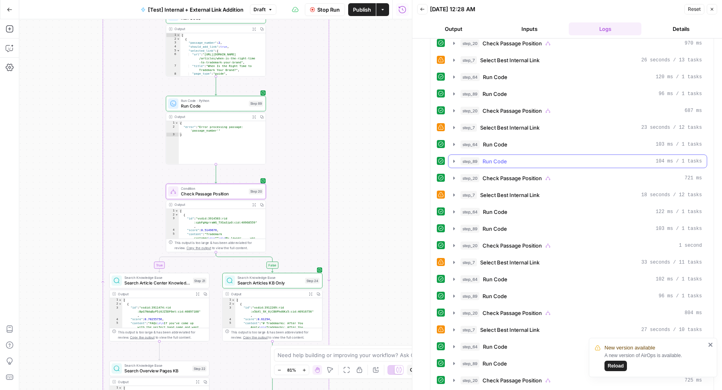
click at [538, 157] on div "step_89 Run Code 104 ms / 1 tasks" at bounding box center [580, 161] width 241 height 8
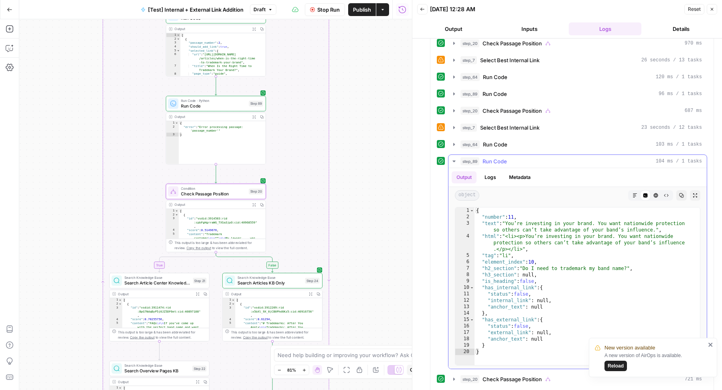
click at [538, 157] on div "step_89 Run Code 104 ms / 1 tasks" at bounding box center [580, 161] width 241 height 8
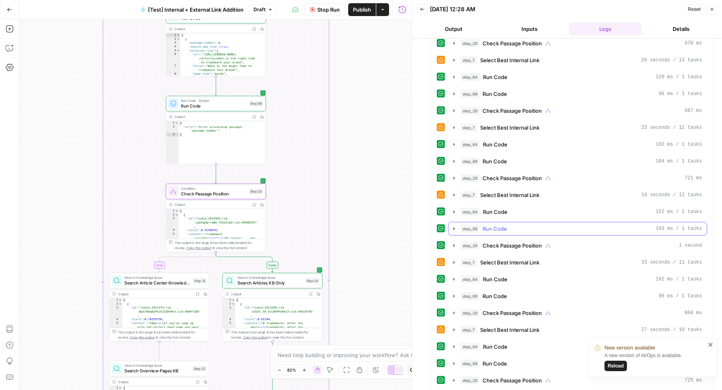
click at [524, 225] on div "step_89 Run Code 103 ms / 1 tasks" at bounding box center [580, 229] width 241 height 8
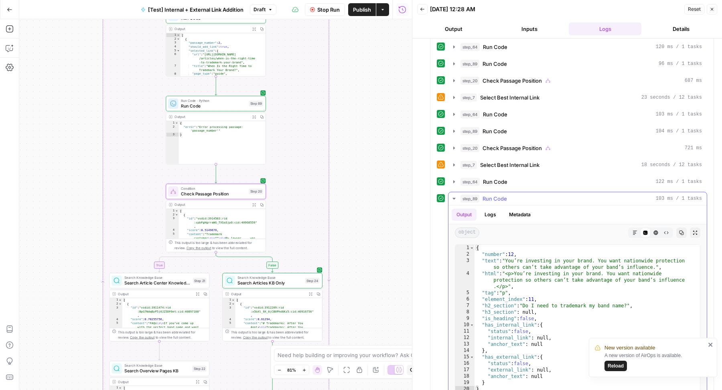
scroll to position [631, 0]
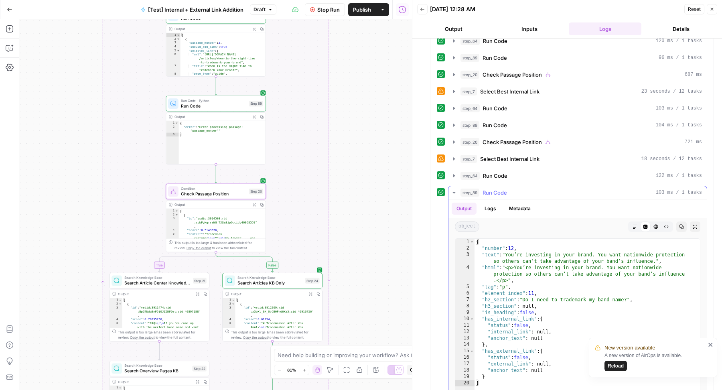
click at [556, 186] on button "step_89 Run Code 103 ms / 1 tasks" at bounding box center [577, 192] width 258 height 13
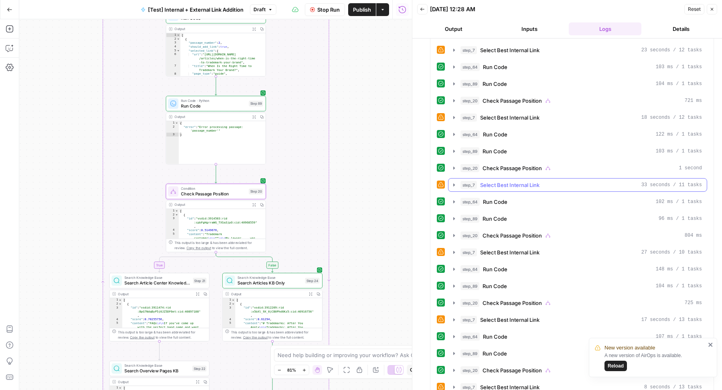
scroll to position [678, 0]
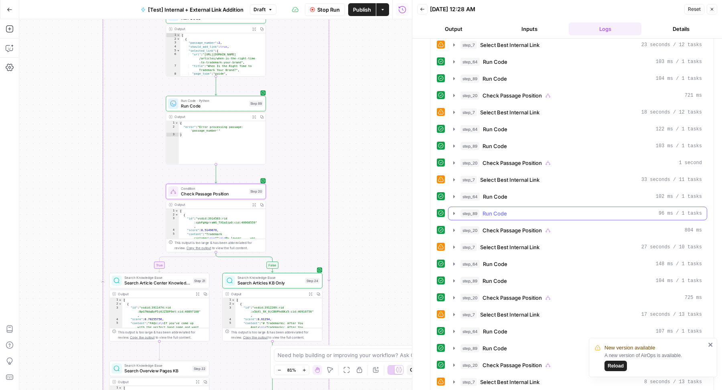
click at [539, 209] on div "step_89 Run Code 96 ms / 1 tasks" at bounding box center [580, 213] width 241 height 8
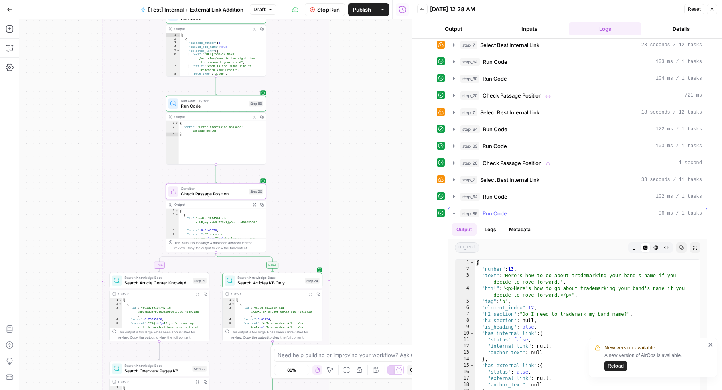
click at [538, 209] on div "step_89 Run Code 96 ms / 1 tasks" at bounding box center [580, 213] width 241 height 8
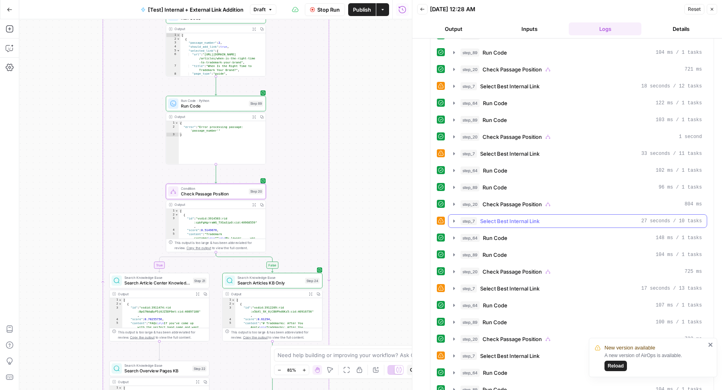
scroll to position [729, 0]
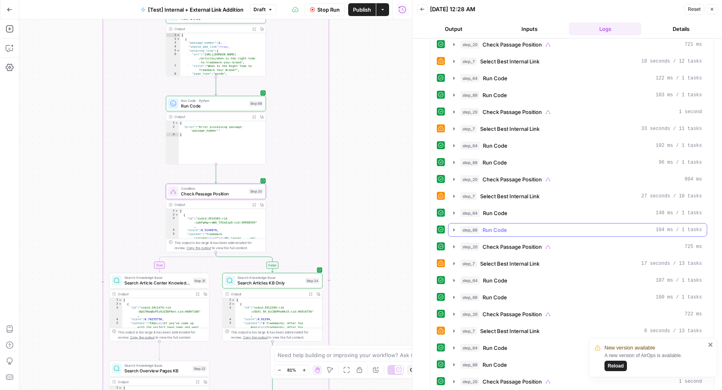
click at [516, 223] on button "step_89 Run Code 104 ms / 1 tasks" at bounding box center [577, 229] width 258 height 13
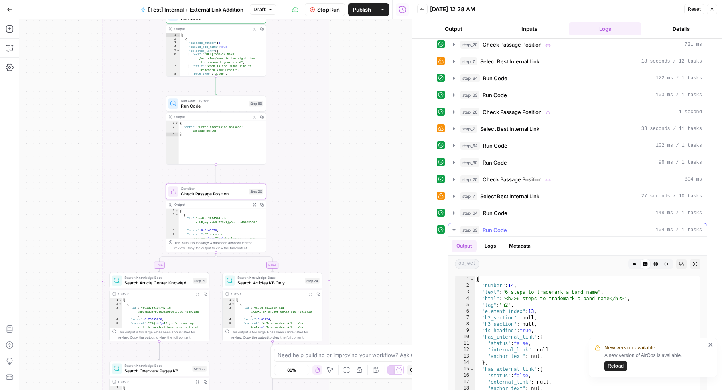
scroll to position [803, 0]
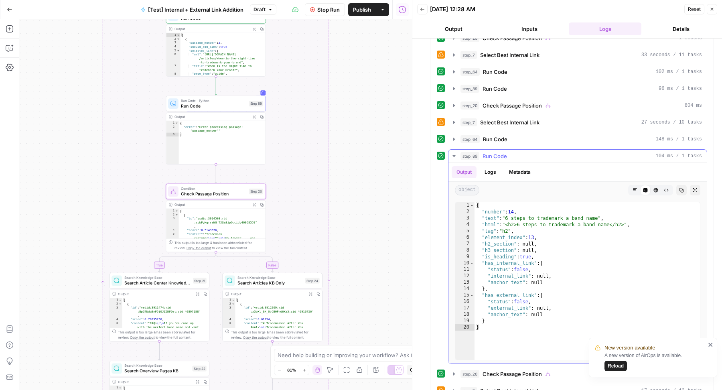
click at [548, 152] on div "step_89 Run Code 104 ms / 1 tasks" at bounding box center [580, 156] width 241 height 8
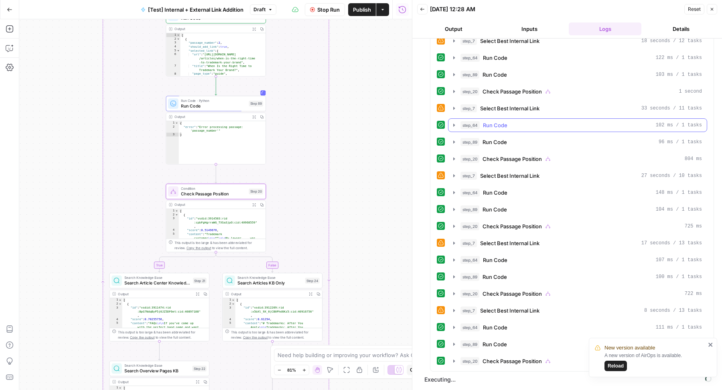
scroll to position [729, 0]
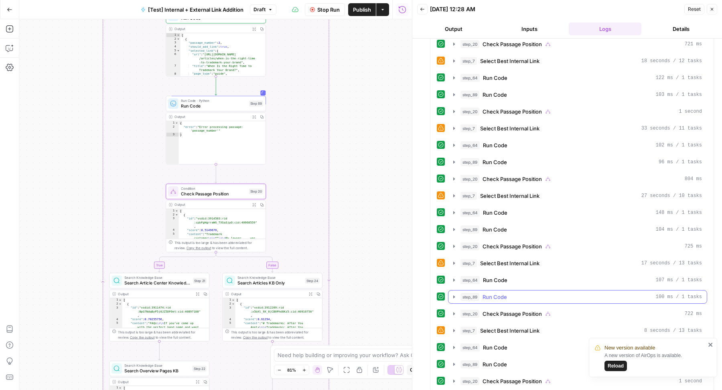
click at [534, 290] on button "step_89 Run Code 100 ms / 1 tasks" at bounding box center [577, 296] width 258 height 13
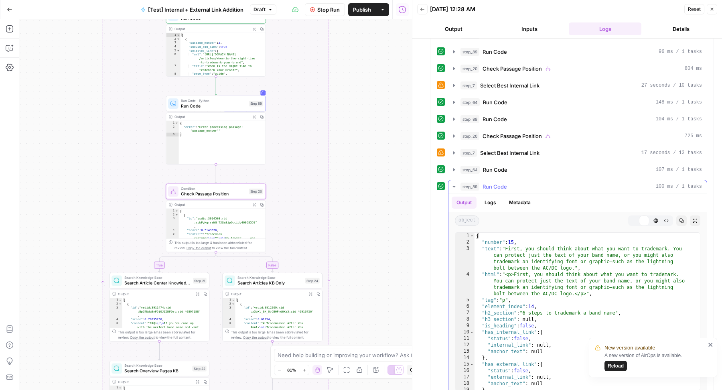
scroll to position [898, 0]
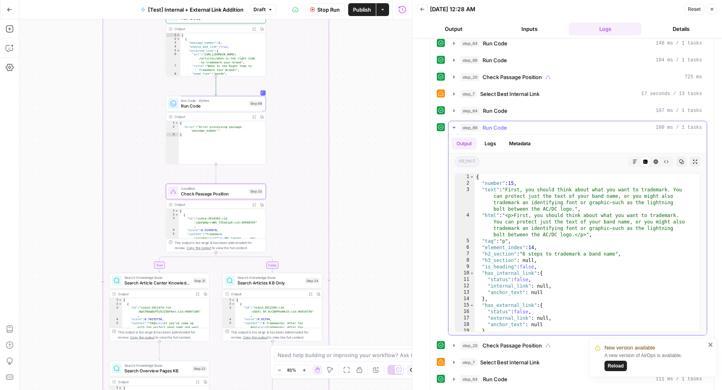
click at [554, 123] on div "step_89 Run Code 100 ms / 1 tasks" at bounding box center [580, 127] width 241 height 8
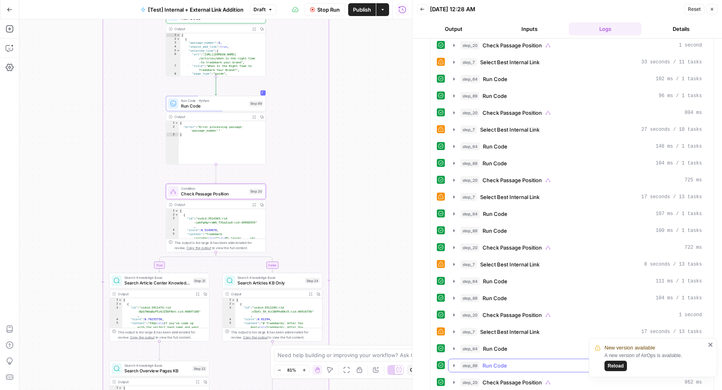
click at [540, 361] on div "step_89 Run Code 114 ms / 1 tasks" at bounding box center [580, 365] width 241 height 8
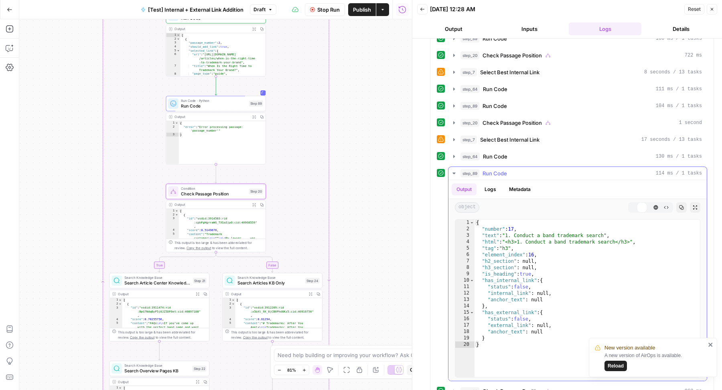
scroll to position [996, 0]
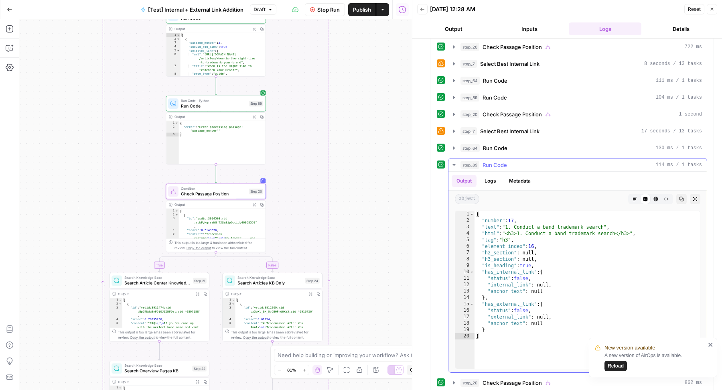
click at [552, 158] on button "step_89 Run Code 114 ms / 1 tasks" at bounding box center [577, 164] width 258 height 13
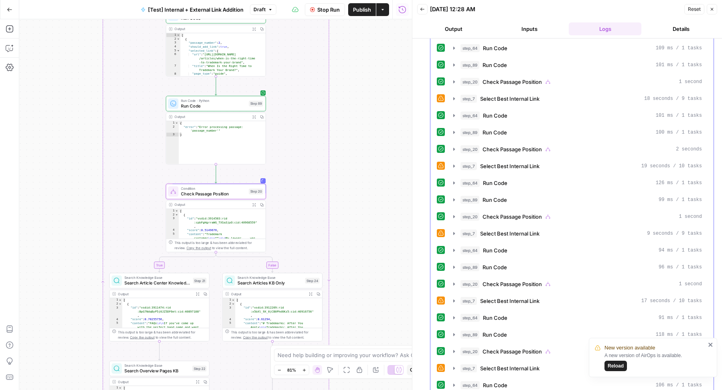
scroll to position [0, 0]
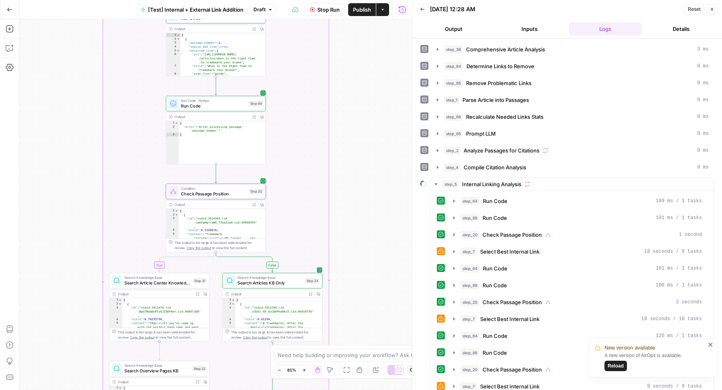
click at [533, 11] on div "[DATE] 12:28 AM" at bounding box center [556, 9] width 252 height 8
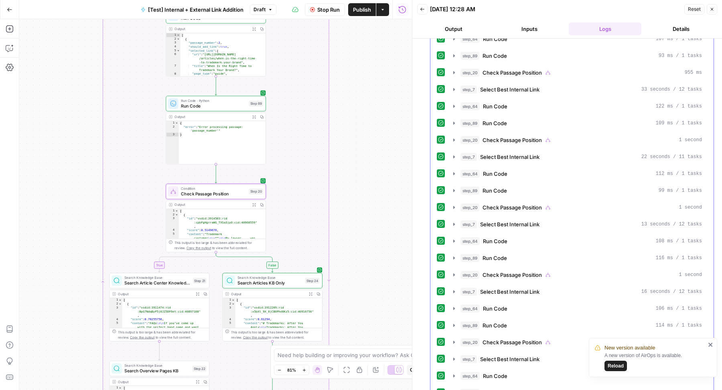
scroll to position [1258, 0]
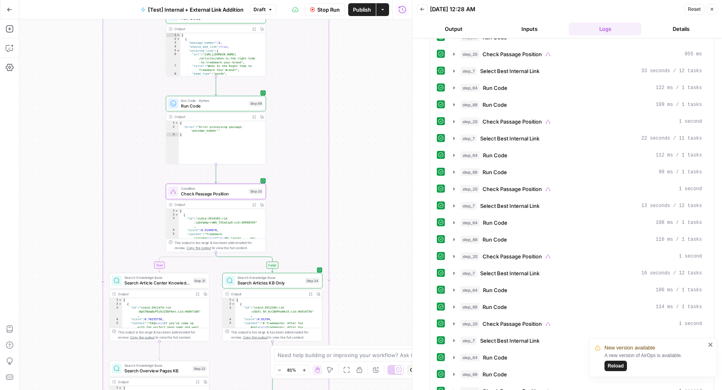
click at [711, 345] on icon "close" at bounding box center [711, 344] width 6 height 6
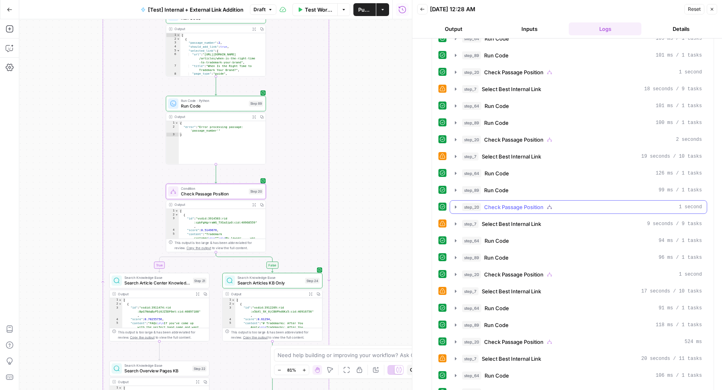
scroll to position [364, 0]
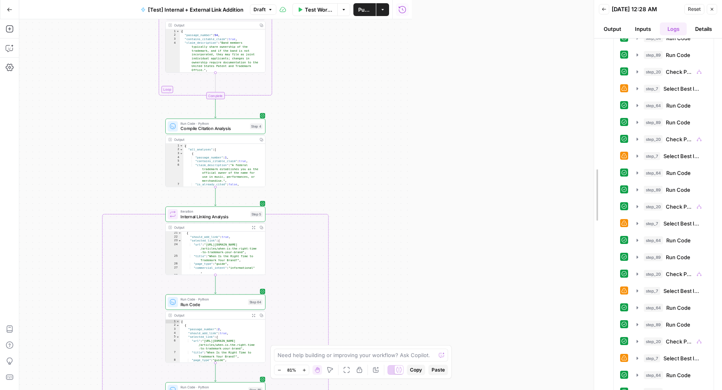
drag, startPoint x: 409, startPoint y: 143, endPoint x: 572, endPoint y: 141, distance: 162.8
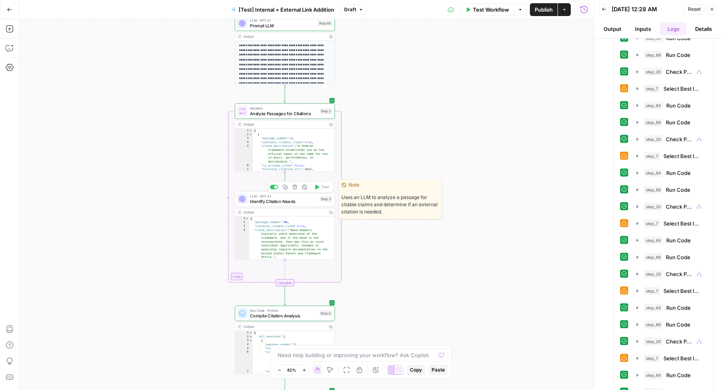
click at [305, 200] on span "Identify Citation Needs" at bounding box center [283, 201] width 67 height 6
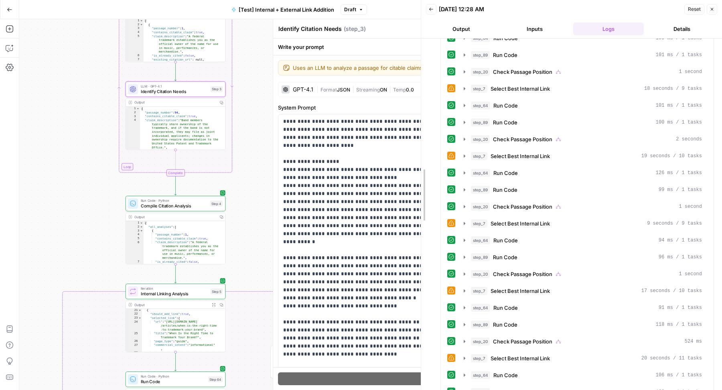
drag, startPoint x: 592, startPoint y: 145, endPoint x: 408, endPoint y: 144, distance: 184.0
click at [417, 144] on div at bounding box center [421, 195] width 8 height 390
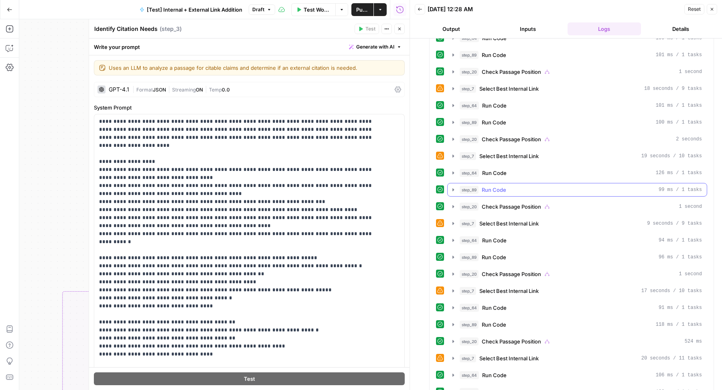
click at [513, 186] on div "step_89 Run Code 99 ms / 1 tasks" at bounding box center [580, 190] width 242 height 8
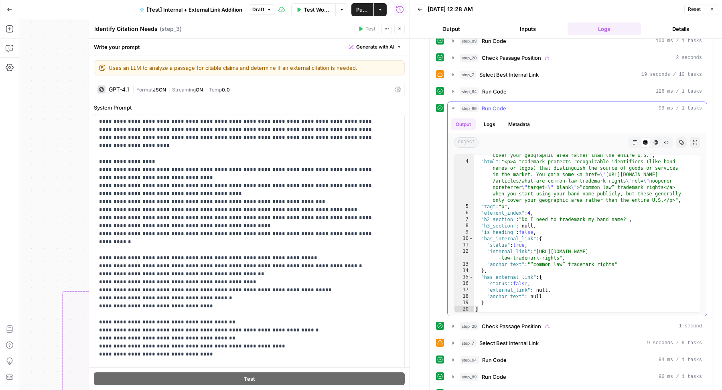
scroll to position [446, 0]
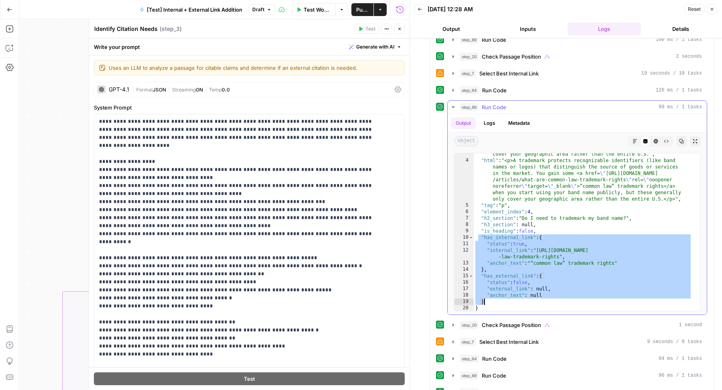
drag, startPoint x: 479, startPoint y: 229, endPoint x: 494, endPoint y: 293, distance: 65.1
click at [494, 293] on div ""text" : "A trademark protects recognizable identifiers (like band names or log…" at bounding box center [582, 223] width 218 height 196
type textarea "**********"
click at [378, 49] on span "Generate with AI" at bounding box center [375, 46] width 38 height 7
click at [368, 82] on span "Refine" at bounding box center [355, 83] width 64 height 8
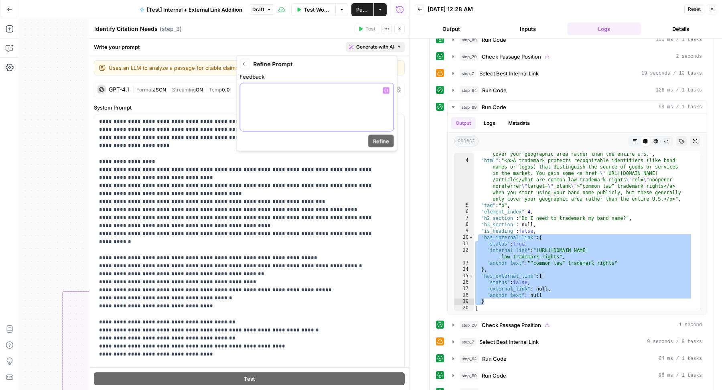
click at [331, 94] on div at bounding box center [316, 107] width 153 height 48
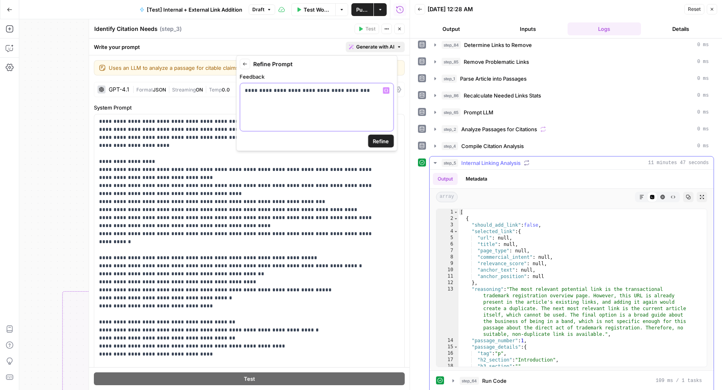
scroll to position [0, 0]
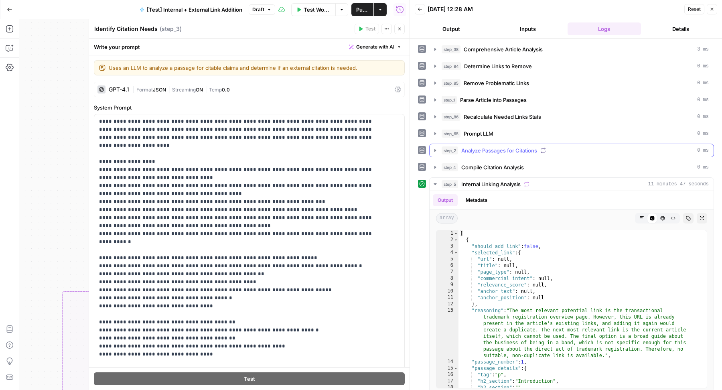
click at [495, 146] on span "Analyze Passages for Citations" at bounding box center [499, 150] width 76 height 8
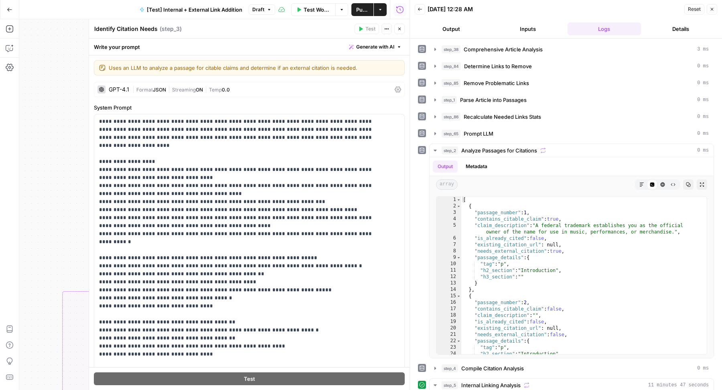
click at [384, 51] on button "Generate with AI" at bounding box center [375, 47] width 59 height 10
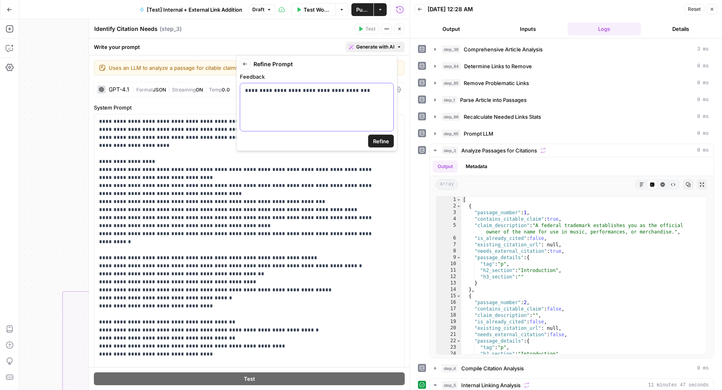
click at [357, 91] on p "**********" at bounding box center [317, 91] width 144 height 8
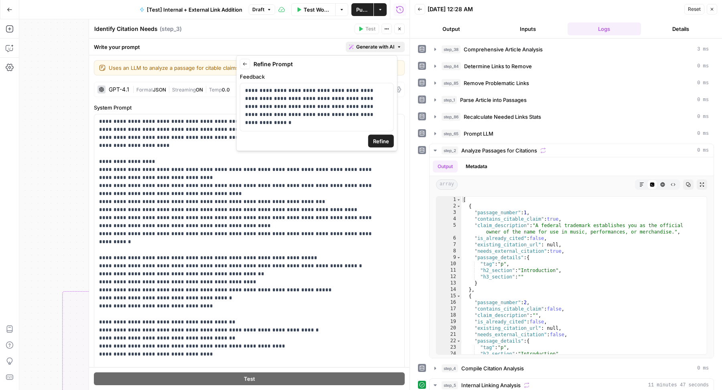
click at [389, 141] on button "Refine" at bounding box center [381, 141] width 26 height 13
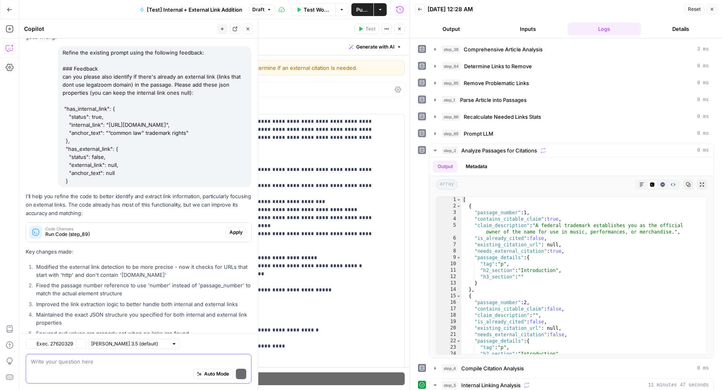
scroll to position [654, 0]
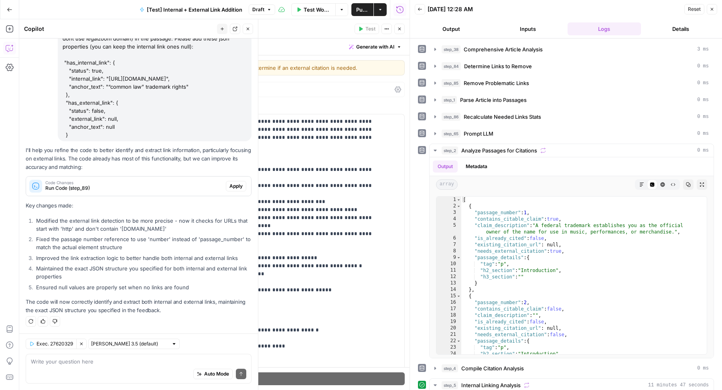
click at [229, 185] on span "Apply" at bounding box center [235, 185] width 13 height 7
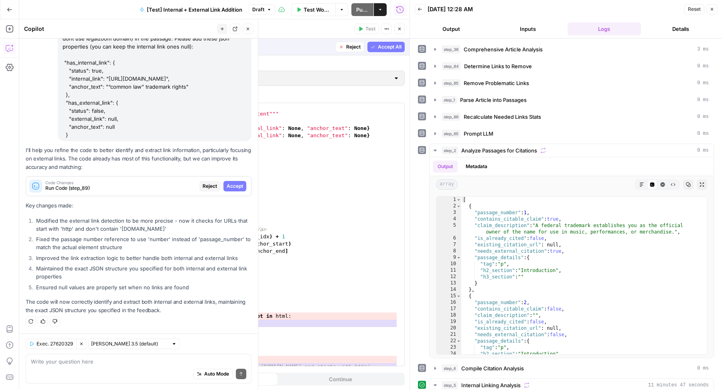
scroll to position [629, 0]
click at [347, 49] on span "Reject" at bounding box center [353, 46] width 14 height 7
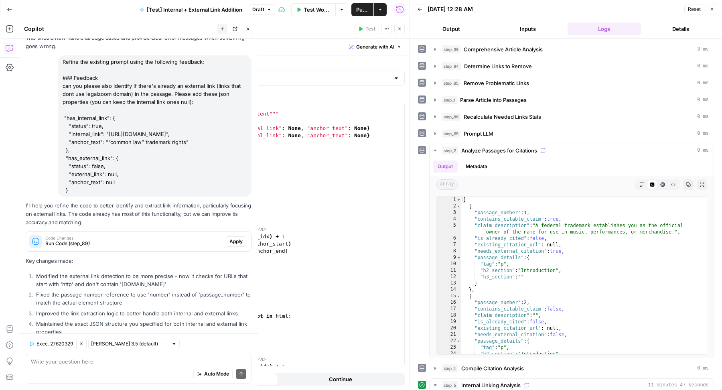
scroll to position [553, 0]
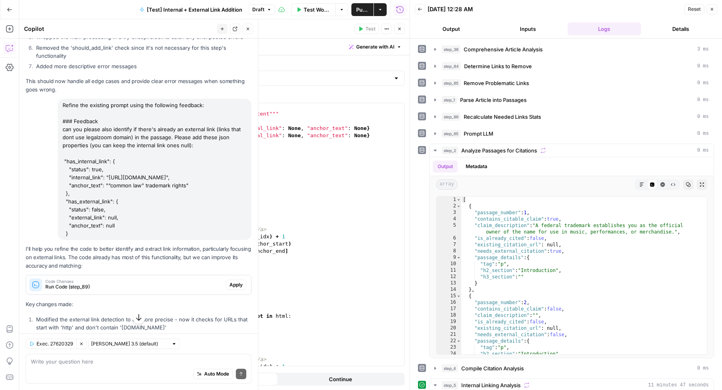
drag, startPoint x: 72, startPoint y: 236, endPoint x: 61, endPoint y: 123, distance: 113.2
click at [61, 123] on div "Refine the existing prompt using the following feedback: ### Feedback can you p…" at bounding box center [155, 169] width 194 height 141
copy div "can you please also identify if there's already an external link (links that do…"
click at [398, 30] on icon "button" at bounding box center [399, 29] width 3 height 3
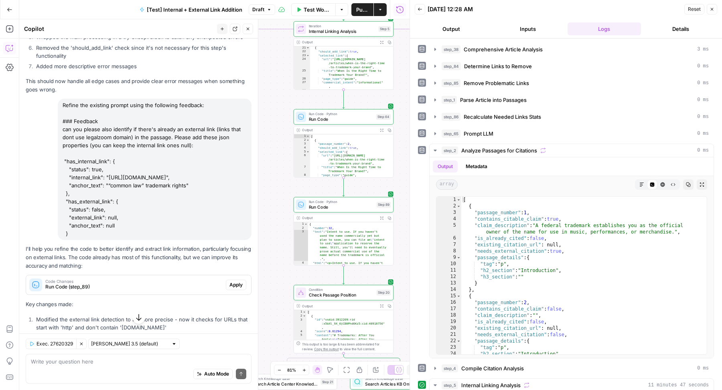
click at [103, 378] on div "Auto Mode Send" at bounding box center [138, 375] width 215 height 18
click at [95, 369] on div "Auto Mode Send" at bounding box center [138, 375] width 215 height 18
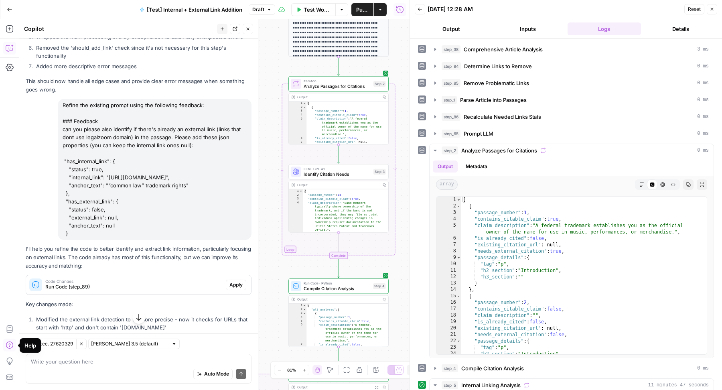
click at [82, 369] on div "Auto Mode Send" at bounding box center [138, 375] width 215 height 18
paste textarea "can you please also identify if there's already an external link (links that do…"
type textarea "in step_3, can you please also identify if there's already an external link (li…"
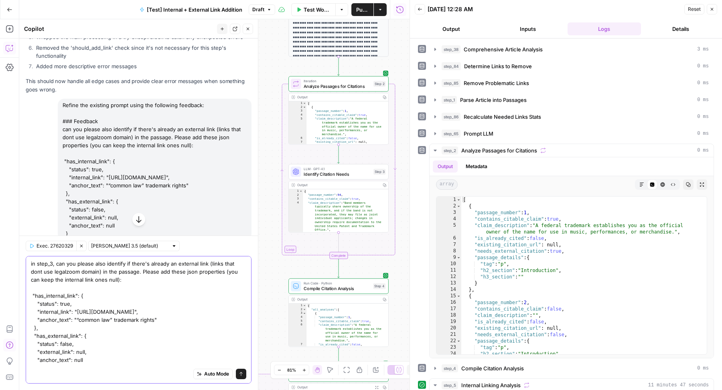
click at [117, 354] on textarea "in step_3, can you please also identify if there's already an external link (li…" at bounding box center [138, 316] width 215 height 112
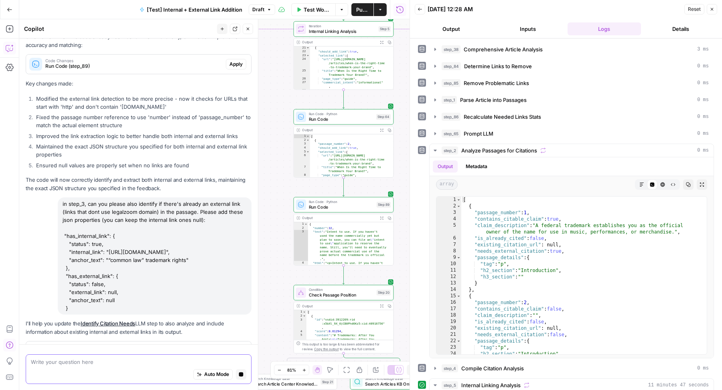
scroll to position [865, 0]
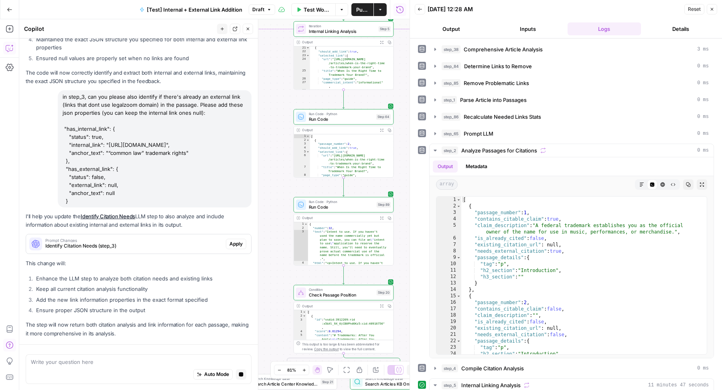
click at [229, 242] on span "Apply" at bounding box center [235, 243] width 13 height 7
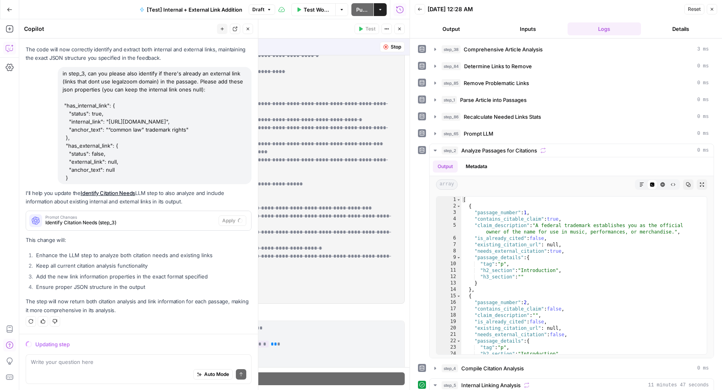
scroll to position [0, 0]
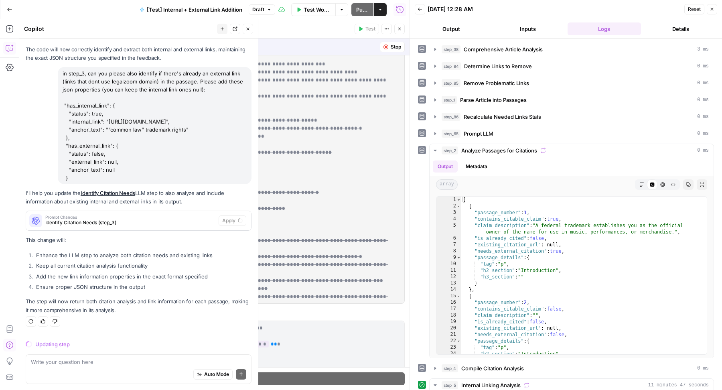
click at [335, 103] on p "**********" at bounding box center [245, 228] width 293 height 497
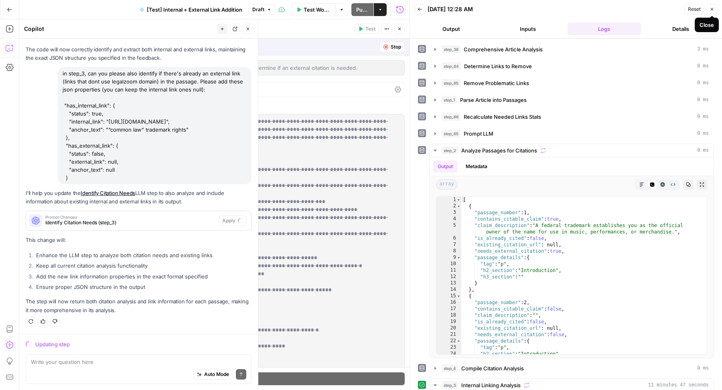
click at [714, 10] on icon "button" at bounding box center [711, 9] width 5 height 5
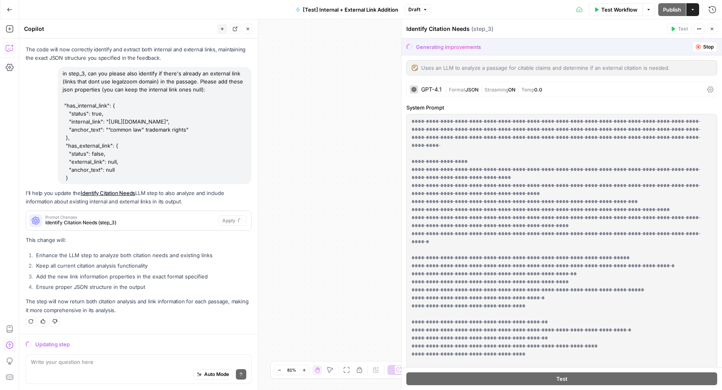
scroll to position [888, 0]
click at [696, 48] on icon "button" at bounding box center [698, 46] width 5 height 5
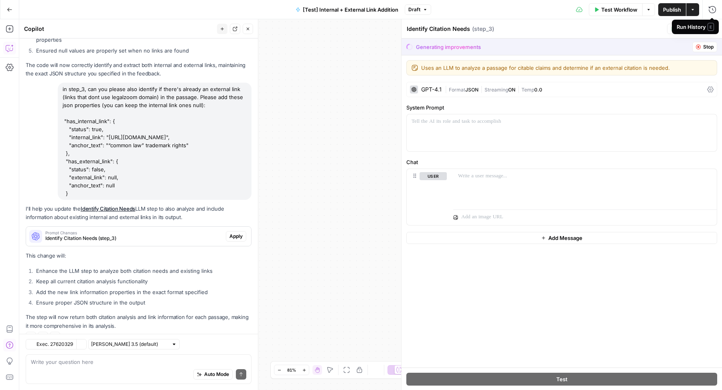
scroll to position [914, 0]
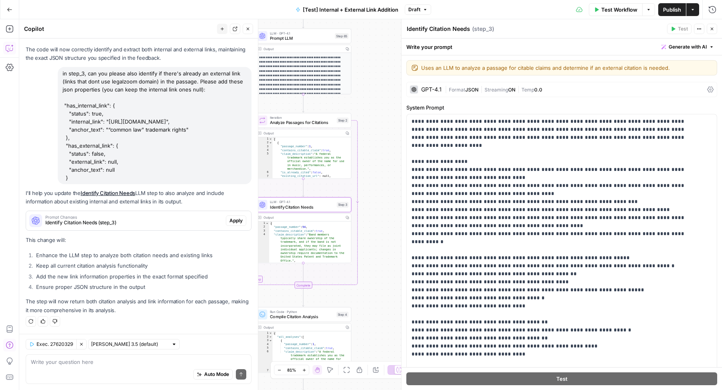
click at [229, 221] on span "Apply" at bounding box center [235, 220] width 13 height 7
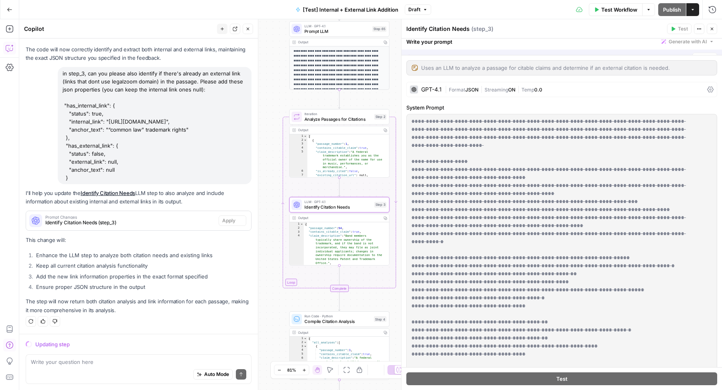
scroll to position [888, 0]
click at [696, 48] on icon "button" at bounding box center [698, 46] width 5 height 5
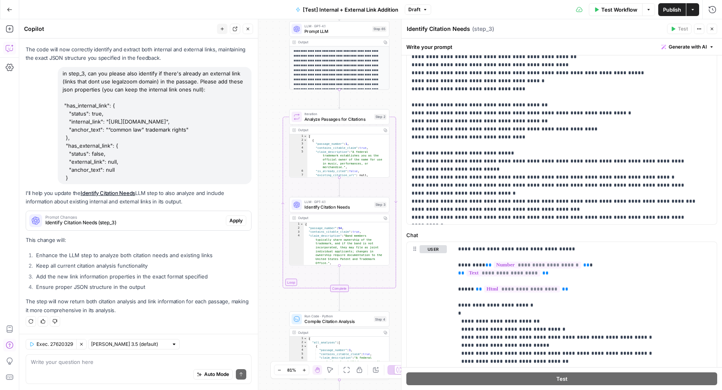
scroll to position [307, 0]
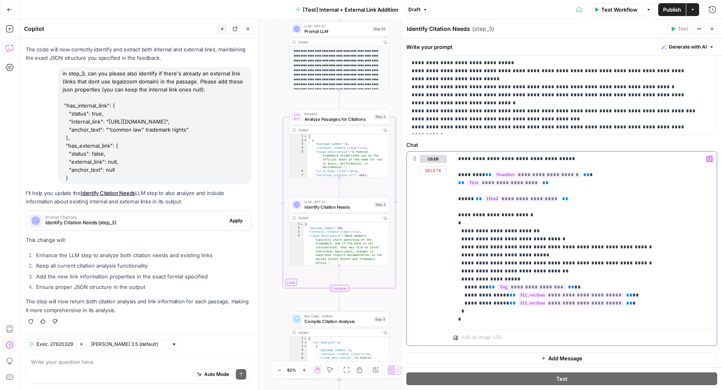
click at [629, 303] on p "**********" at bounding box center [581, 239] width 247 height 168
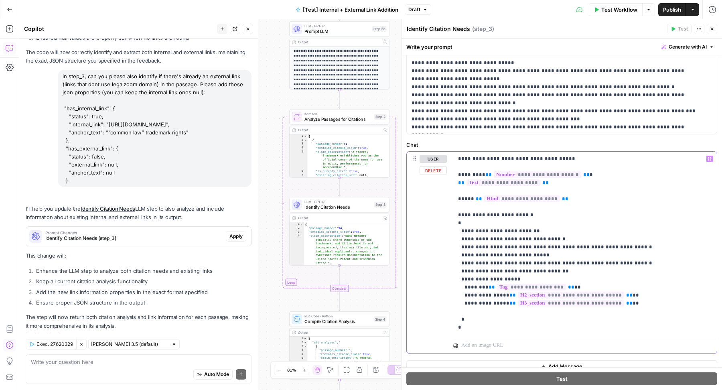
scroll to position [940, 0]
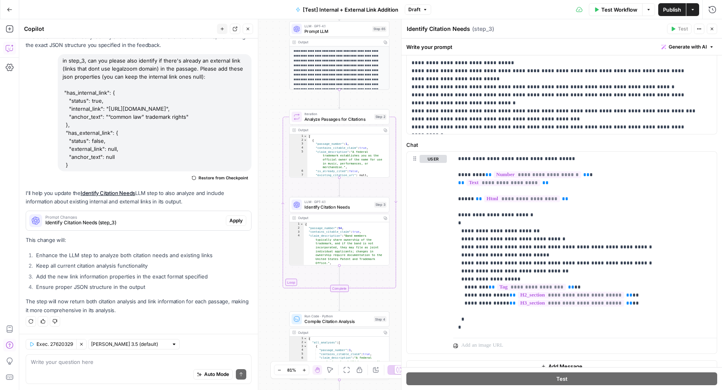
drag, startPoint x: 64, startPoint y: 84, endPoint x: 82, endPoint y: 169, distance: 86.4
click at [82, 169] on div "in step_3, can you please also identify if there's already an external link (li…" at bounding box center [155, 112] width 194 height 117
copy div ""has_internal_link": { "status": true, "internal_link": "https://www.legalzoom.…"
click at [463, 313] on p "**********" at bounding box center [581, 243] width 247 height 176
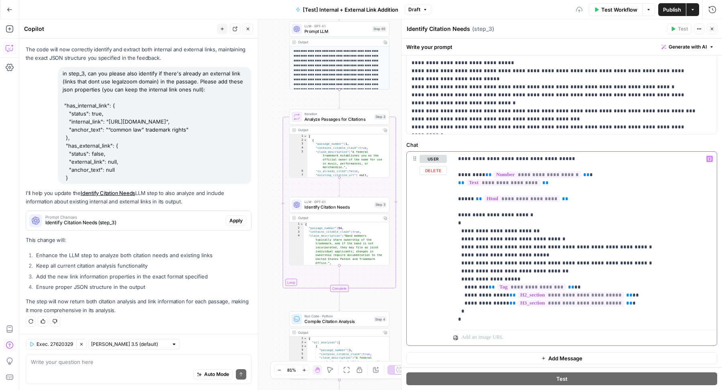
scroll to position [914, 0]
click at [467, 308] on p "**********" at bounding box center [581, 239] width 247 height 168
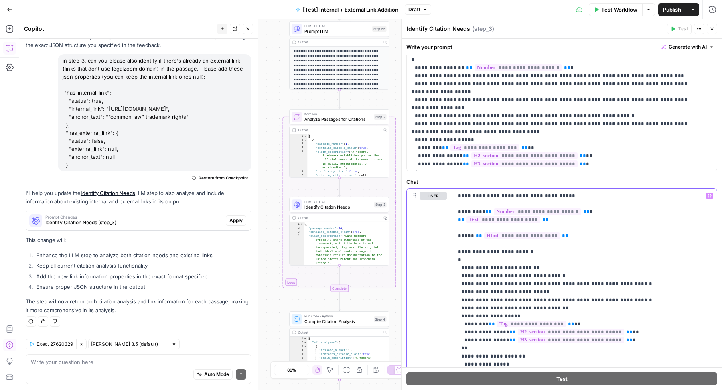
scroll to position [286, 0]
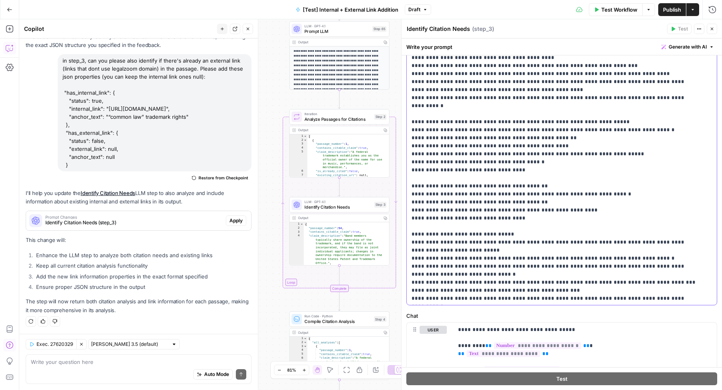
scroll to position [38, 0]
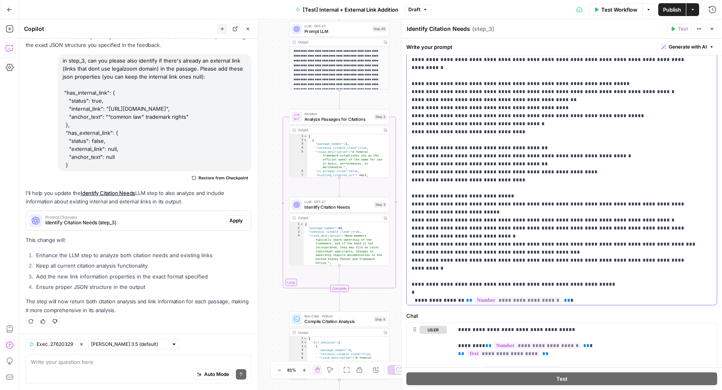
click at [508, 163] on p "**********" at bounding box center [554, 211] width 286 height 537
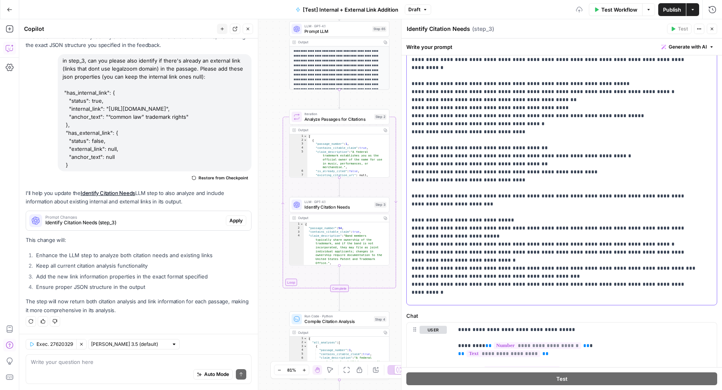
click at [657, 179] on p "**********" at bounding box center [554, 219] width 286 height 553
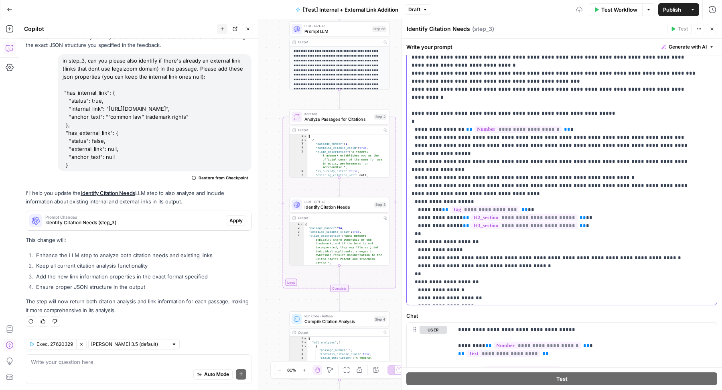
scroll to position [166, 0]
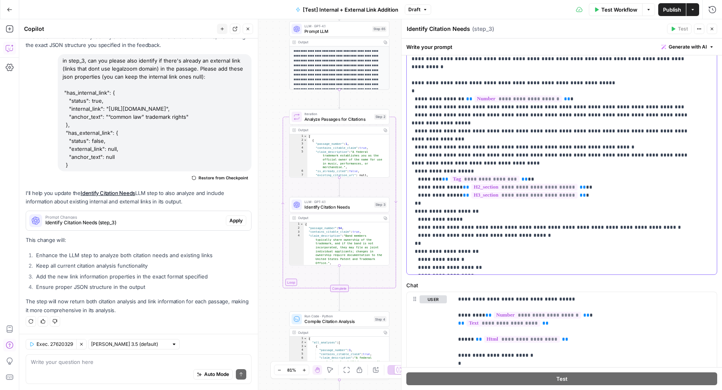
drag, startPoint x: 420, startPoint y: 194, endPoint x: 419, endPoint y: 156, distance: 37.7
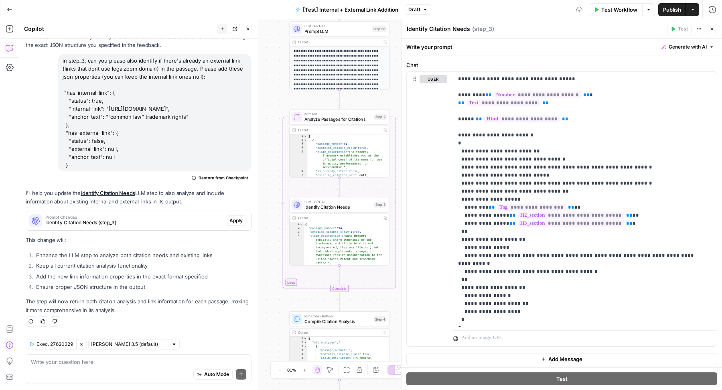
scroll to position [387, 0]
drag, startPoint x: 467, startPoint y: 270, endPoint x: 465, endPoint y: 230, distance: 39.8
click at [465, 230] on p "**********" at bounding box center [581, 198] width 247 height 249
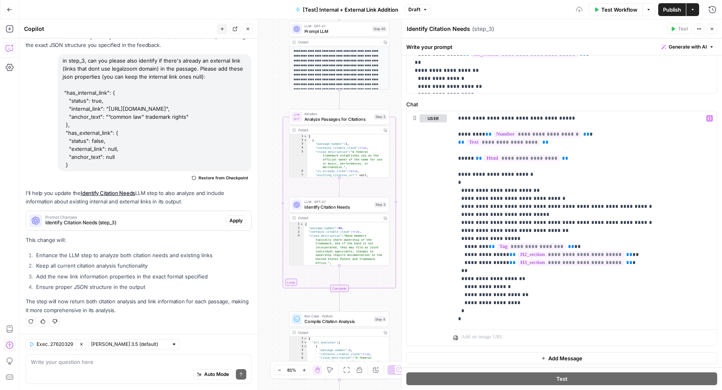
click at [711, 31] on icon "button" at bounding box center [711, 28] width 5 height 5
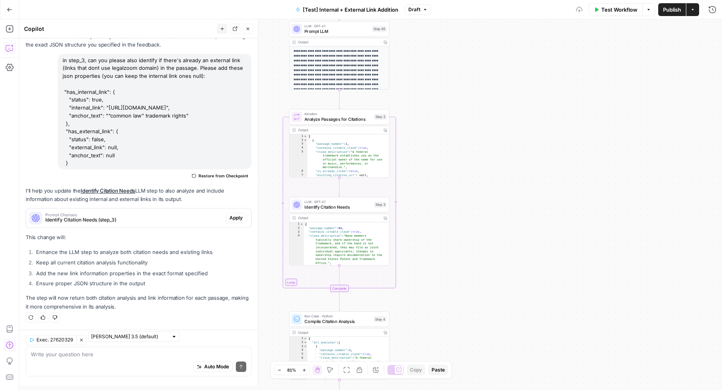
scroll to position [940, 0]
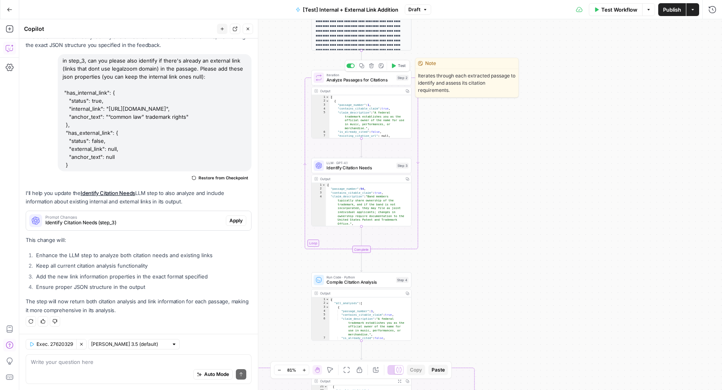
click at [399, 65] on span "Test" at bounding box center [402, 66] width 8 height 6
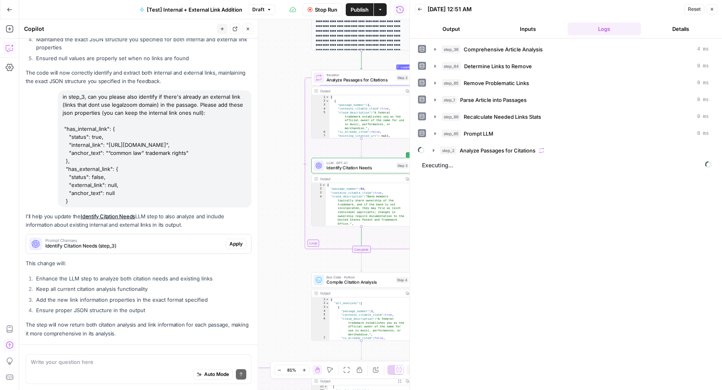
scroll to position [940, 0]
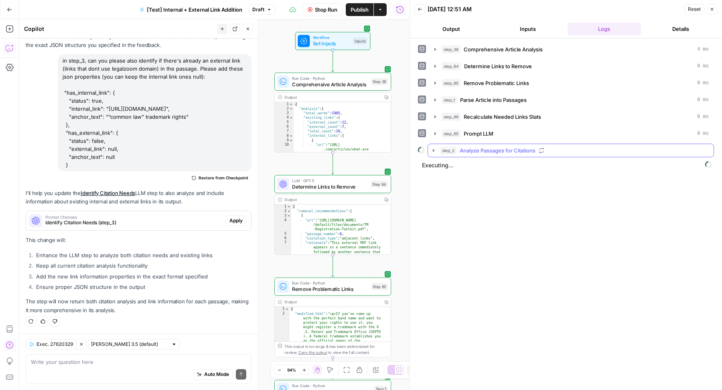
click at [429, 144] on button "step_2 Analyze Passages for Citations" at bounding box center [570, 150] width 285 height 13
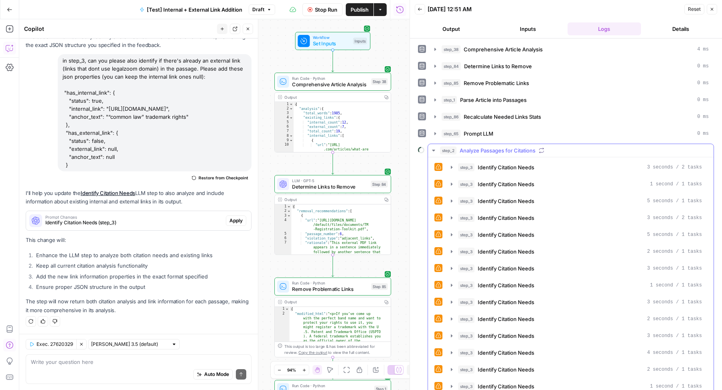
scroll to position [29, 0]
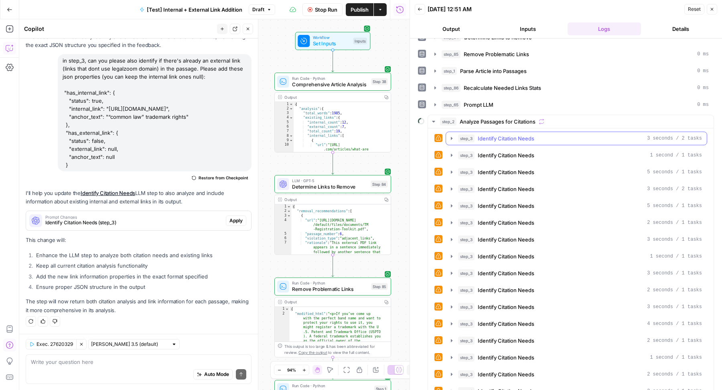
click at [451, 137] on icon "button" at bounding box center [452, 138] width 2 height 3
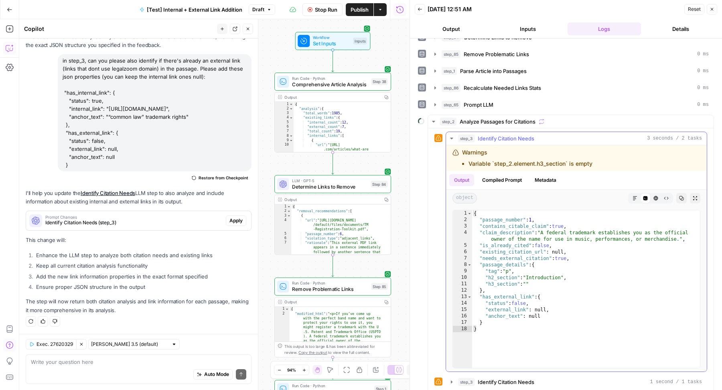
click at [453, 138] on icon "button" at bounding box center [451, 138] width 6 height 6
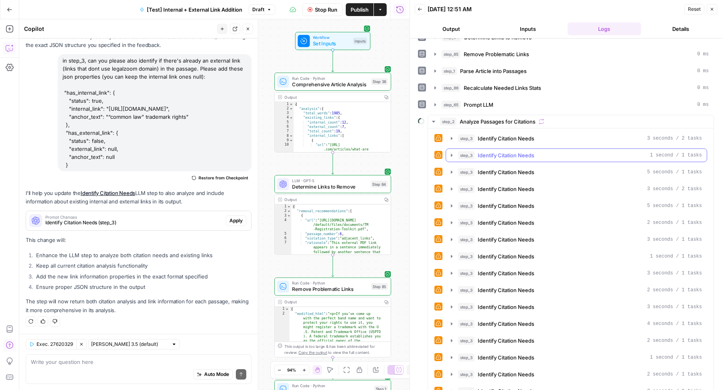
click at [449, 152] on icon "button" at bounding box center [451, 155] width 6 height 6
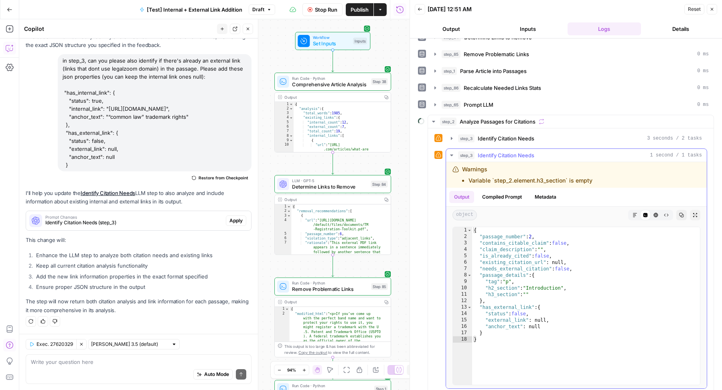
click at [449, 152] on icon "button" at bounding box center [451, 155] width 6 height 6
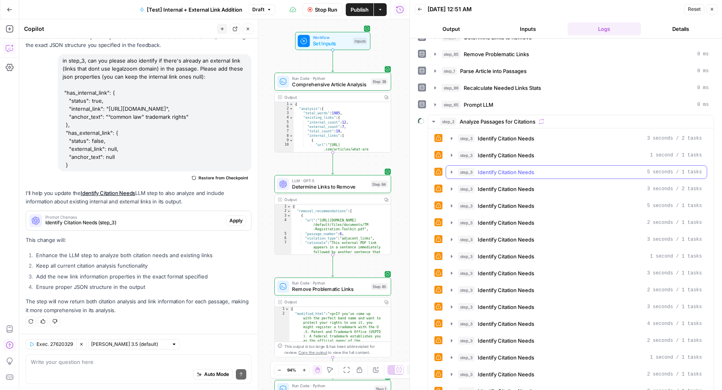
click at [449, 166] on button "step_3 Identify Citation Needs 5 seconds / 1 tasks" at bounding box center [576, 172] width 261 height 13
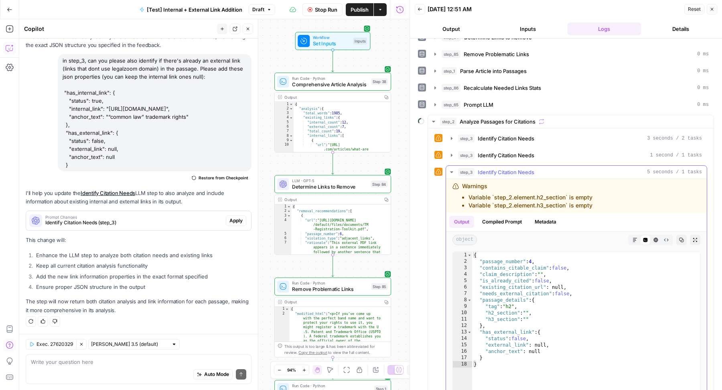
click at [449, 166] on button "step_3 Identify Citation Needs 5 seconds / 1 tasks" at bounding box center [576, 172] width 261 height 13
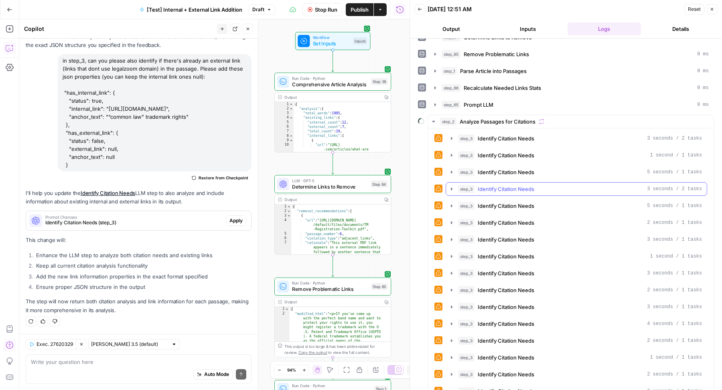
click at [454, 185] on button "step_3 Identify Citation Needs 3 seconds / 2 tasks" at bounding box center [576, 188] width 261 height 13
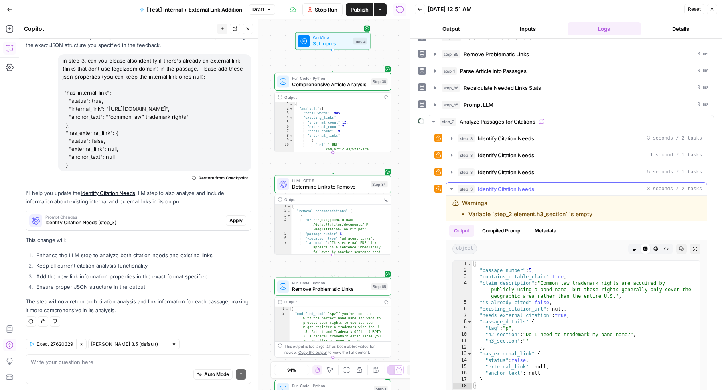
click at [454, 185] on button "step_3 Identify Citation Needs 3 seconds / 2 tasks" at bounding box center [576, 188] width 261 height 13
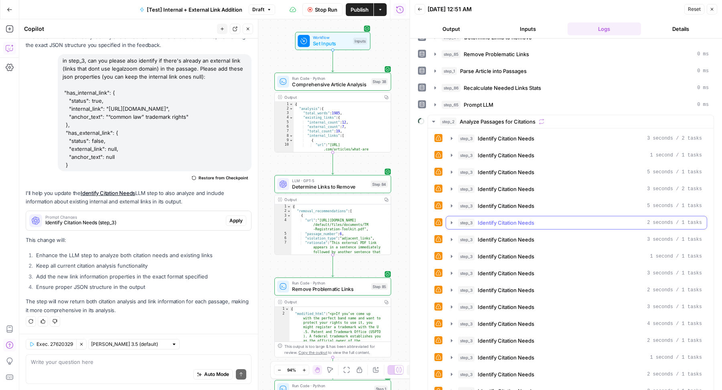
scroll to position [63, 0]
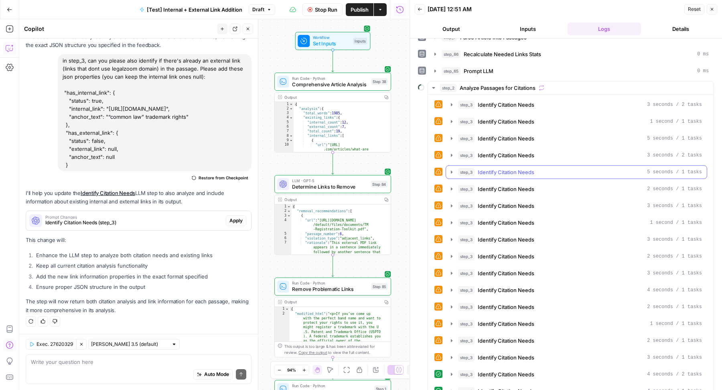
click at [451, 169] on icon "button" at bounding box center [451, 172] width 6 height 6
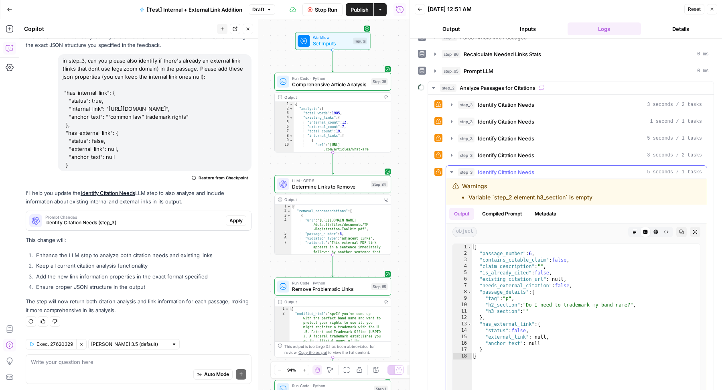
click at [451, 169] on icon "button" at bounding box center [451, 172] width 6 height 6
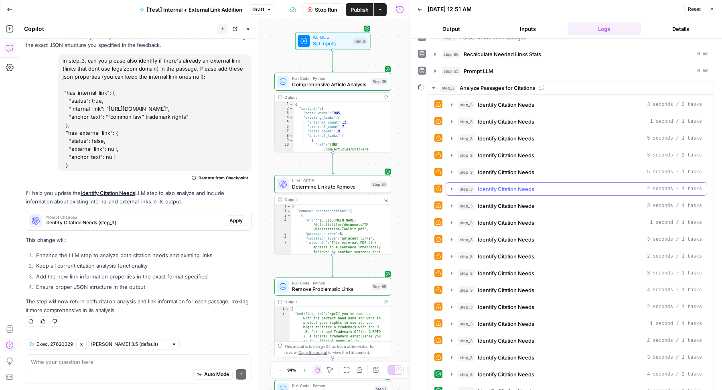
click at [451, 186] on icon "button" at bounding box center [451, 189] width 6 height 6
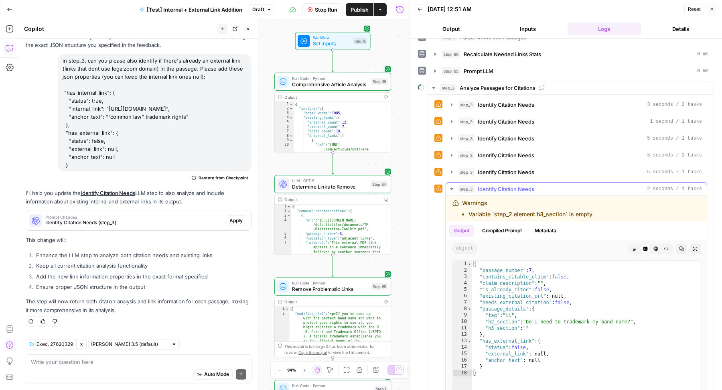
click at [451, 186] on icon "button" at bounding box center [451, 189] width 6 height 6
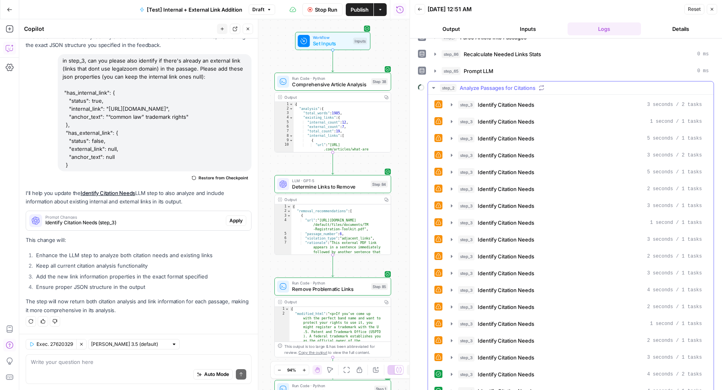
scroll to position [122, 0]
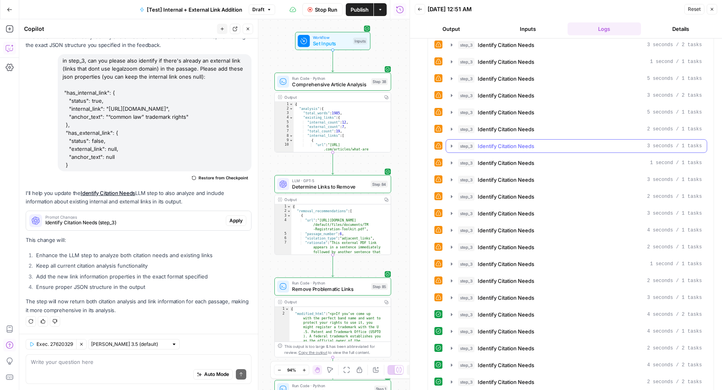
click at [451, 144] on icon "button" at bounding box center [452, 145] width 2 height 3
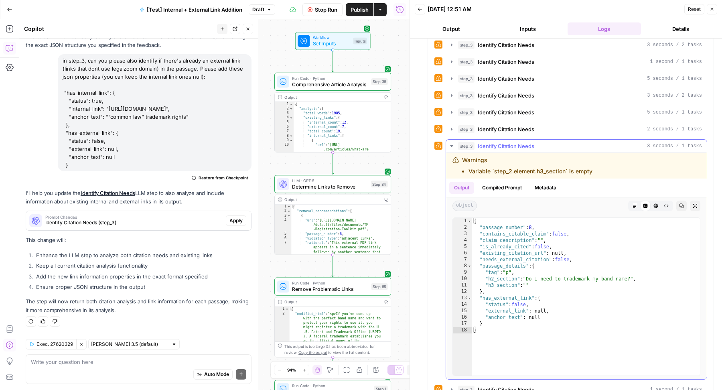
click at [451, 145] on icon "button" at bounding box center [451, 146] width 3 height 2
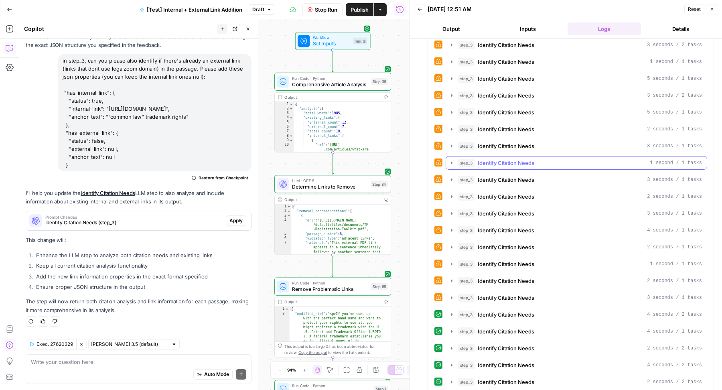
click at [453, 160] on icon "button" at bounding box center [451, 163] width 6 height 6
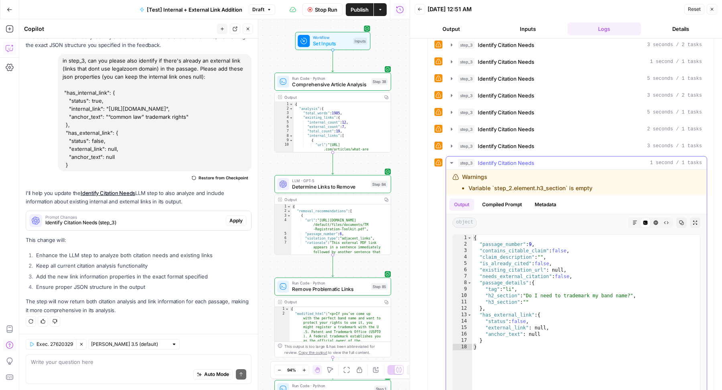
click at [453, 160] on icon "button" at bounding box center [451, 163] width 6 height 6
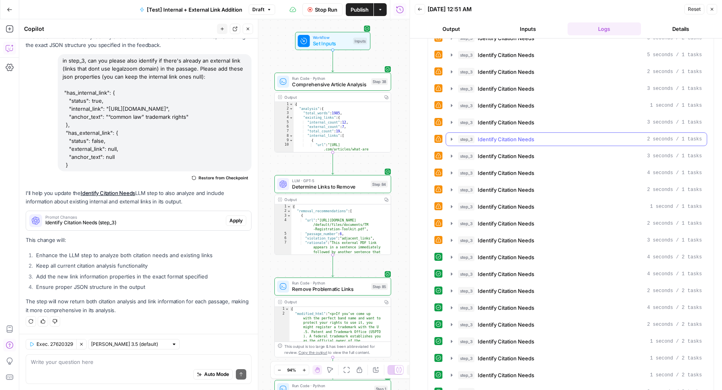
scroll to position [184, 0]
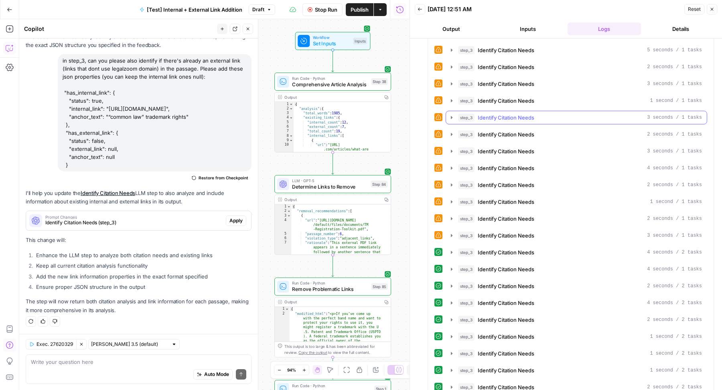
click at [451, 114] on icon "button" at bounding box center [451, 117] width 6 height 6
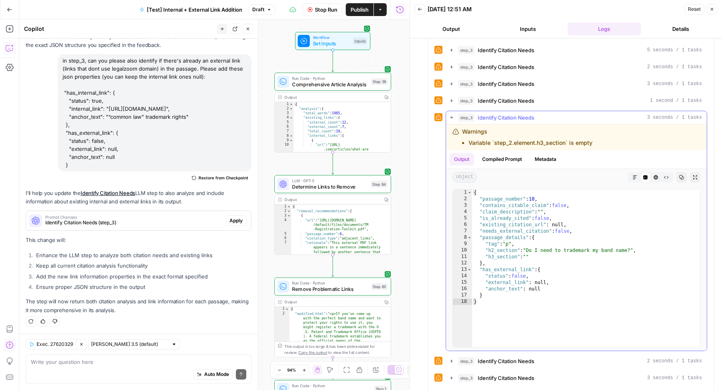
click at [451, 114] on icon "button" at bounding box center [451, 117] width 6 height 6
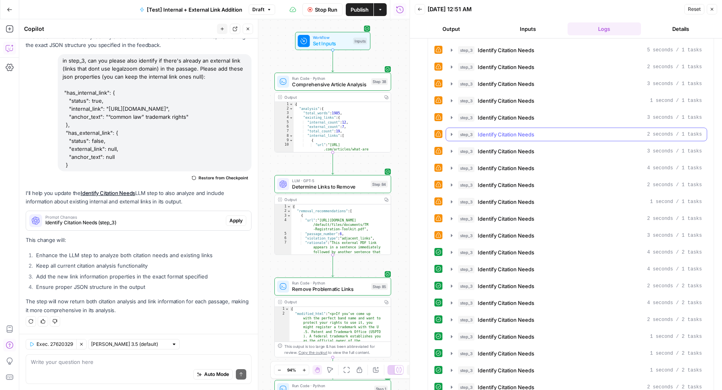
click at [450, 128] on button "step_3 Identify Citation Needs 2 seconds / 1 tasks" at bounding box center [576, 134] width 261 height 13
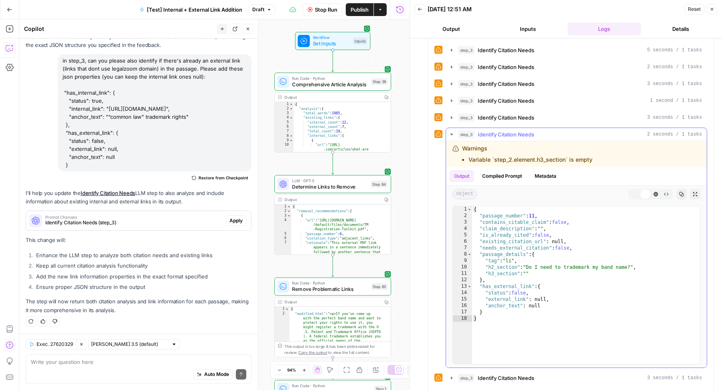
click at [450, 128] on button "step_3 Identify Citation Needs 2 seconds / 1 tasks" at bounding box center [576, 134] width 261 height 13
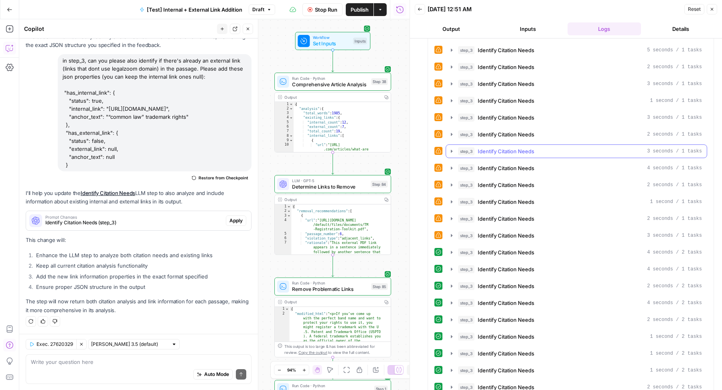
click at [451, 148] on icon "button" at bounding box center [451, 151] width 6 height 6
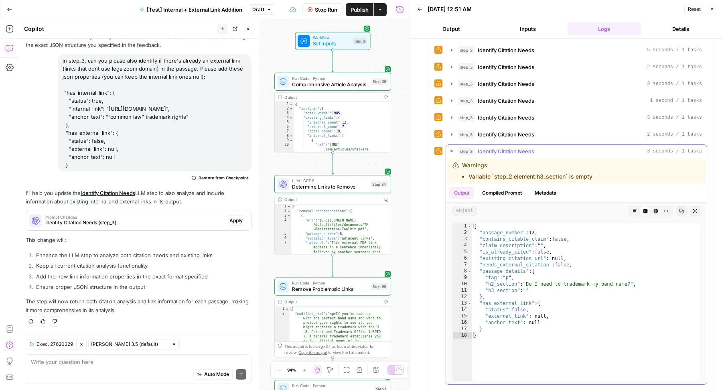
click at [451, 148] on icon "button" at bounding box center [451, 151] width 6 height 6
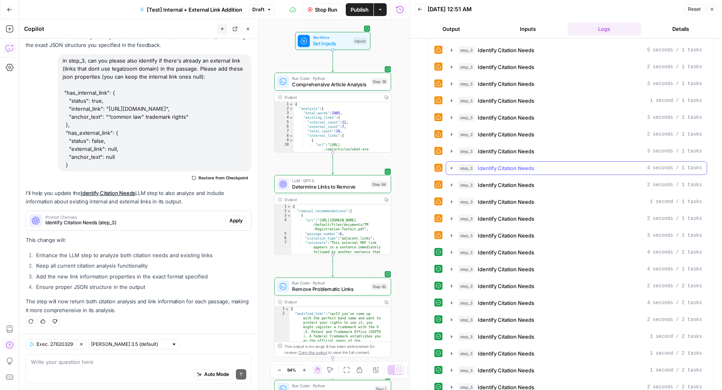
click at [452, 165] on icon "button" at bounding box center [451, 168] width 6 height 6
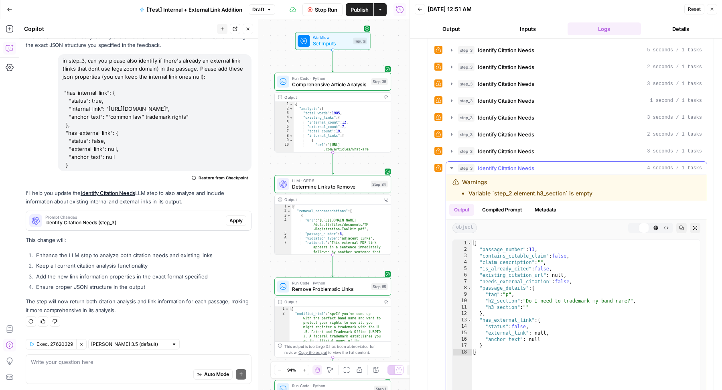
click at [452, 165] on icon "button" at bounding box center [451, 168] width 6 height 6
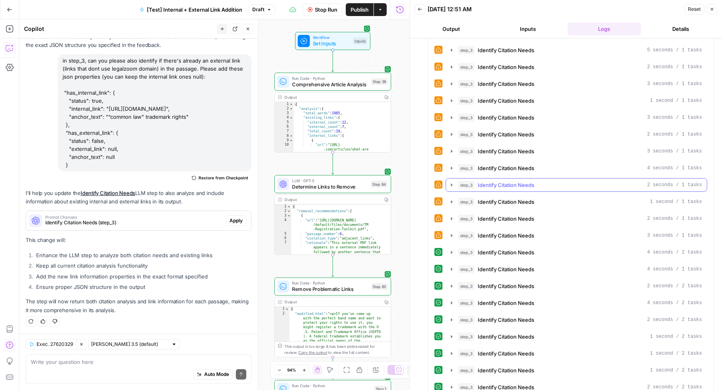
click at [452, 182] on icon "button" at bounding box center [451, 185] width 6 height 6
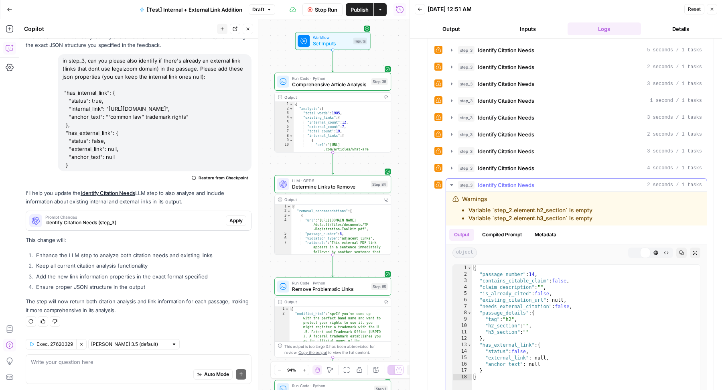
click at [452, 182] on icon "button" at bounding box center [451, 185] width 6 height 6
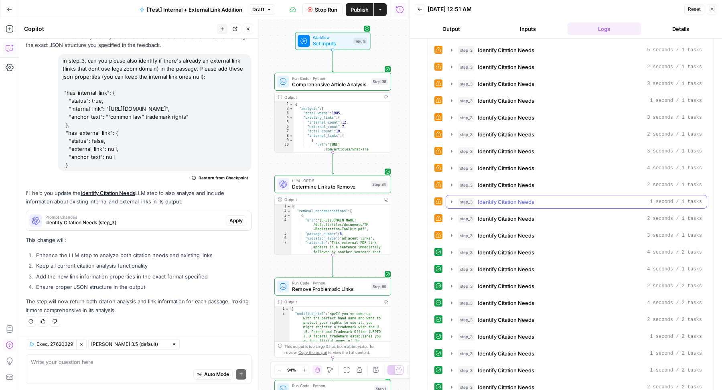
click at [453, 198] on icon "button" at bounding box center [451, 201] width 6 height 6
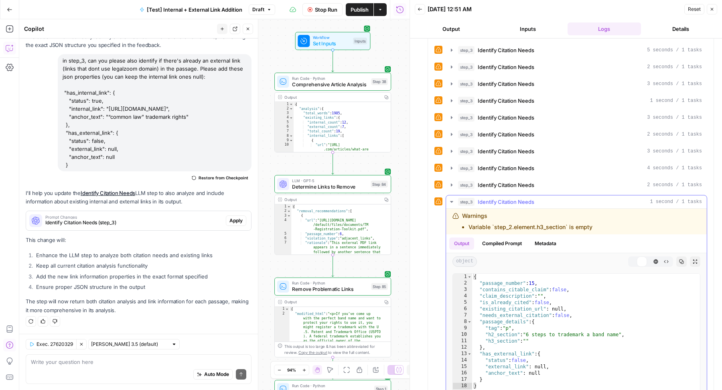
click at [453, 198] on icon "button" at bounding box center [451, 201] width 6 height 6
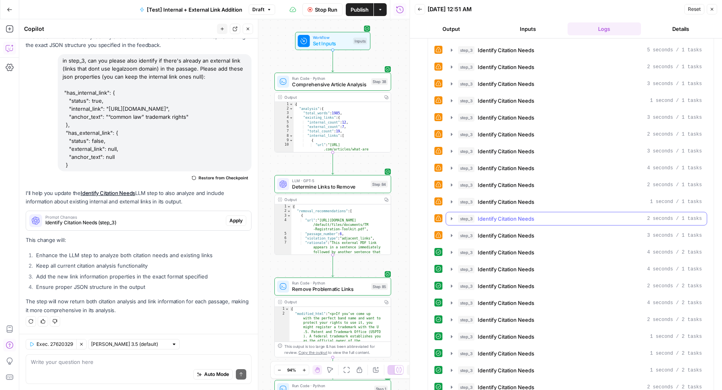
click at [452, 212] on button "step_3 Identify Citation Needs 2 seconds / 1 tasks" at bounding box center [576, 218] width 261 height 13
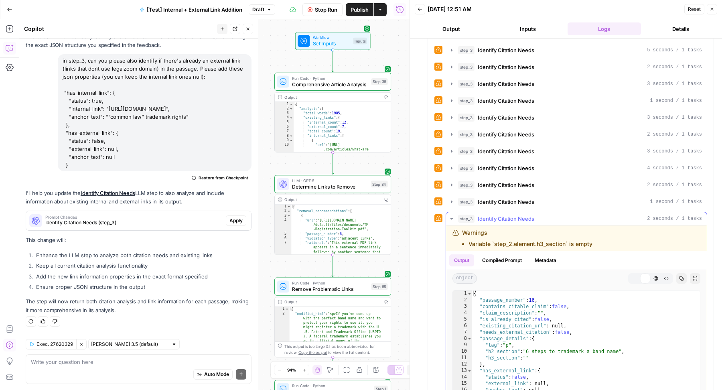
click at [452, 212] on button "step_3 Identify Citation Needs 2 seconds / 1 tasks" at bounding box center [576, 218] width 261 height 13
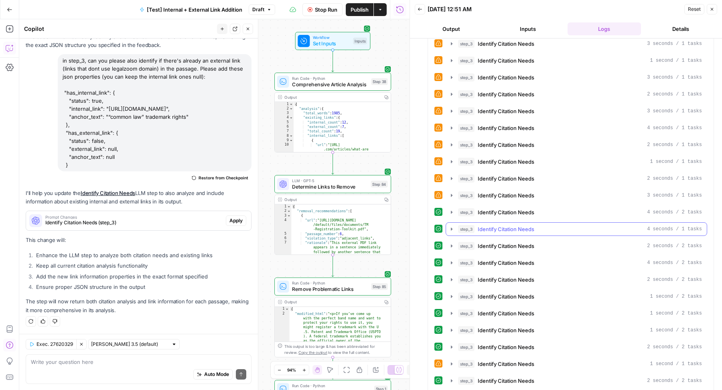
scroll to position [257, 0]
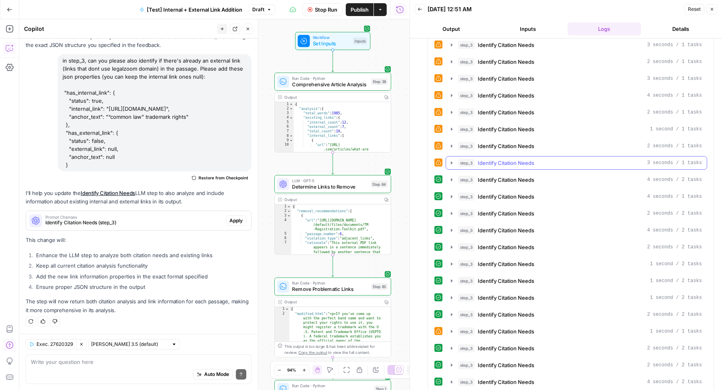
click at [450, 160] on icon "button" at bounding box center [451, 163] width 6 height 6
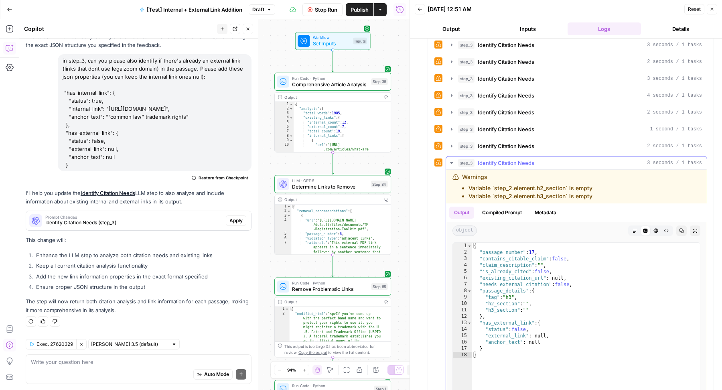
click at [450, 160] on icon "button" at bounding box center [451, 163] width 6 height 6
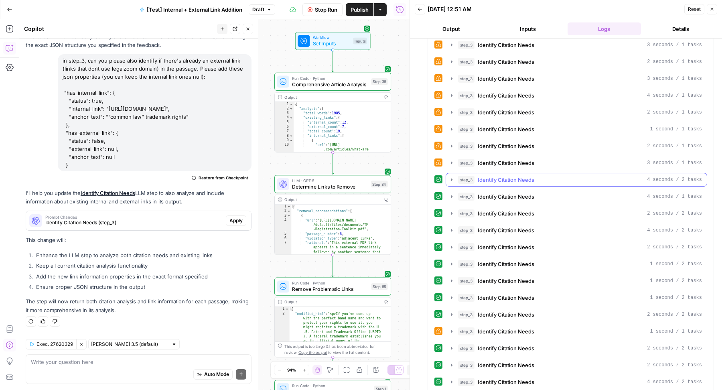
click at [451, 176] on button "step_3 Identify Citation Needs 4 seconds / 2 tasks" at bounding box center [576, 179] width 261 height 13
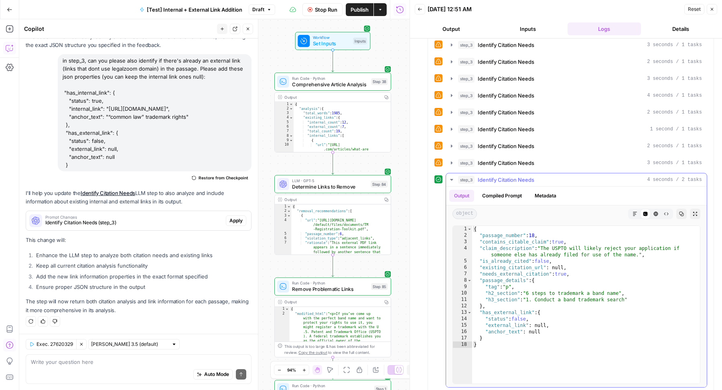
click at [451, 176] on button "step_3 Identify Citation Needs 4 seconds / 2 tasks" at bounding box center [576, 179] width 261 height 13
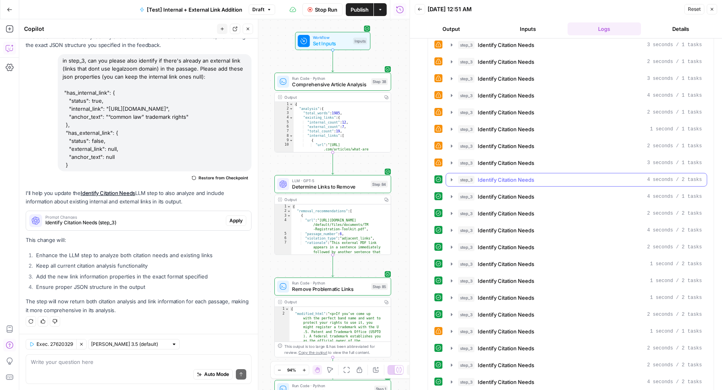
click at [451, 176] on button "step_3 Identify Citation Needs 4 seconds / 2 tasks" at bounding box center [576, 179] width 261 height 13
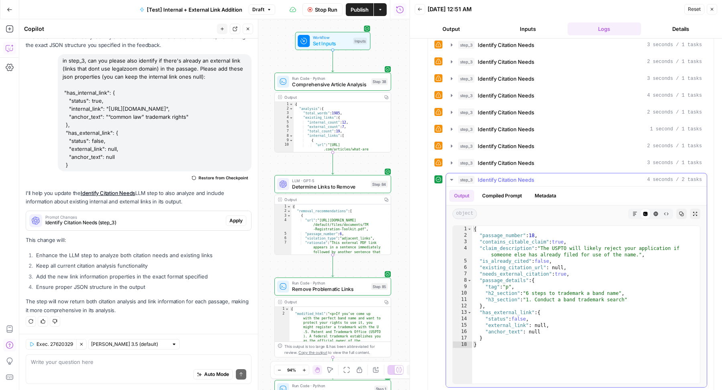
click at [451, 176] on button "step_3 Identify Citation Needs 4 seconds / 2 tasks" at bounding box center [576, 179] width 261 height 13
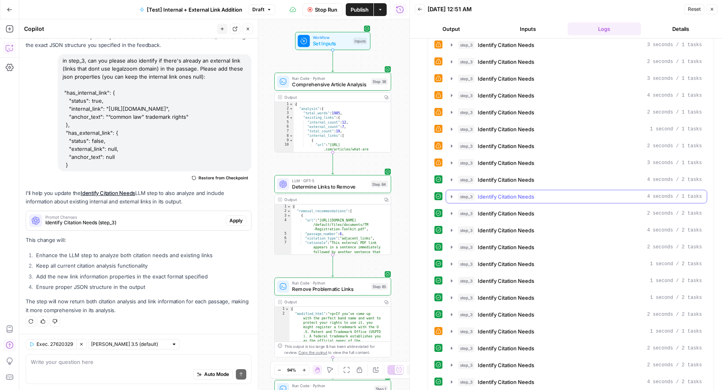
click at [452, 193] on icon "button" at bounding box center [451, 196] width 6 height 6
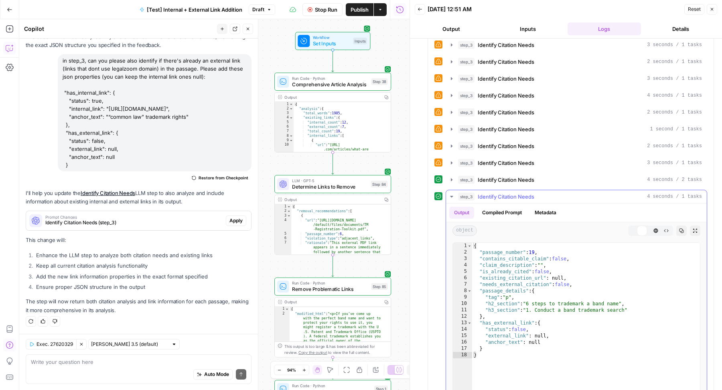
click at [452, 193] on icon "button" at bounding box center [451, 196] width 6 height 6
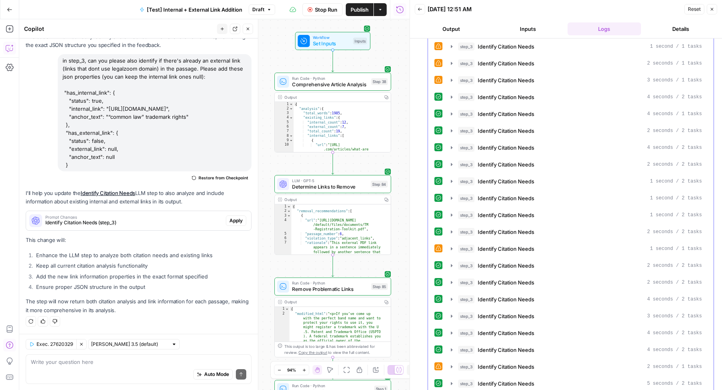
scroll to position [359, 0]
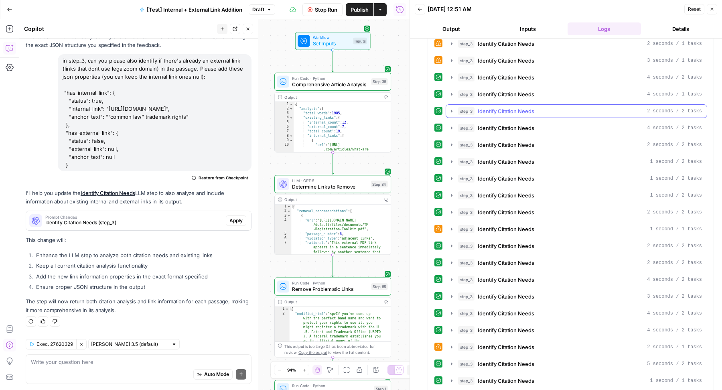
click at [451, 105] on button "step_3 Identify Citation Needs 2 seconds / 2 tasks" at bounding box center [576, 111] width 261 height 13
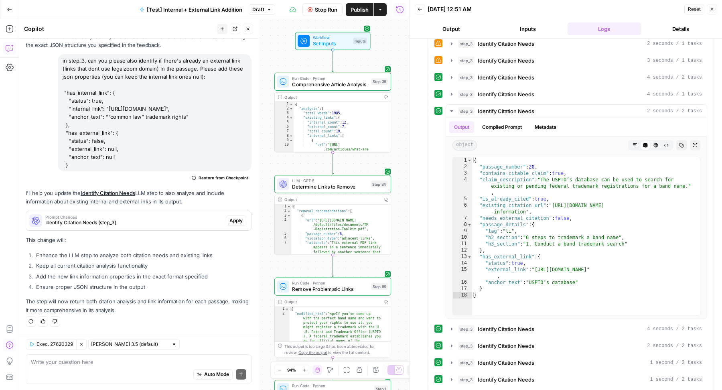
click at [245, 31] on button "Close" at bounding box center [248, 29] width 10 height 10
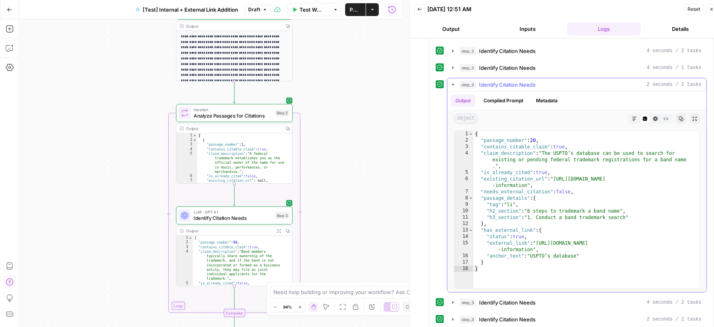
scroll to position [589, 0]
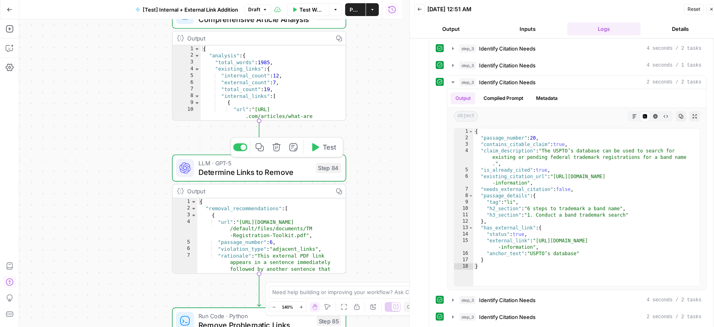
click at [243, 148] on div at bounding box center [244, 147] width 6 height 6
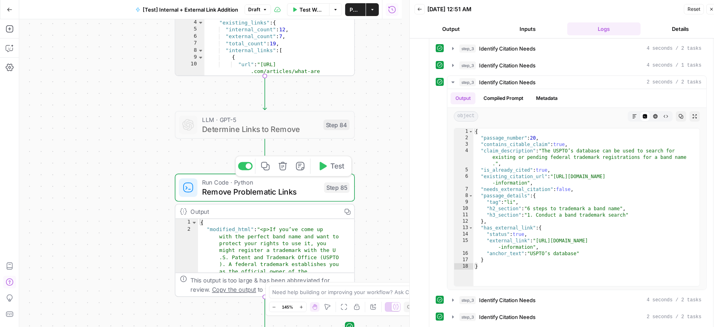
click at [249, 162] on div at bounding box center [245, 166] width 14 height 8
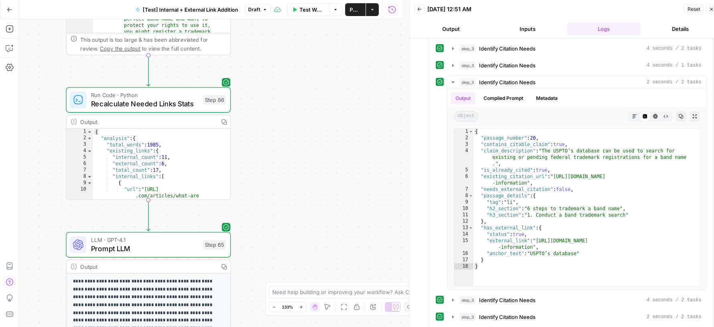
click at [131, 82] on div "true false Workflow Set Inputs Inputs Run Code · Python Comprehensive Article A…" at bounding box center [210, 172] width 382 height 307
click at [130, 78] on div at bounding box center [130, 81] width 13 height 8
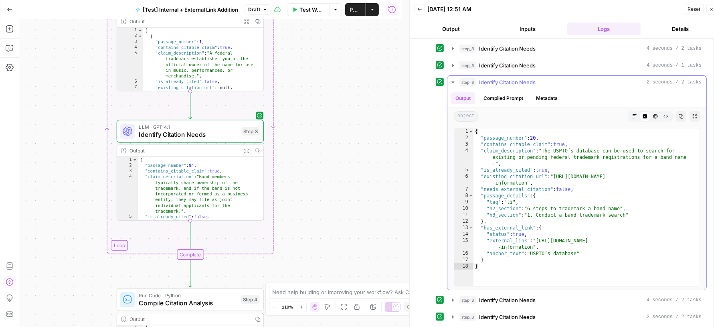
click at [506, 236] on div "{ "passage_number" : 20 , "contains_citable_claim" : true , "claim_description"…" at bounding box center [586, 213] width 226 height 171
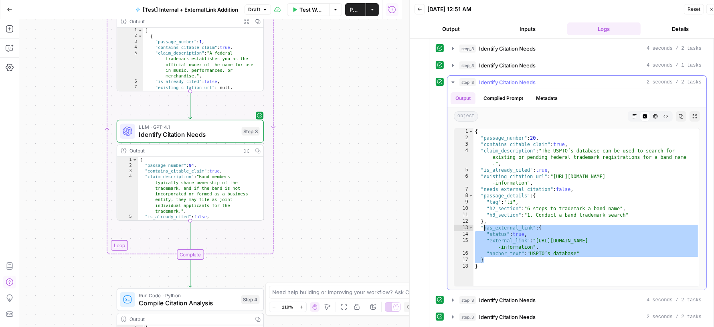
drag, startPoint x: 490, startPoint y: 252, endPoint x: 482, endPoint y: 219, distance: 33.8
click at [482, 219] on div "{ "passage_number" : 20 , "contains_citable_claim" : true , "claim_description"…" at bounding box center [586, 213] width 226 height 171
click at [512, 221] on div "{ "passage_number" : 20 , "contains_citable_claim" : true , "claim_description"…" at bounding box center [586, 213] width 226 height 171
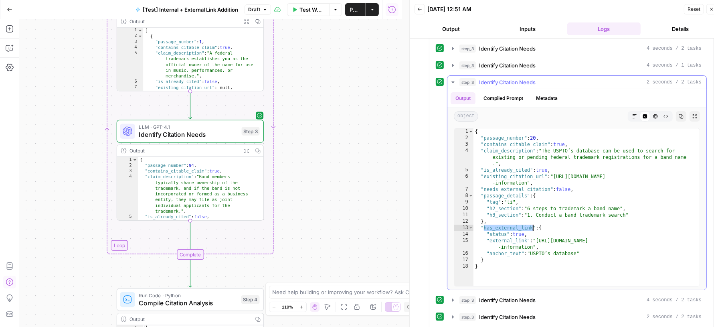
drag, startPoint x: 483, startPoint y: 220, endPoint x: 532, endPoint y: 220, distance: 49.3
click at [532, 220] on div "{ "passage_number" : 20 , "contains_citable_claim" : true , "claim_description"…" at bounding box center [586, 213] width 226 height 171
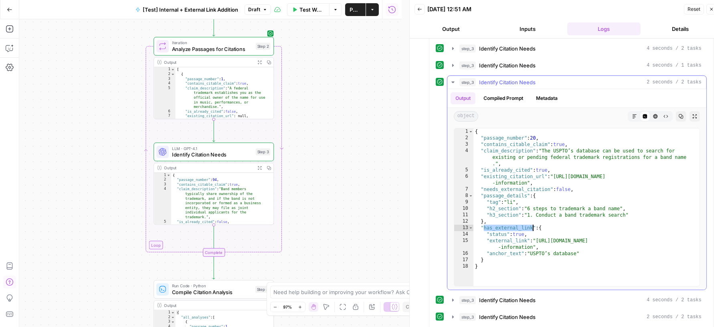
click at [524, 253] on div "{ "passage_number" : 20 , "contains_citable_claim" : true , "claim_description"…" at bounding box center [586, 213] width 226 height 171
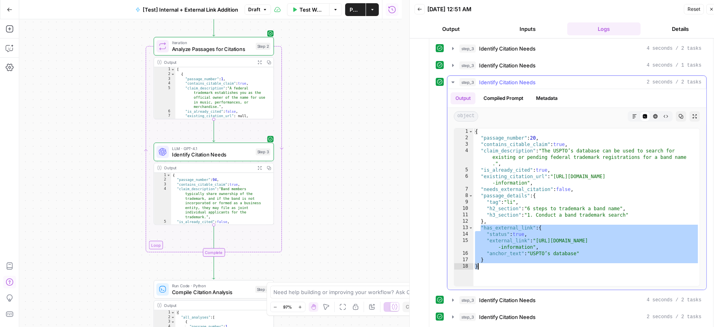
drag, startPoint x: 481, startPoint y: 219, endPoint x: 501, endPoint y: 255, distance: 40.5
click at [501, 255] on div "{ "passage_number" : 20 , "contains_citable_claim" : true , "claim_description"…" at bounding box center [586, 213] width 226 height 171
click at [551, 228] on div "{ "passage_number" : 20 , "contains_citable_claim" : true , "claim_description"…" at bounding box center [586, 213] width 226 height 171
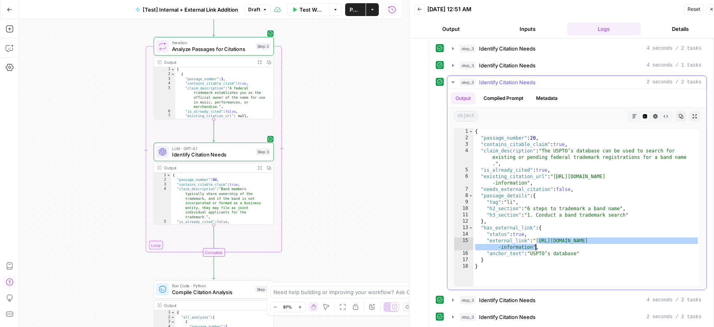
drag, startPoint x: 537, startPoint y: 230, endPoint x: 534, endPoint y: 237, distance: 7.2
click at [534, 237] on div "{ "passage_number" : 20 , "contains_citable_claim" : true , "claim_description"…" at bounding box center [586, 213] width 226 height 171
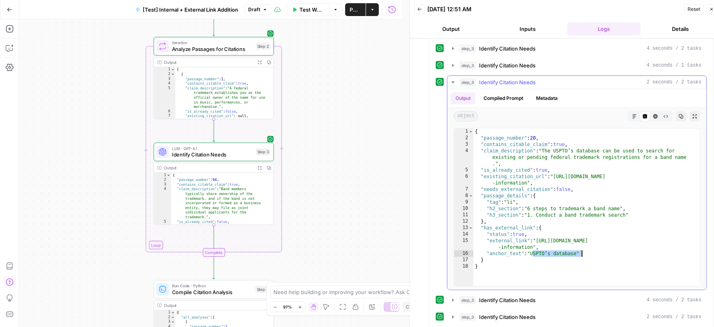
drag, startPoint x: 531, startPoint y: 245, endPoint x: 581, endPoint y: 245, distance: 50.1
click at [581, 245] on div "{ "passage_number" : 20 , "contains_citable_claim" : true , "claim_description"…" at bounding box center [586, 213] width 226 height 171
click at [382, 158] on div "true false Workflow Set Inputs Inputs Run Code · Python Comprehensive Article A…" at bounding box center [210, 172] width 382 height 307
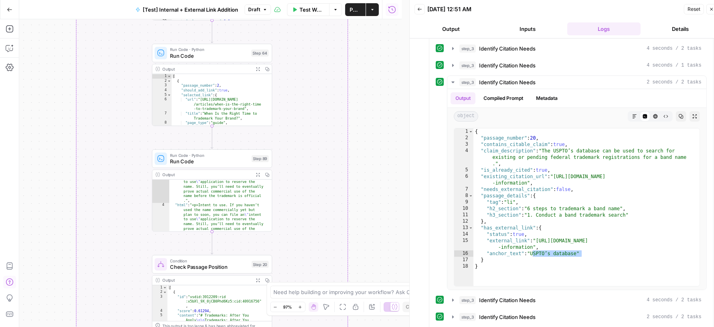
scroll to position [67, 0]
click at [631, 188] on div "{ "passage_number" : 20 , "contains_citable_claim" : true , "claim_description"…" at bounding box center [586, 213] width 226 height 171
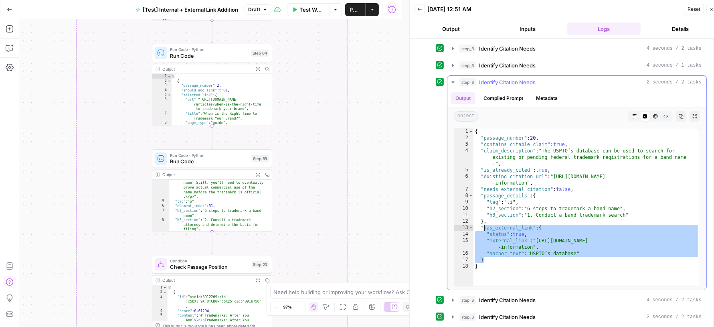
drag, startPoint x: 499, startPoint y: 248, endPoint x: 481, endPoint y: 216, distance: 37.0
click at [481, 216] on div "{ "passage_number" : 20 , "contains_citable_claim" : true , "claim_description"…" at bounding box center [586, 213] width 226 height 171
click at [502, 221] on div "{ "passage_number" : 20 , "contains_citable_claim" : true , "claim_description"…" at bounding box center [586, 213] width 226 height 171
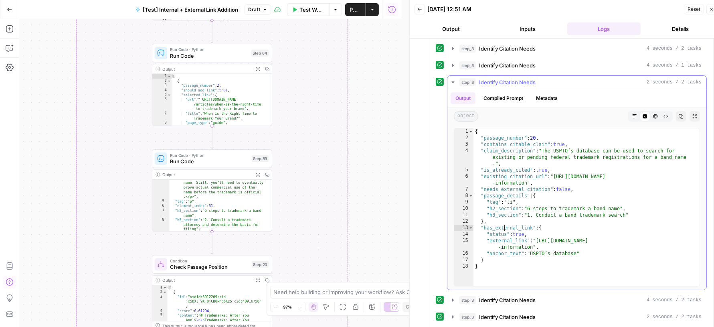
click at [498, 218] on div "{ "passage_number" : 20 , "contains_citable_claim" : true , "claim_description"…" at bounding box center [586, 213] width 226 height 171
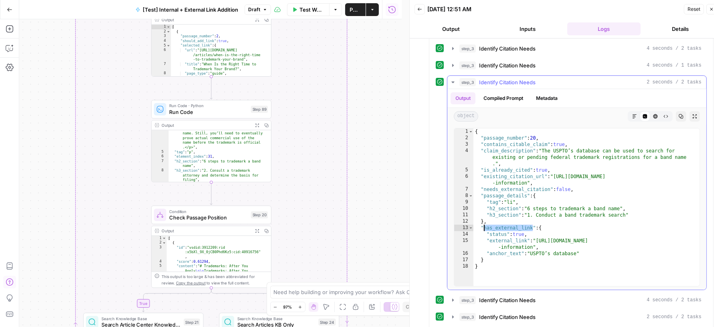
click at [506, 199] on div "{ "passage_number" : 20 , "contains_citable_claim" : true , "claim_description"…" at bounding box center [586, 213] width 226 height 171
click at [504, 217] on div "{ "passage_number" : 20 , "contains_citable_claim" : true , "claim_description"…" at bounding box center [586, 213] width 226 height 171
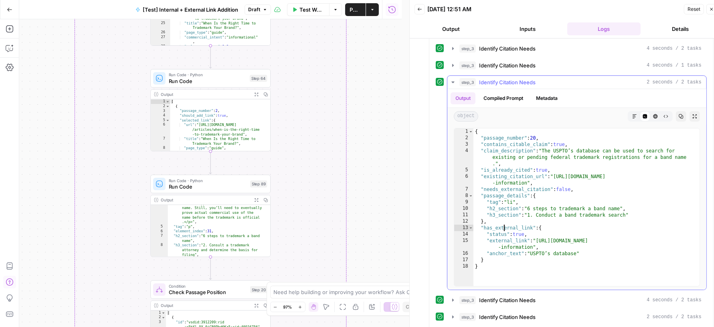
click at [517, 237] on div "{ "passage_number" : 20 , "contains_citable_claim" : true , "claim_description"…" at bounding box center [586, 213] width 226 height 171
click at [503, 222] on div "{ "passage_number" : 20 , "contains_citable_claim" : true , "claim_description"…" at bounding box center [586, 213] width 226 height 171
type textarea "**********"
click at [503, 222] on div "{ "passage_number" : 20 , "contains_citable_claim" : true , "claim_description"…" at bounding box center [586, 213] width 226 height 171
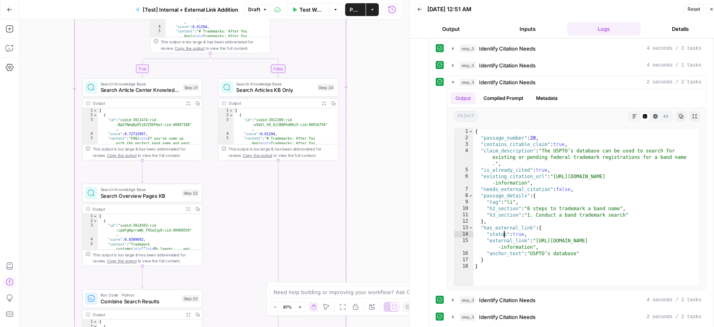
click at [422, 9] on span "Back" at bounding box center [422, 9] width 0 height 0
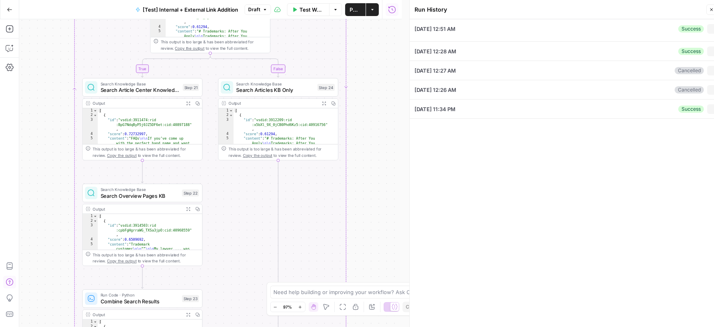
type input "LegalZoom LLC"
type input "[DOMAIN_NAME][URL]"
type input "Articles Center Sitemap"
type input "Overview Pages Sitemap"
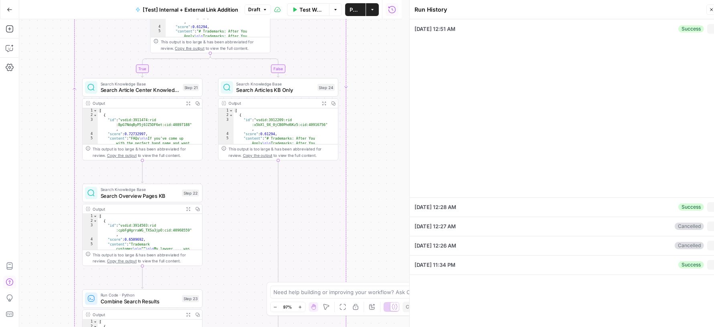
type textarea "<l>Ip dol’si amet co adip eli seddoei temp inci utl etdo ma aliquae admi veniam…"
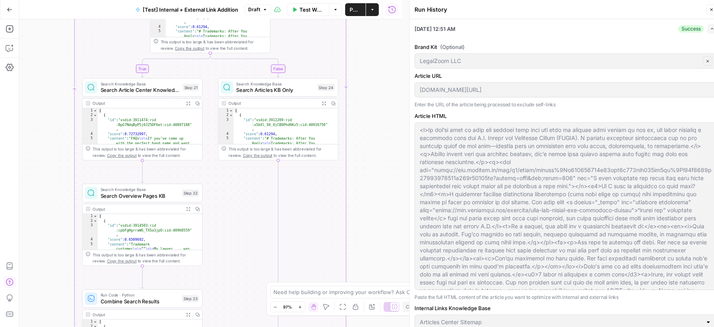
scroll to position [144, 0]
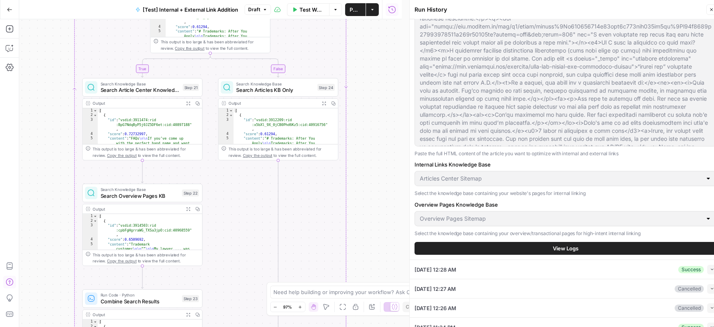
click at [593, 261] on div "[DATE] 12:28 AM Success Collapse" at bounding box center [566, 269] width 302 height 19
click at [708, 269] on button "Collapse" at bounding box center [712, 270] width 10 height 10
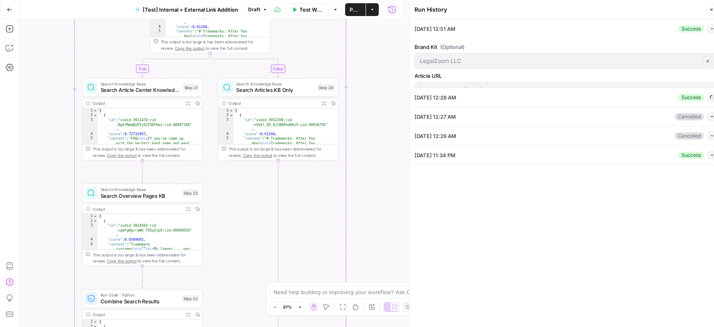
type input "LegalZoom LLC"
type input "[DOMAIN_NAME][URL]"
type input "Articles Center Sitemap"
type input "Overview Pages Sitemap"
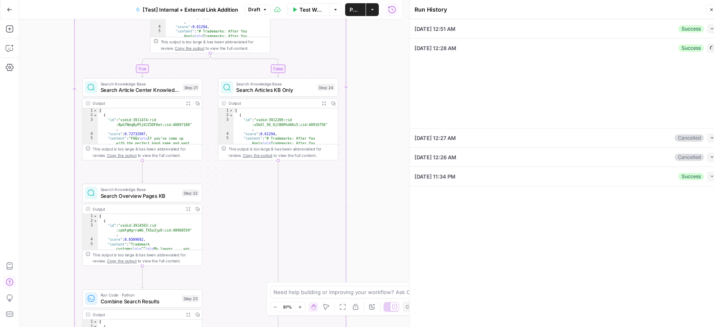
type textarea "<l>Ip dol’si amet co adip eli seddoei temp inci utl etdo ma aliquae admi veniam…"
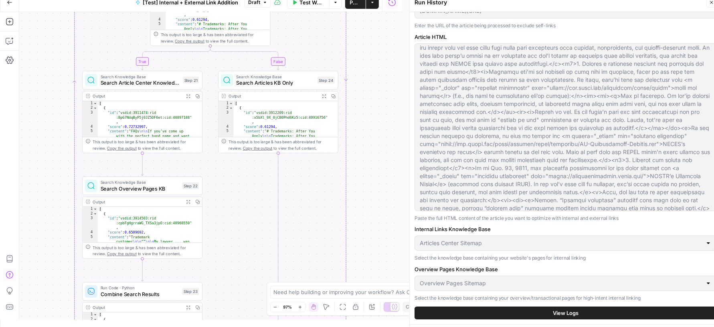
scroll to position [94, 0]
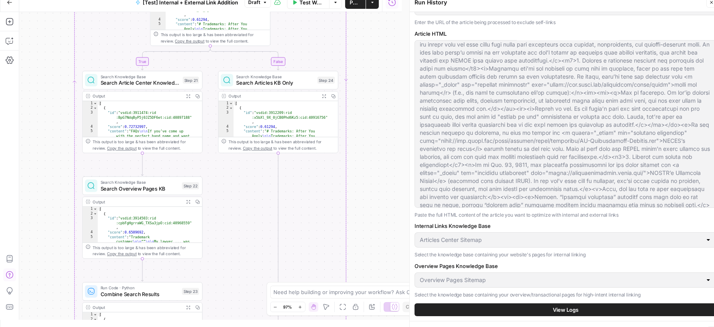
click at [567, 306] on span "View Logs" at bounding box center [566, 309] width 26 height 8
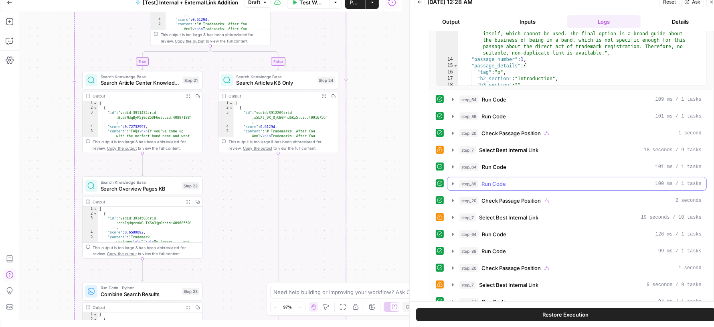
scroll to position [299, 0]
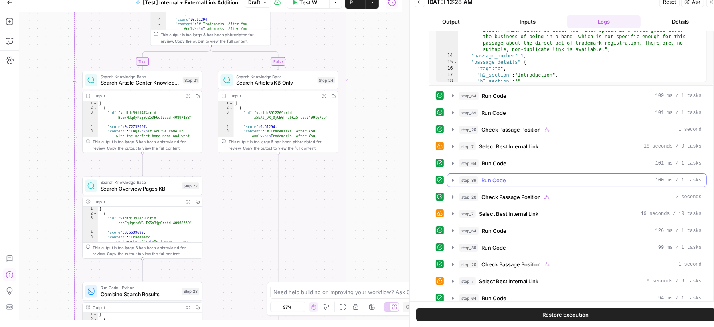
click at [516, 177] on div "step_89 Run Code 100 ms / 1 tasks" at bounding box center [580, 180] width 242 height 8
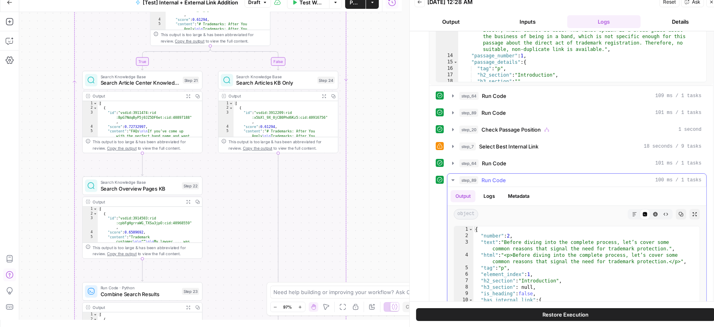
click at [516, 177] on div "step_89 Run Code 100 ms / 1 tasks" at bounding box center [580, 180] width 242 height 8
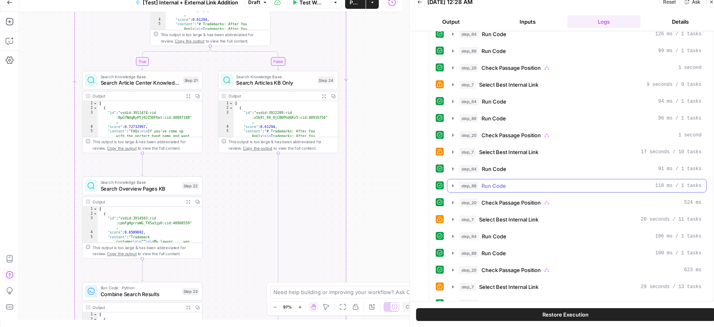
scroll to position [496, 0]
click at [519, 180] on div "step_89 Run Code 118 ms / 1 tasks" at bounding box center [580, 184] width 242 height 8
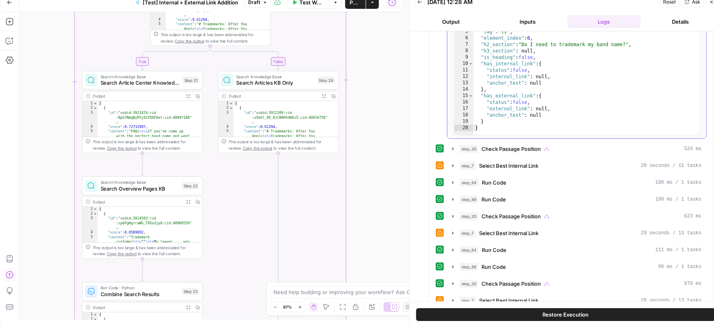
scroll to position [814, 0]
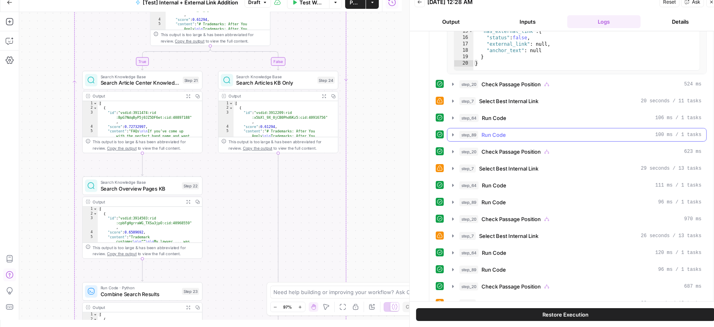
click at [516, 131] on div "step_89 Run Code 100 ms / 1 tasks" at bounding box center [580, 135] width 242 height 8
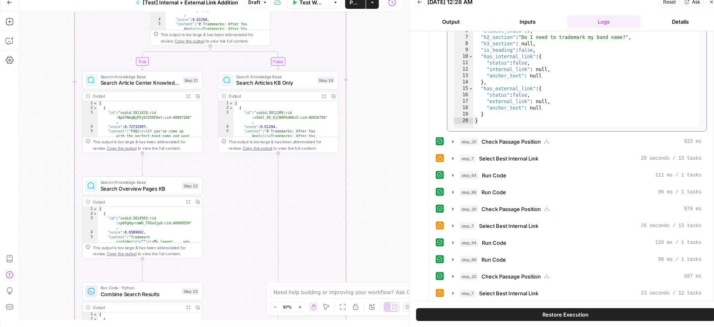
scroll to position [1027, 0]
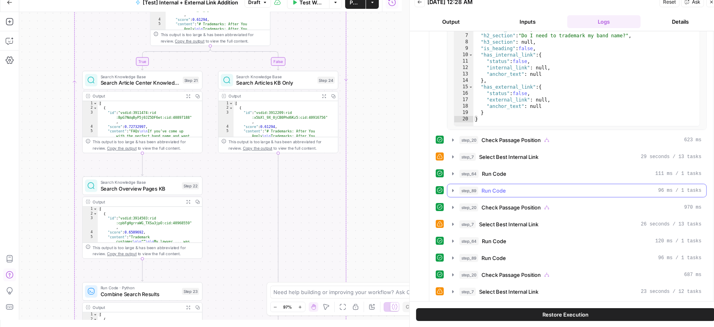
click at [503, 186] on span "Run Code" at bounding box center [493, 190] width 24 height 8
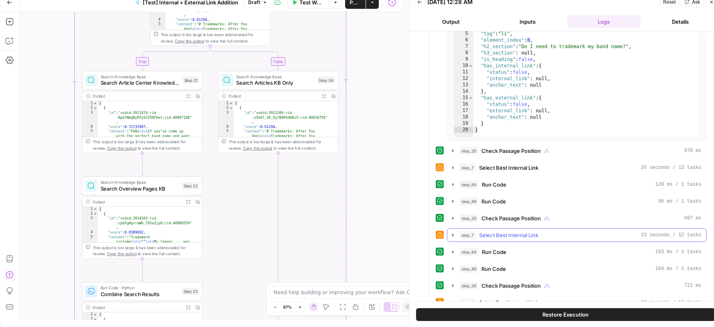
scroll to position [1332, 0]
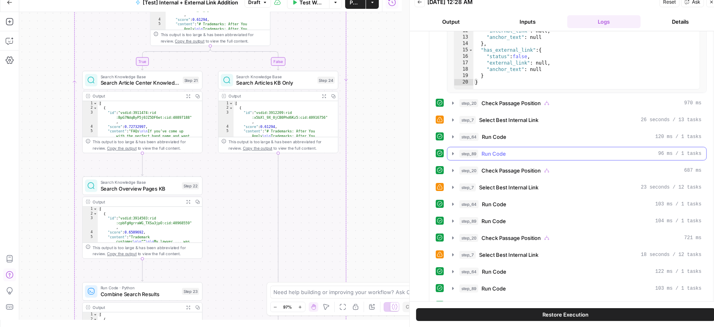
click at [535, 150] on div "step_89 Run Code 96 ms / 1 tasks" at bounding box center [580, 154] width 242 height 8
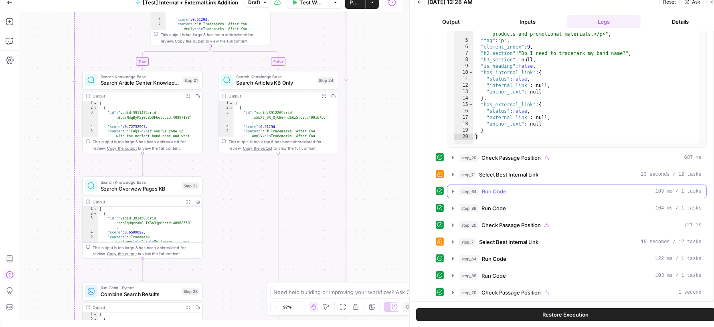
scroll to position [1566, 0]
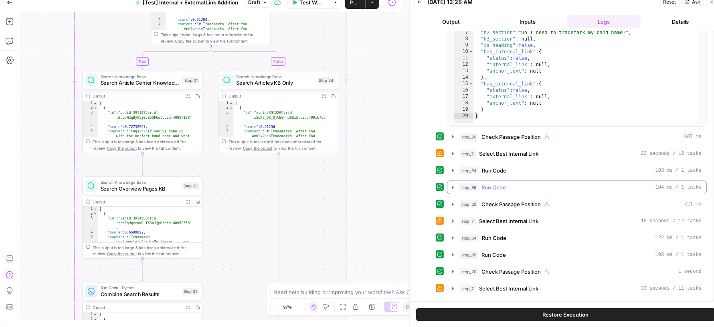
click at [510, 181] on button "step_89 Run Code 104 ms / 1 tasks" at bounding box center [576, 187] width 259 height 13
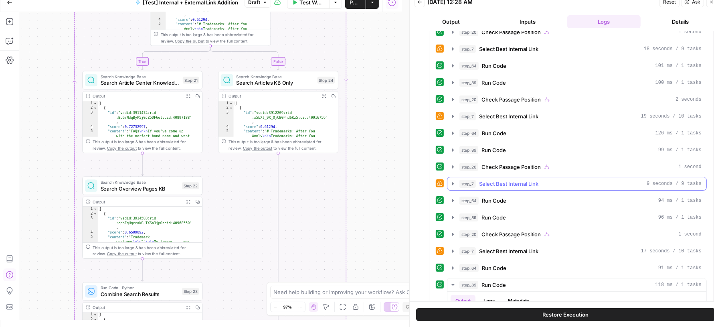
scroll to position [408, 0]
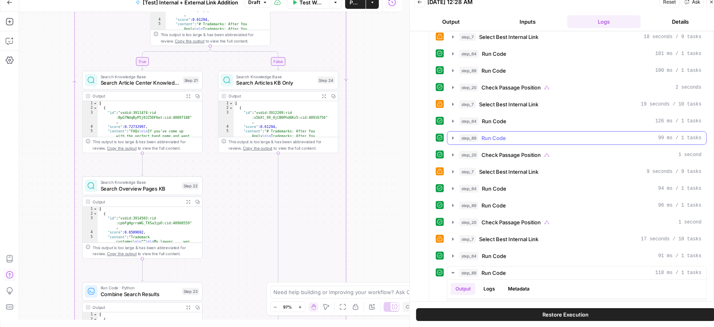
click at [518, 134] on div "step_89 Run Code 99 ms / 1 tasks" at bounding box center [580, 138] width 242 height 8
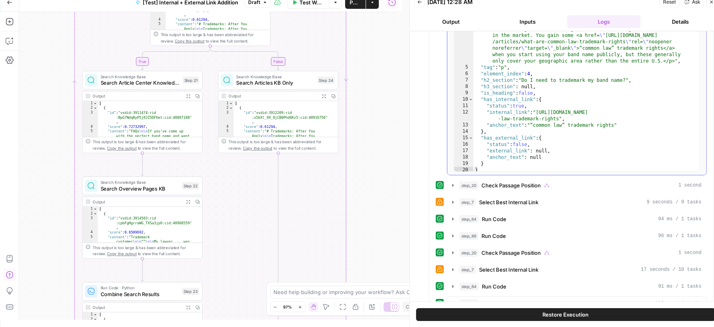
scroll to position [40, 0]
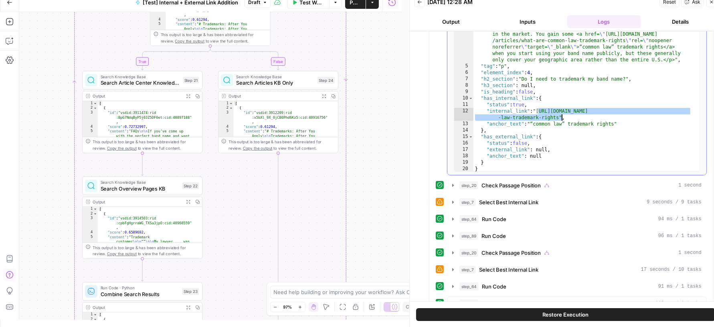
drag, startPoint x: 538, startPoint y: 104, endPoint x: 561, endPoint y: 110, distance: 23.9
click at [561, 110] on div ""text" : "A trademark protects recognizable identifiers (like band names or log…" at bounding box center [582, 84] width 218 height 196
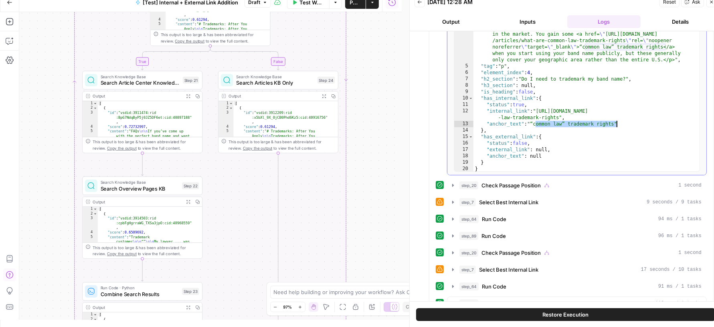
drag, startPoint x: 535, startPoint y: 116, endPoint x: 616, endPoint y: 117, distance: 81.0
click at [616, 117] on div ""text" : "A trademark protects recognizable identifiers (like band names or log…" at bounding box center [582, 84] width 218 height 196
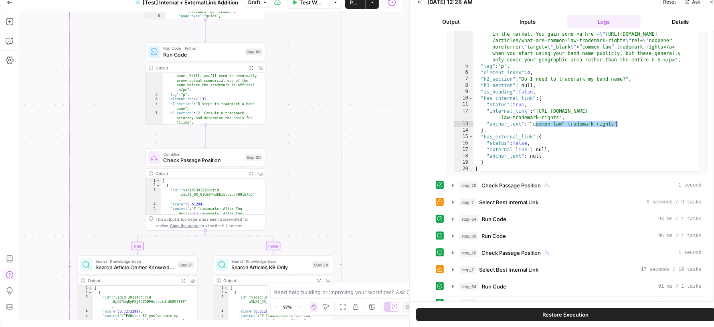
click at [385, 83] on div "true false Workflow Set Inputs Inputs Run Code · Python Comprehensive Article A…" at bounding box center [210, 165] width 382 height 307
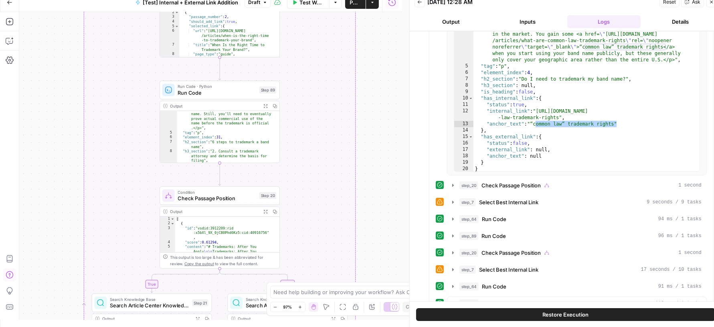
drag, startPoint x: 385, startPoint y: 83, endPoint x: 400, endPoint y: 119, distance: 39.2
click at [400, 121] on div "true false Workflow Set Inputs Inputs Run Code · Python Comprehensive Article A…" at bounding box center [210, 165] width 382 height 307
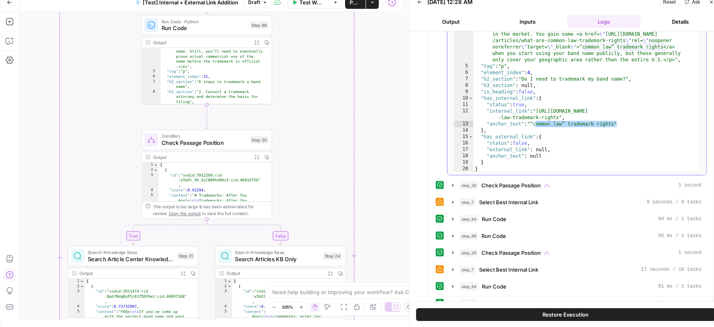
click at [496, 133] on div ""text" : "A trademark protects recognizable identifiers (like band names or log…" at bounding box center [582, 84] width 218 height 196
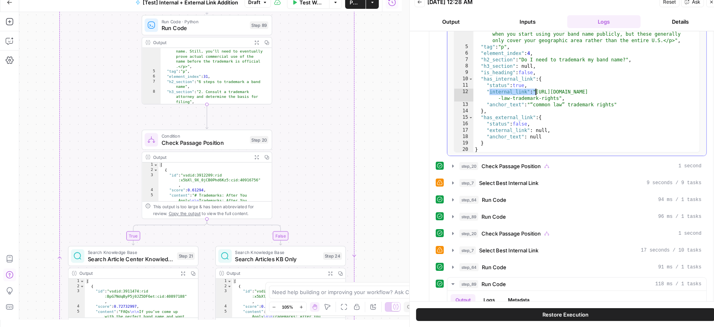
drag, startPoint x: 490, startPoint y: 86, endPoint x: 534, endPoint y: 86, distance: 44.1
click at [534, 86] on div ""text" : "A trademark protects recognizable identifiers (like band names or log…" at bounding box center [582, 65] width 218 height 196
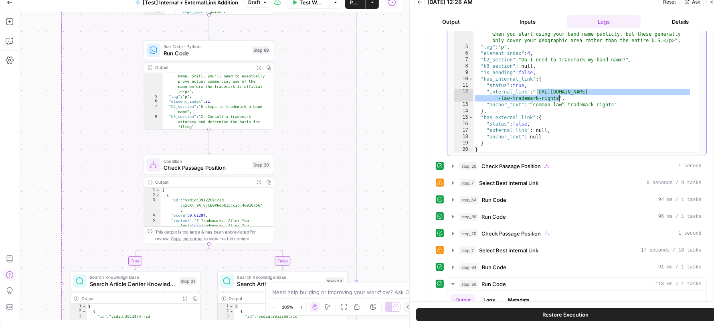
drag, startPoint x: 539, startPoint y: 85, endPoint x: 558, endPoint y: 92, distance: 20.9
click at [558, 92] on div ""text" : "A trademark protects recognizable identifiers (like band names or log…" at bounding box center [582, 65] width 218 height 196
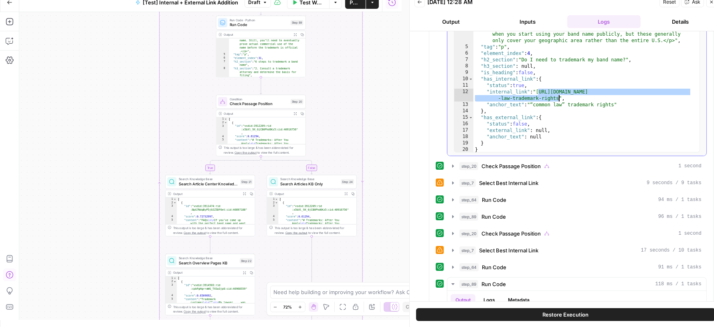
click at [528, 97] on div ""text" : "A trademark protects recognizable identifiers (like band names or log…" at bounding box center [582, 65] width 218 height 196
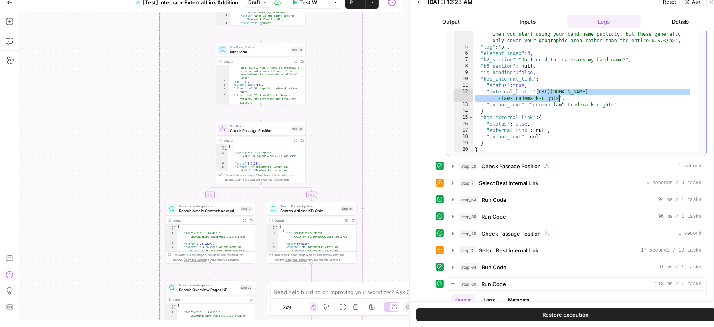
drag, startPoint x: 538, startPoint y: 85, endPoint x: 558, endPoint y: 88, distance: 21.0
click at [558, 88] on div ""text" : "A trademark protects recognizable identifiers (like band names or log…" at bounding box center [582, 65] width 218 height 196
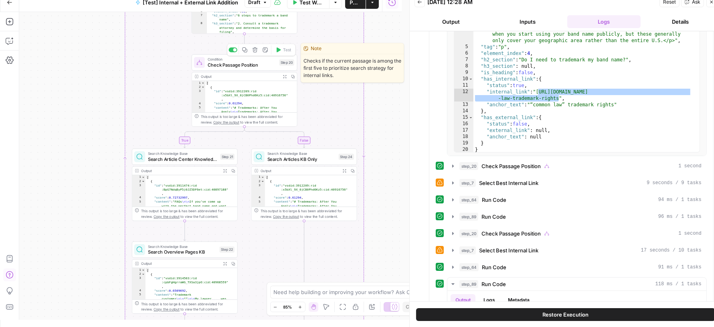
click at [247, 61] on span "Check Passage Position" at bounding box center [242, 64] width 69 height 7
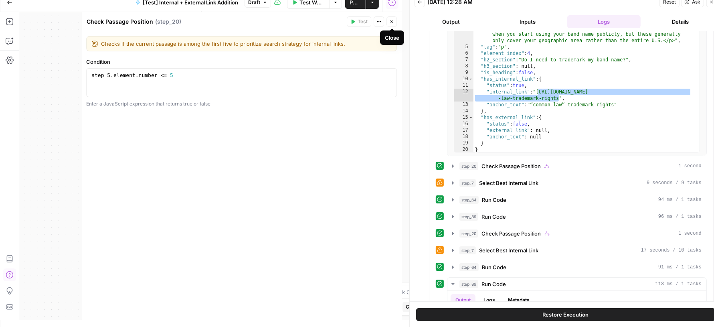
click at [391, 20] on icon "button" at bounding box center [391, 21] width 5 height 5
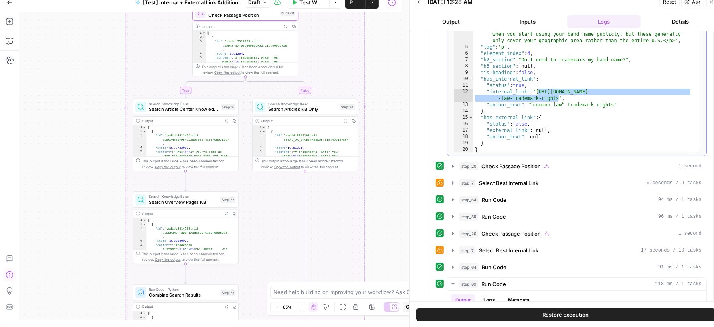
click at [517, 98] on div ""text" : "A trademark protects recognizable identifiers (like band names or log…" at bounding box center [582, 65] width 218 height 196
drag, startPoint x: 539, startPoint y: 85, endPoint x: 557, endPoint y: 90, distance: 18.9
click at [557, 91] on div ""text" : "A trademark protects recognizable identifiers (like band names or log…" at bounding box center [582, 65] width 218 height 196
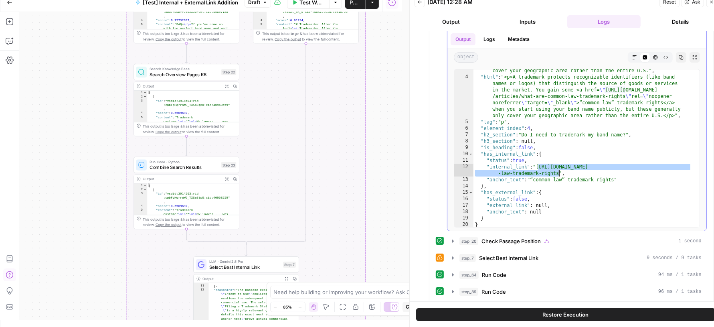
scroll to position [507, 0]
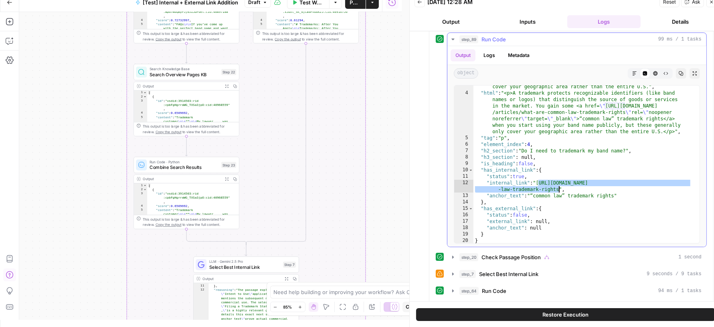
click at [469, 160] on div "9" at bounding box center [463, 163] width 19 height 6
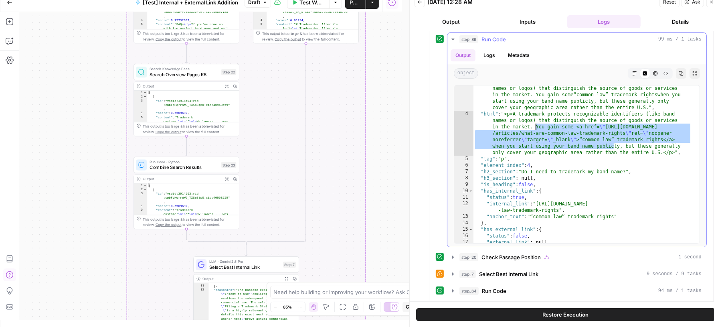
drag, startPoint x: 615, startPoint y: 140, endPoint x: 534, endPoint y: 116, distance: 83.9
click at [534, 116] on div ""text" : "A trademark protects recognizable identifiers (like band names or log…" at bounding box center [582, 177] width 218 height 196
type textarea "**********"
click at [518, 111] on div ""text" : "A trademark protects recognizable identifiers (like band names or log…" at bounding box center [582, 177] width 218 height 196
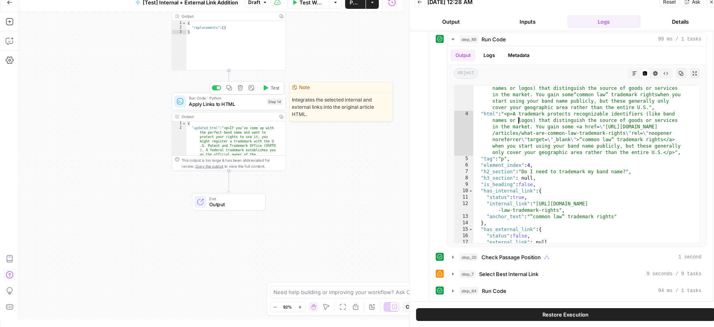
click at [253, 104] on span "Apply Links to HTML" at bounding box center [226, 103] width 75 height 7
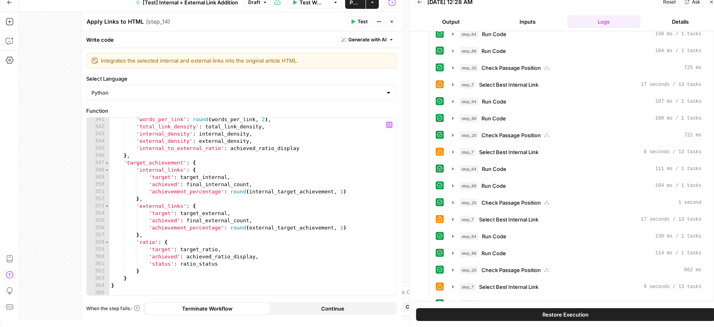
scroll to position [2679, 0]
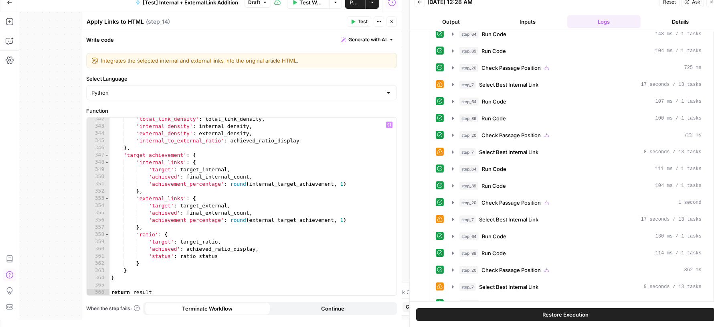
type textarea "*"
click at [140, 273] on div "'total_link_density' : total_link_density , 'internal_density' : internal_densi…" at bounding box center [249, 211] width 280 height 193
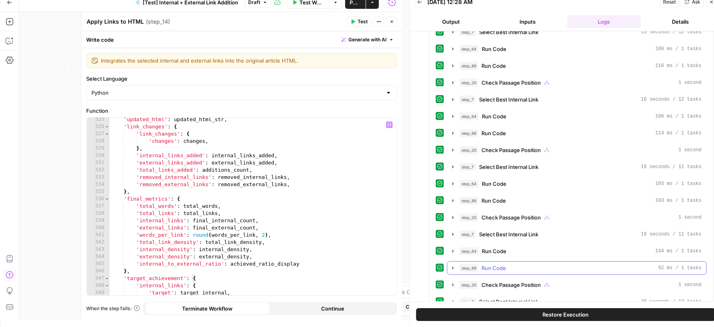
scroll to position [3275, 0]
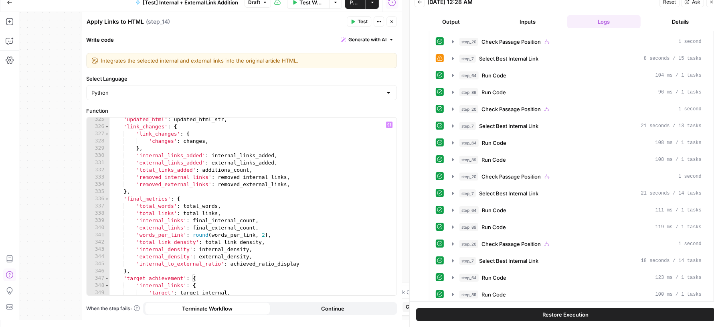
click at [391, 20] on icon "button" at bounding box center [391, 21] width 3 height 3
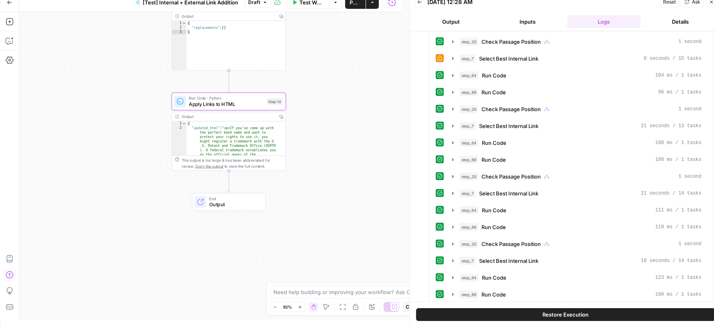
click at [381, 88] on div "true false Workflow Set Inputs Inputs Run Code · Python Comprehensive Article A…" at bounding box center [210, 165] width 382 height 307
click at [710, 2] on icon "button" at bounding box center [711, 2] width 5 height 5
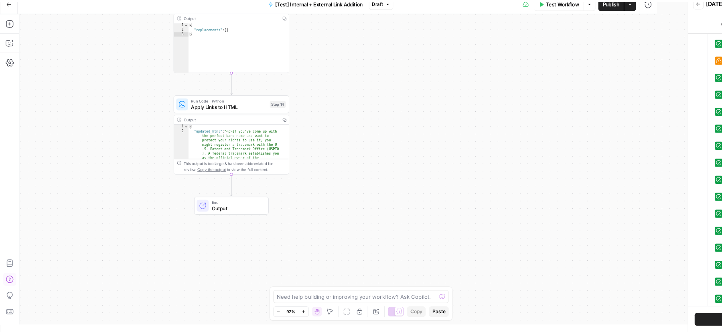
scroll to position [0, 0]
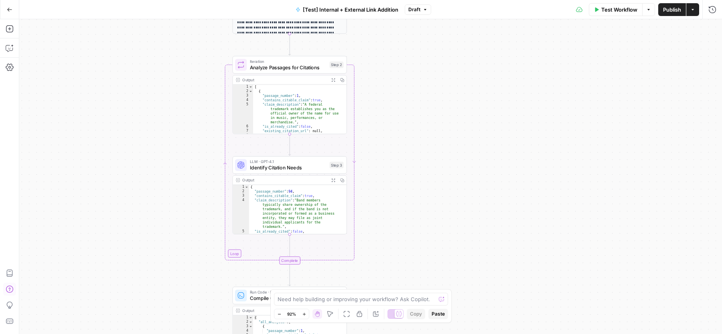
click at [674, 11] on span "Publish" at bounding box center [672, 10] width 18 height 8
